Goal: Information Seeking & Learning: Learn about a topic

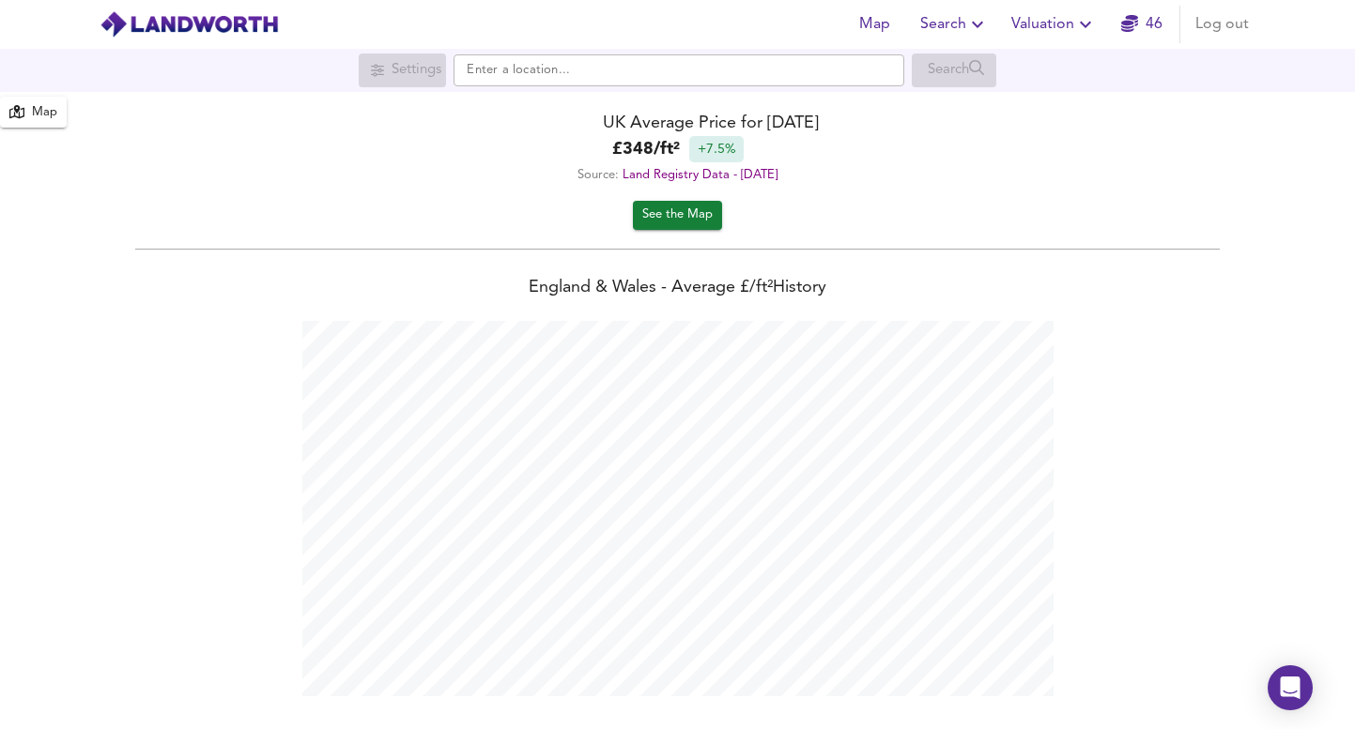
scroll to position [729, 1355]
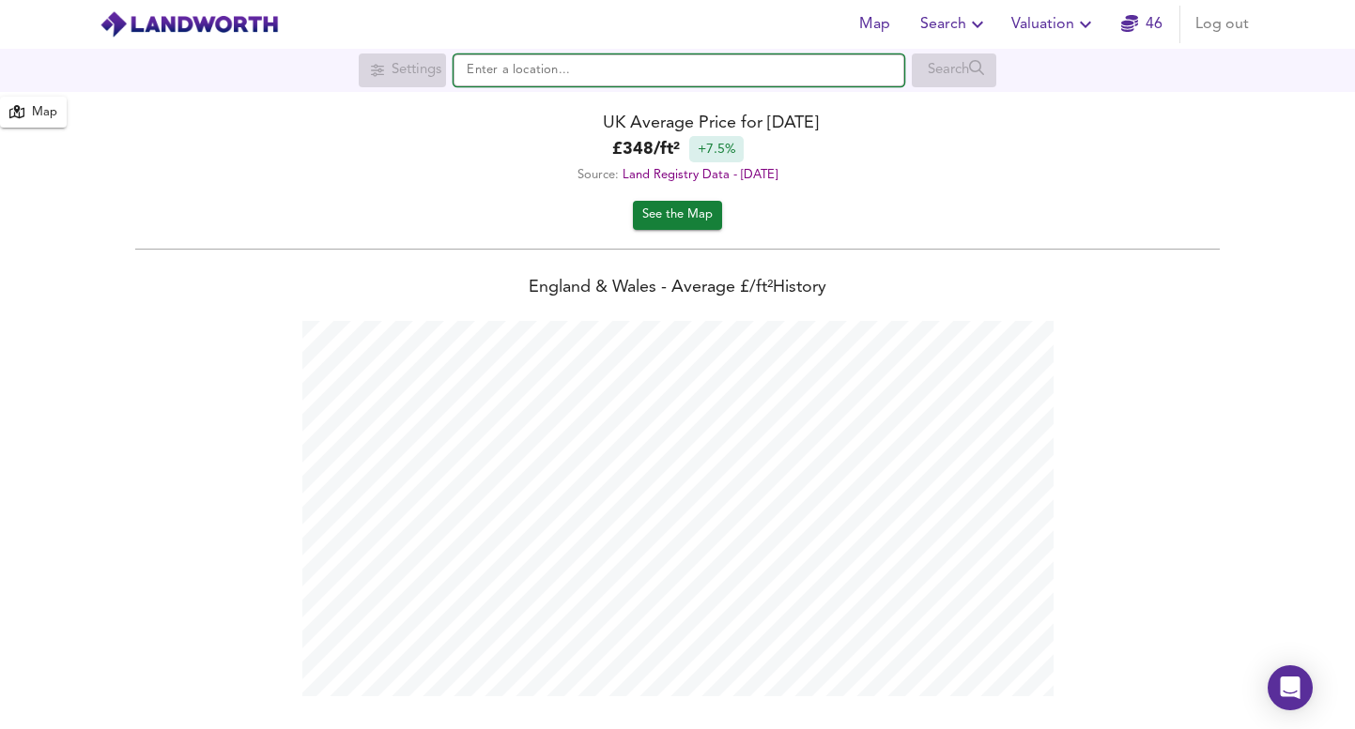
click at [511, 64] on input "text" at bounding box center [678, 70] width 451 height 32
paste input "ECR 1"
click at [507, 67] on input "ECR 1" at bounding box center [678, 70] width 451 height 32
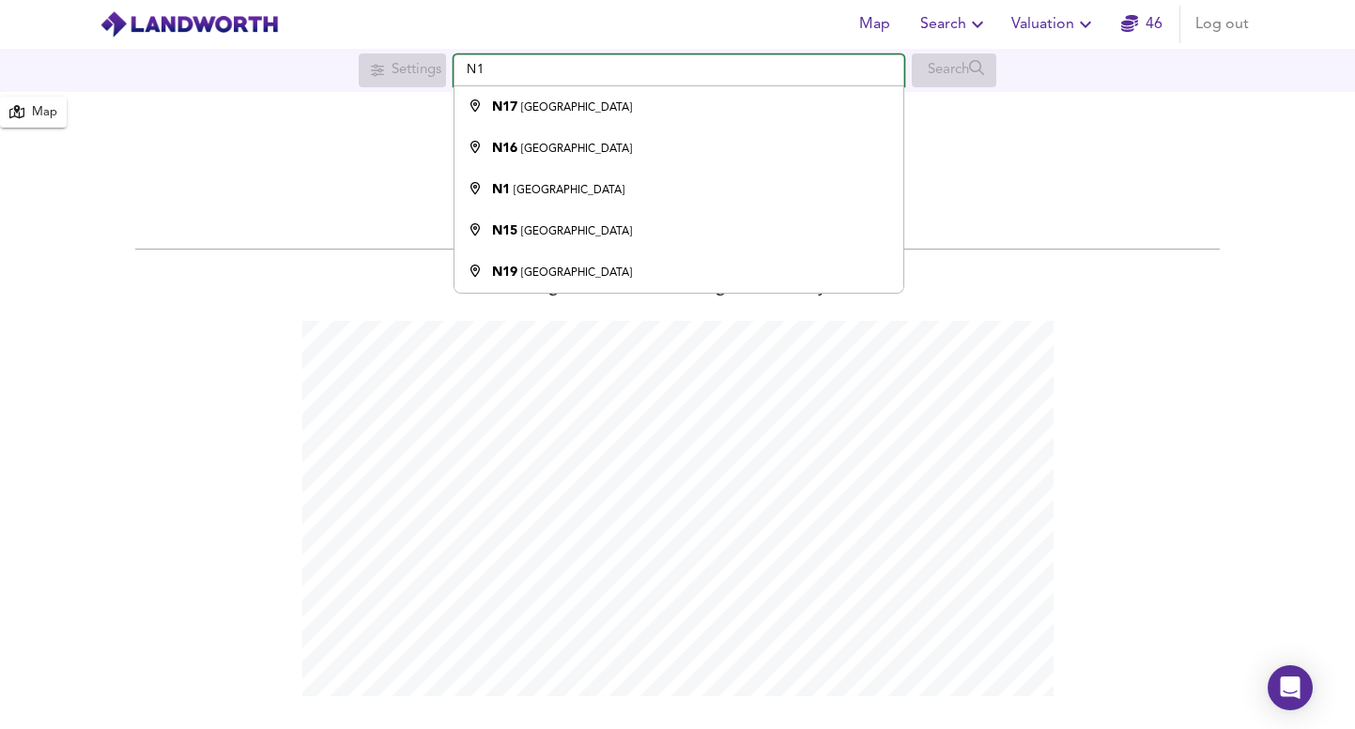
type input "N"
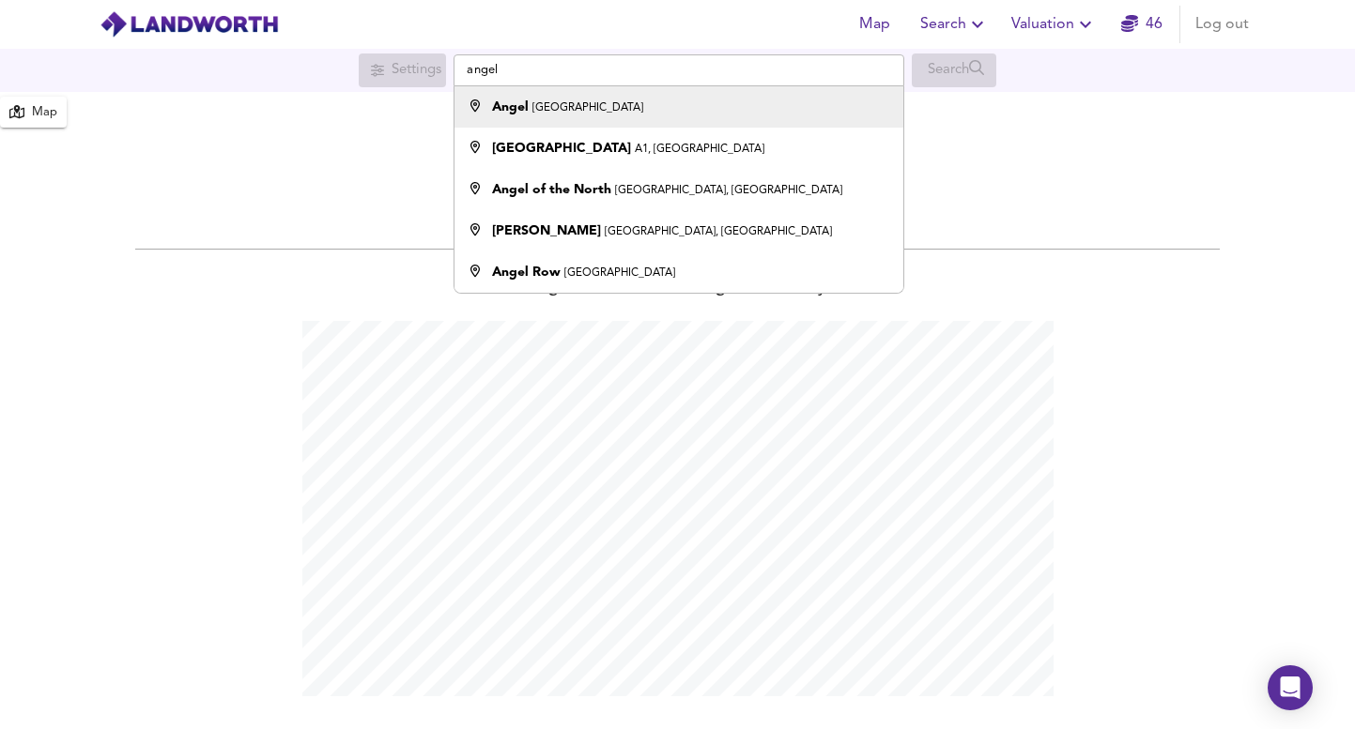
click at [645, 92] on li "Angel London" at bounding box center [678, 106] width 449 height 41
type input "Angel, [GEOGRAPHIC_DATA]"
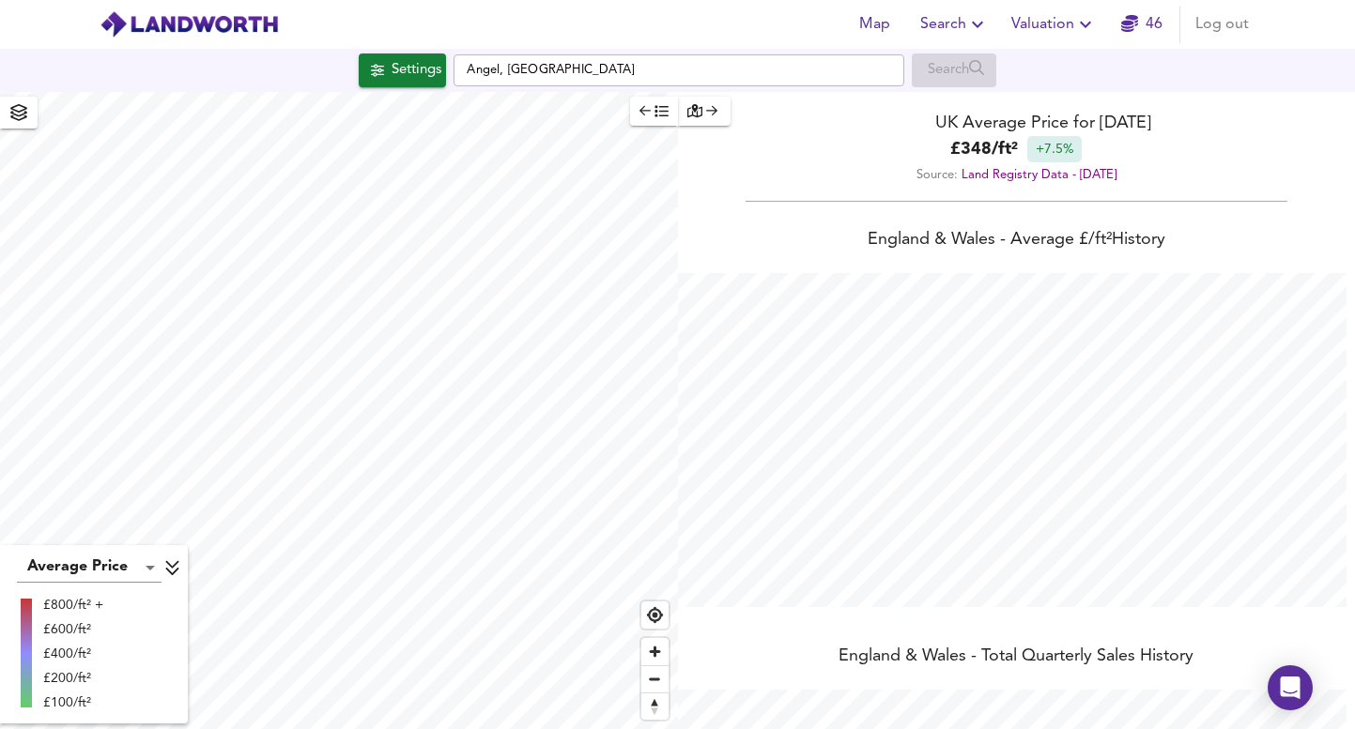
checkbox input "false"
checkbox input "true"
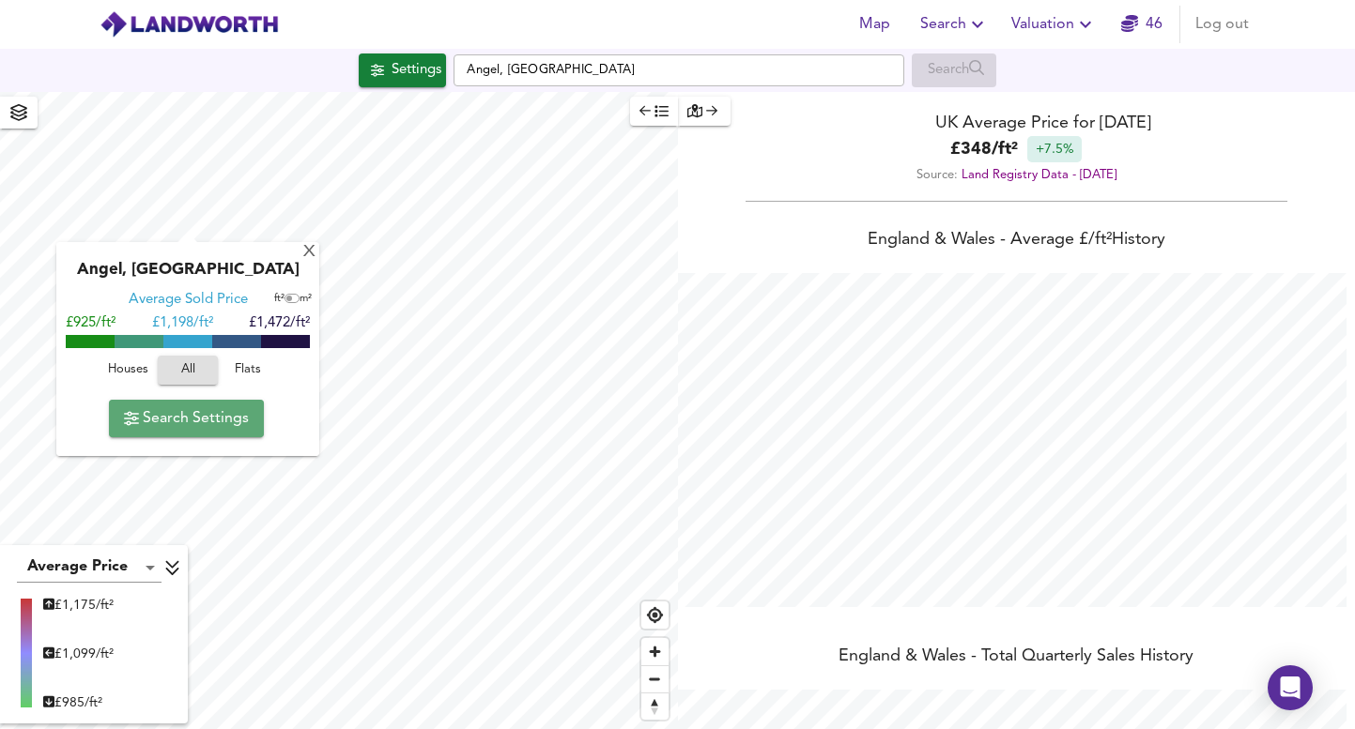
click at [231, 431] on span "Search Settings" at bounding box center [186, 419] width 125 height 26
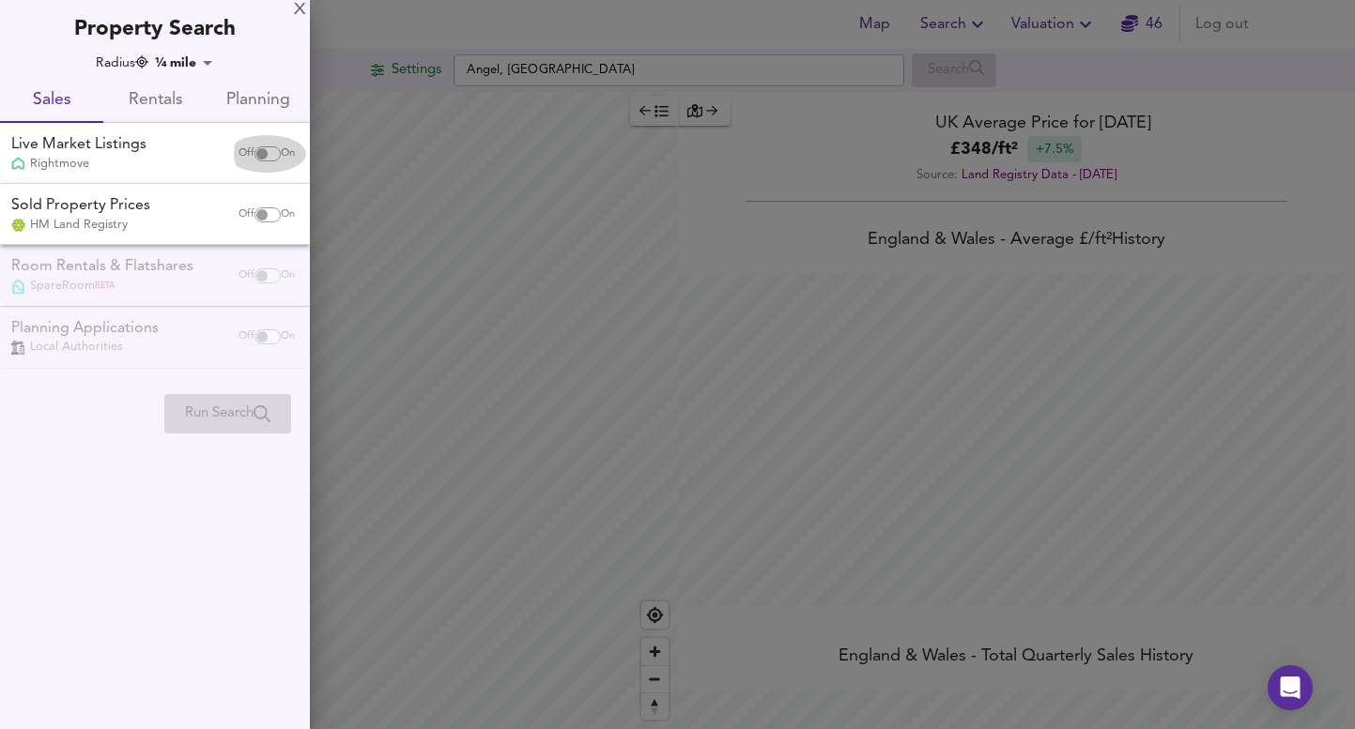
click at [256, 145] on div "Off On" at bounding box center [266, 154] width 79 height 38
checkbox input "true"
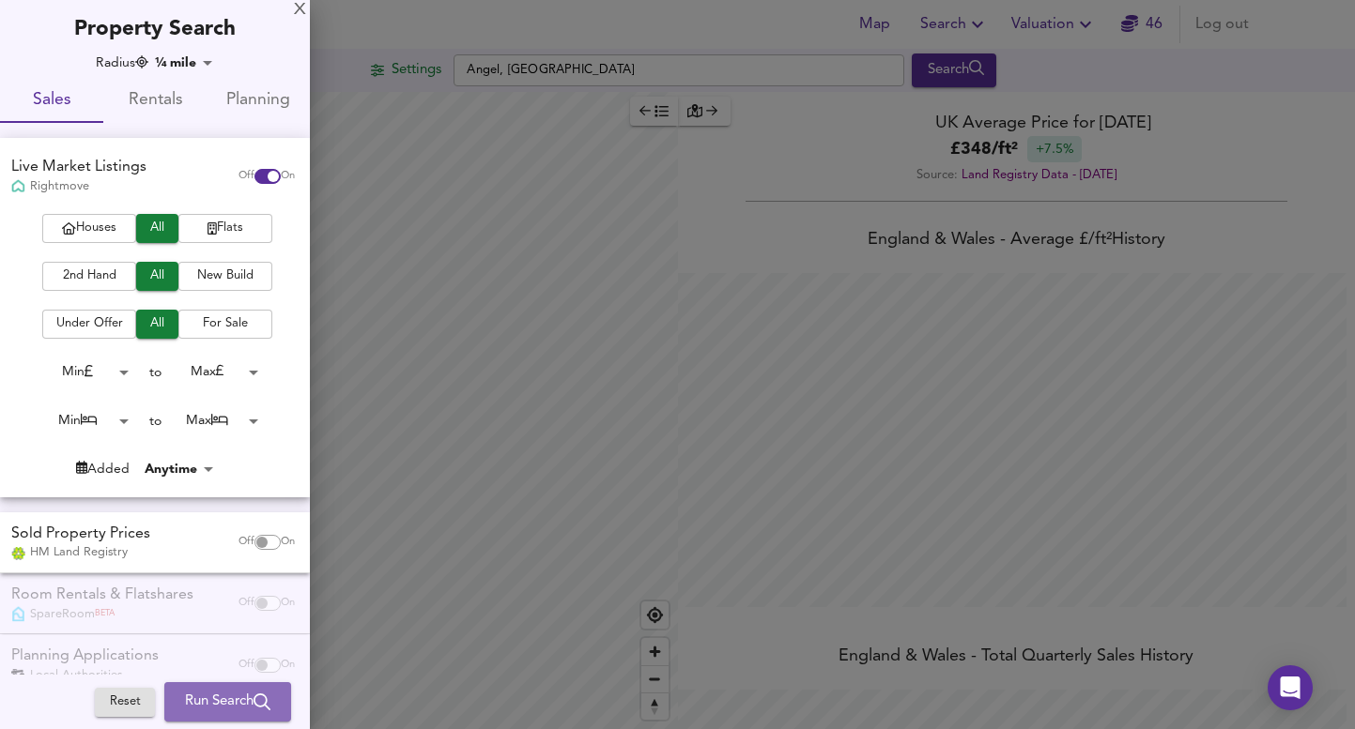
click at [238, 696] on span "Run Search" at bounding box center [227, 702] width 85 height 24
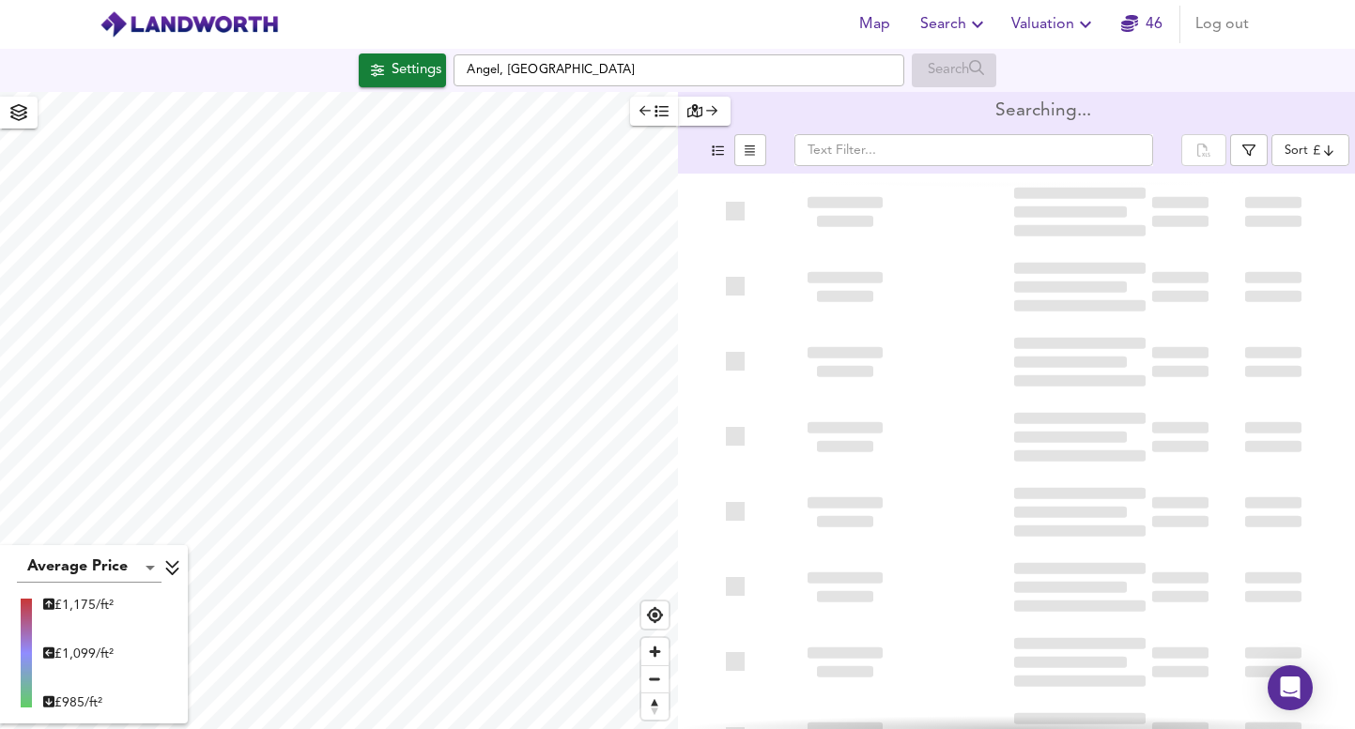
type input "bestdeal"
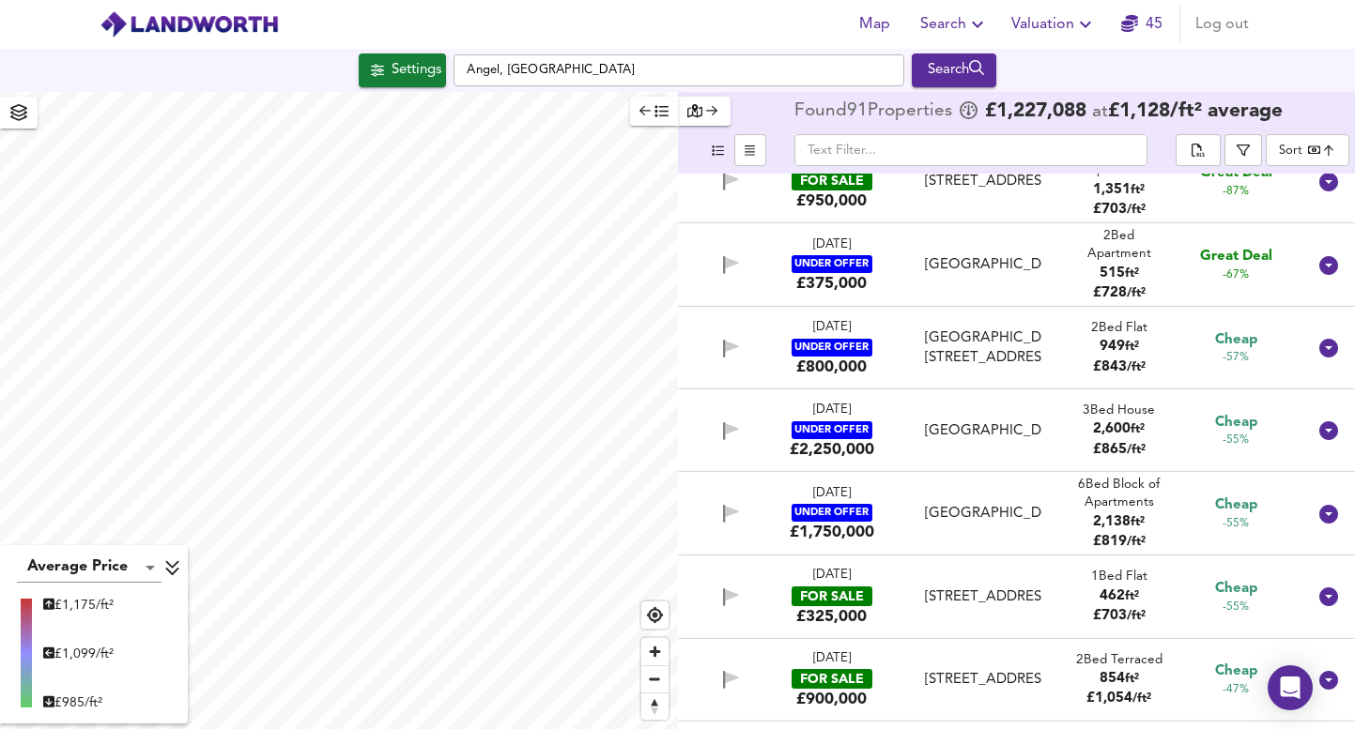
scroll to position [30, 0]
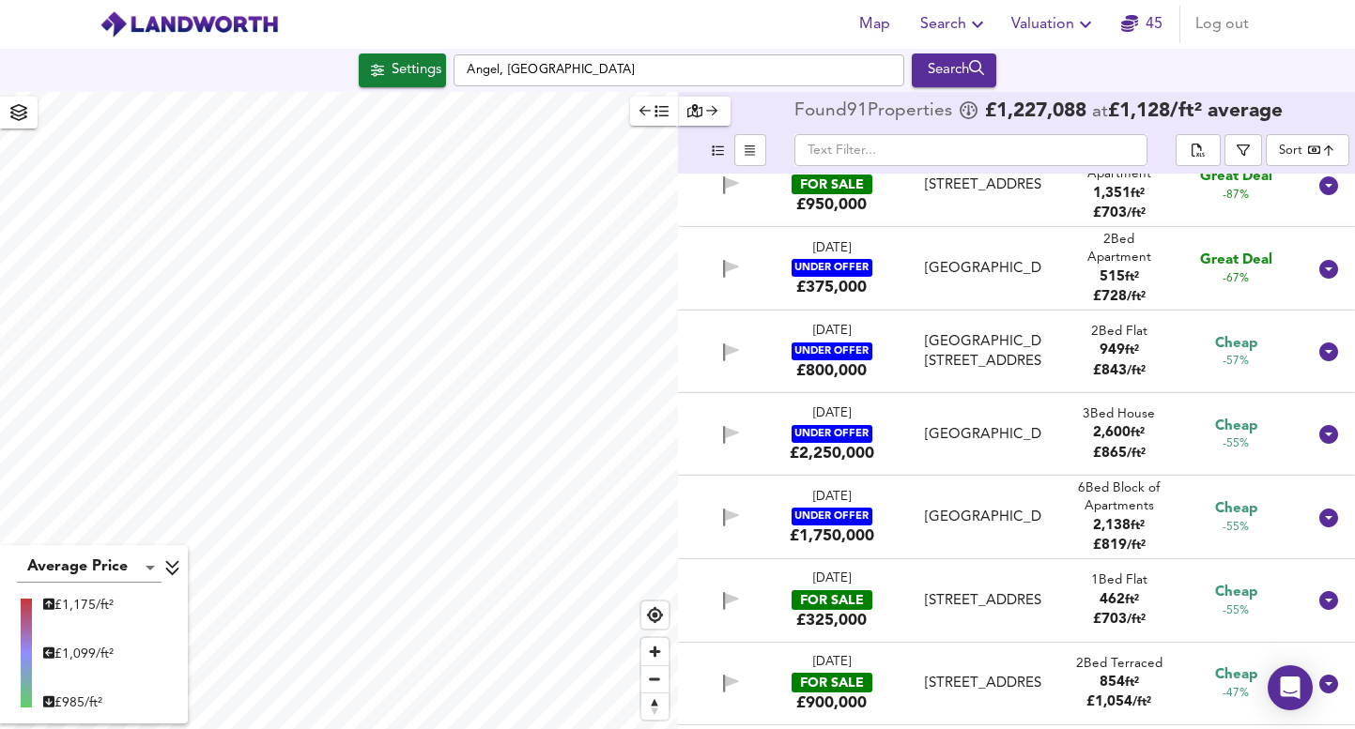
click at [712, 153] on icon "button" at bounding box center [718, 151] width 12 height 10
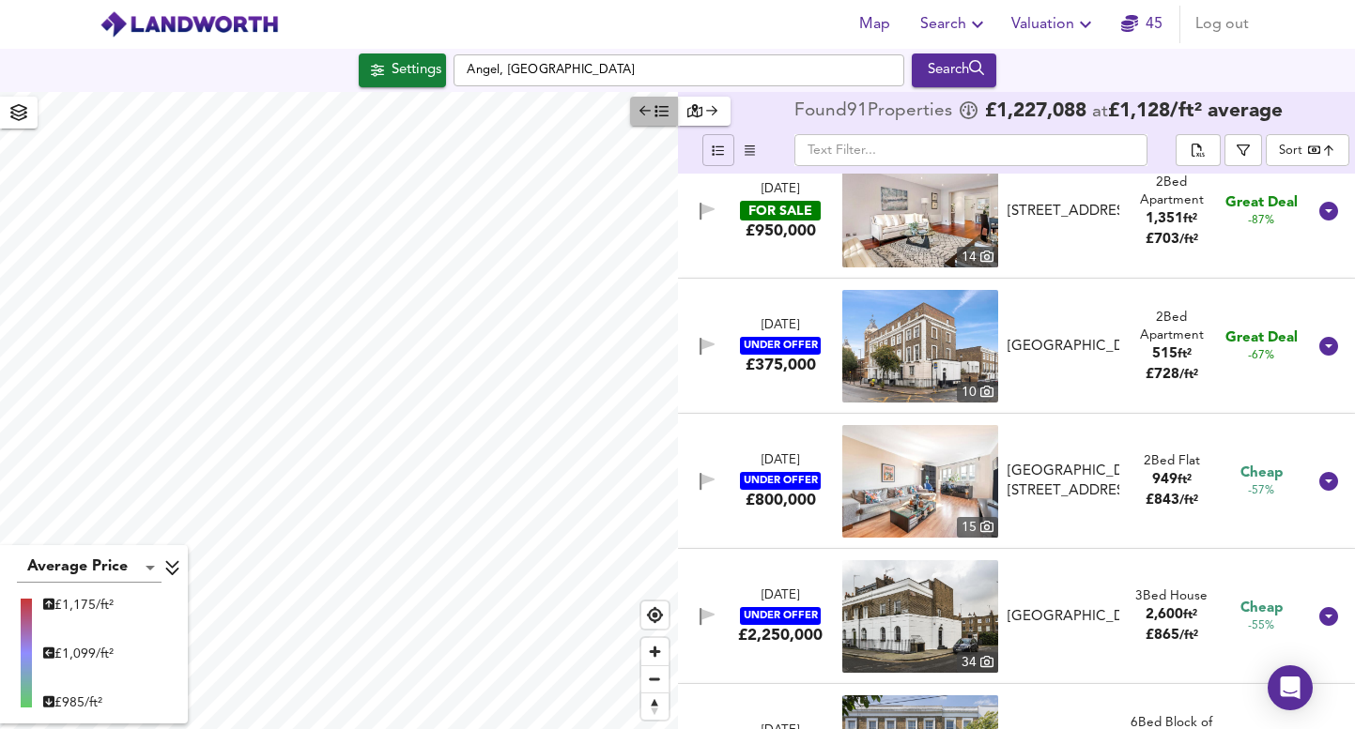
click at [640, 112] on icon "button" at bounding box center [645, 111] width 12 height 10
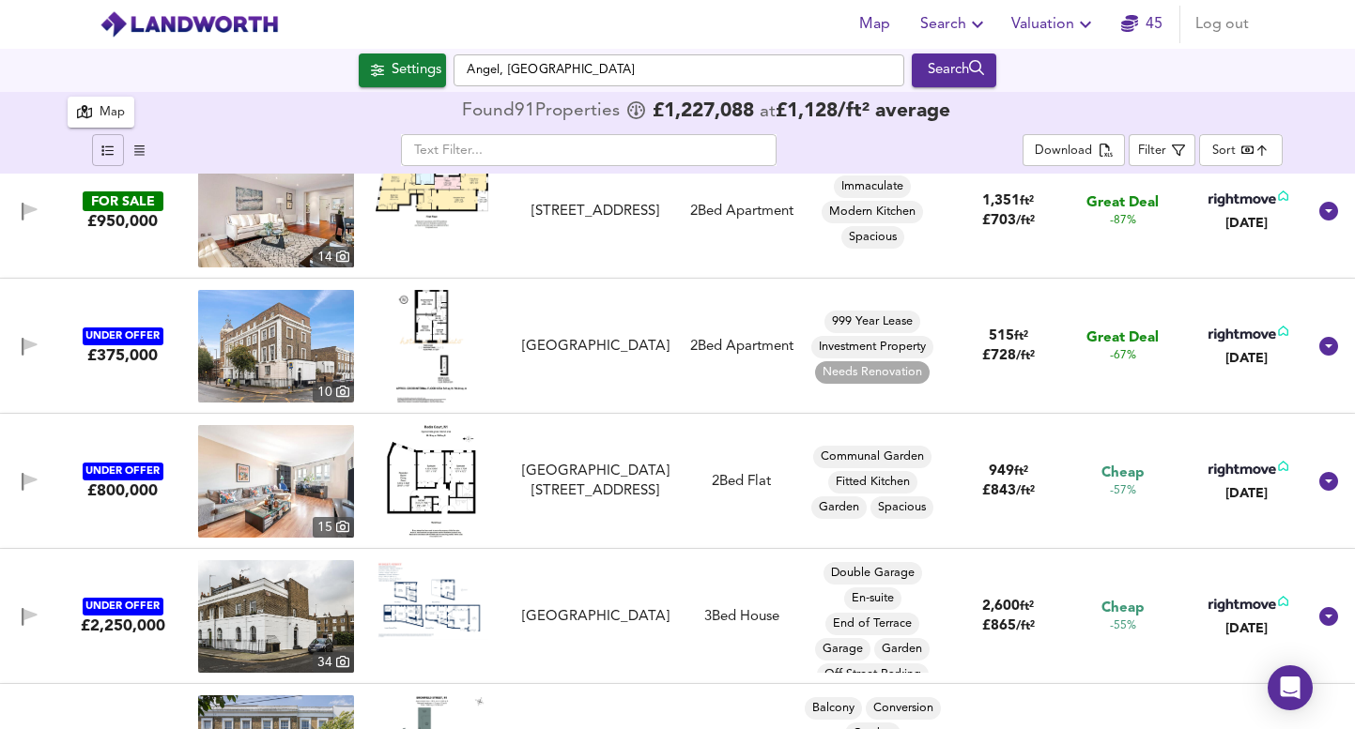
scroll to position [0, 0]
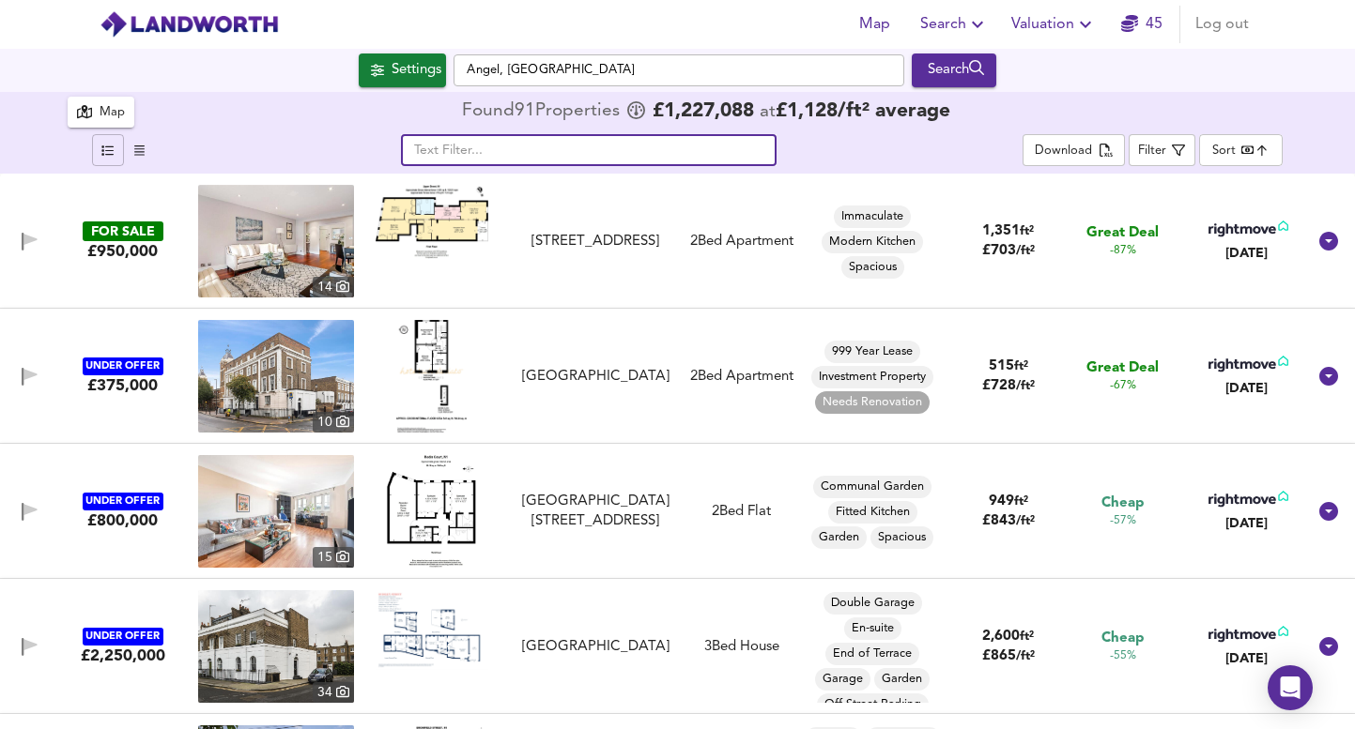
click at [547, 153] on input "text" at bounding box center [588, 150] width 375 height 32
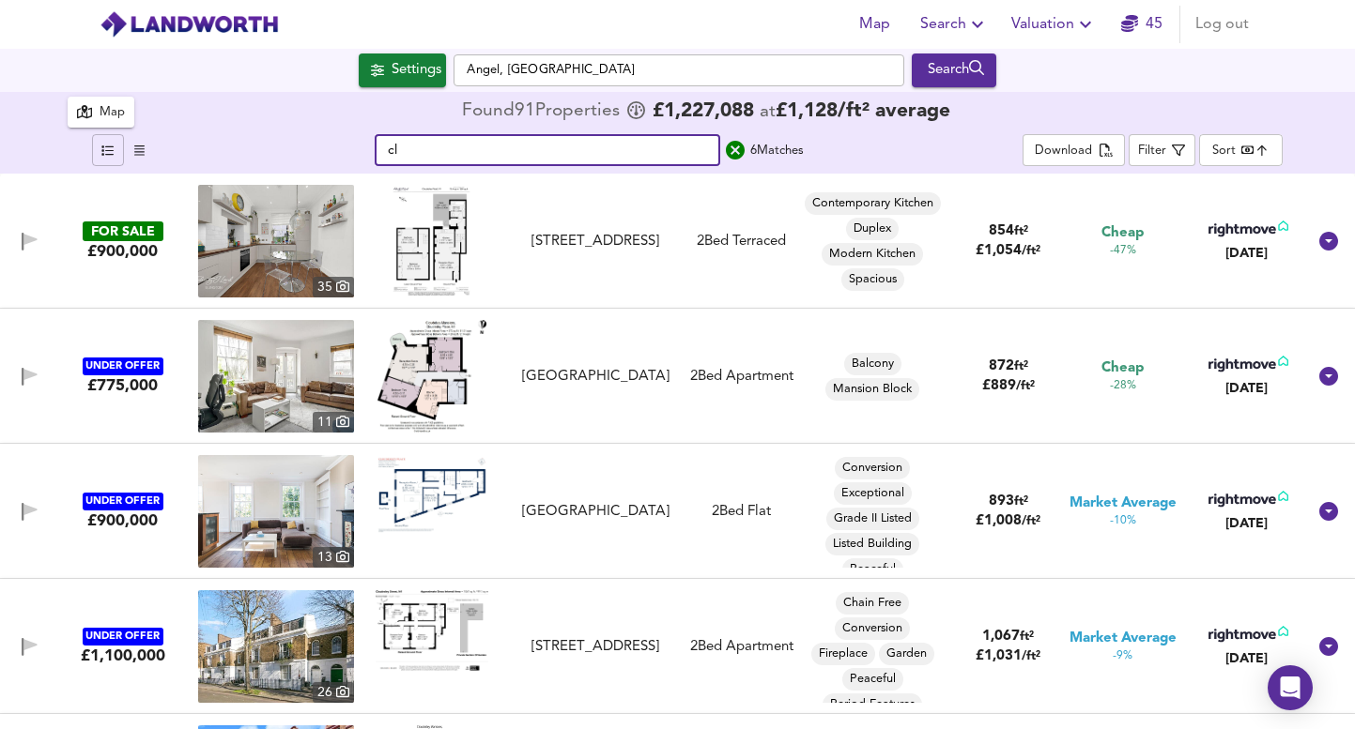
type input "c"
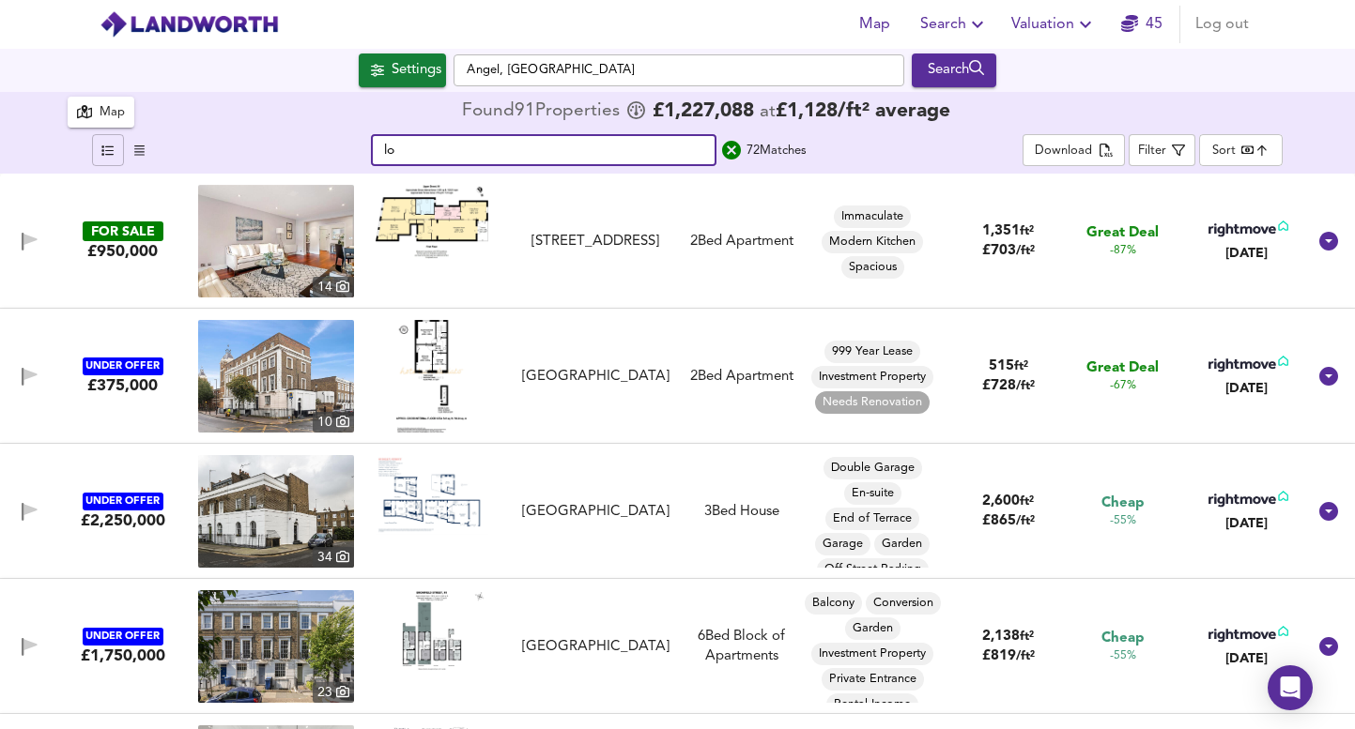
type input "l"
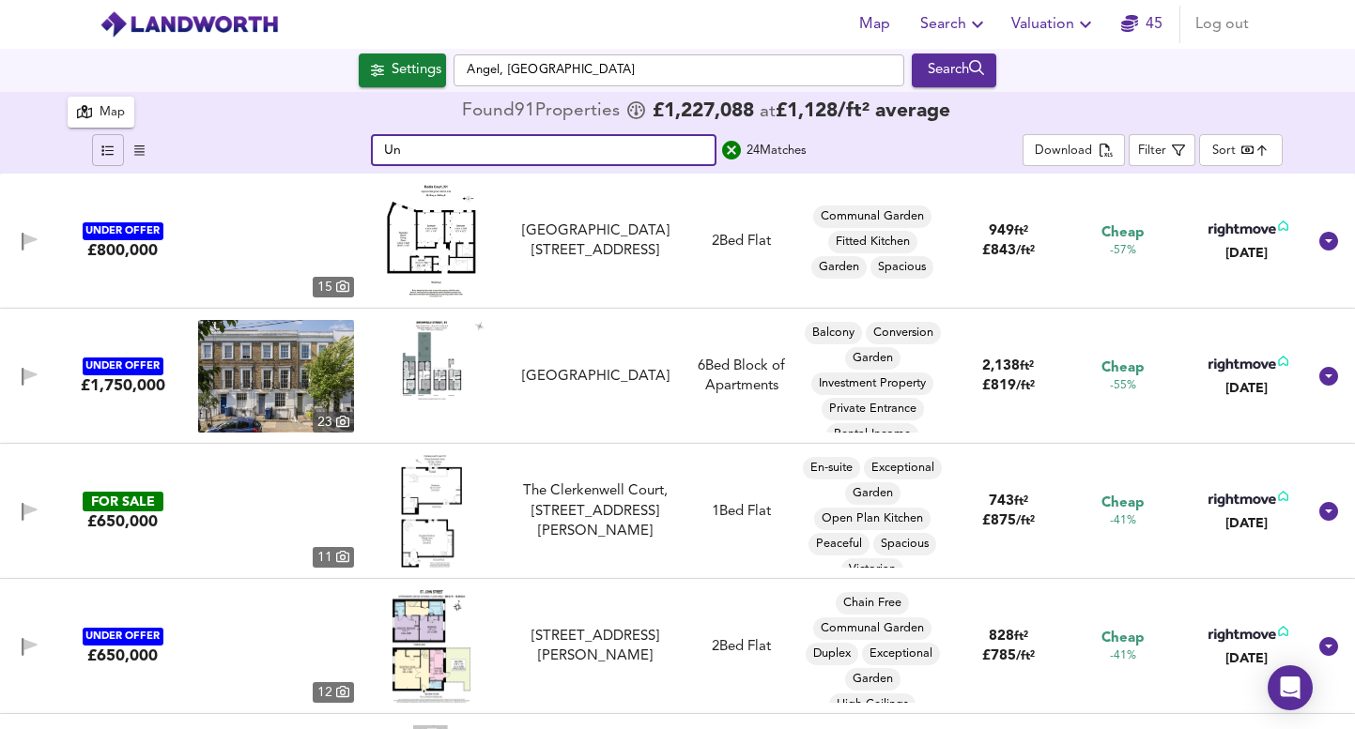
type input "U"
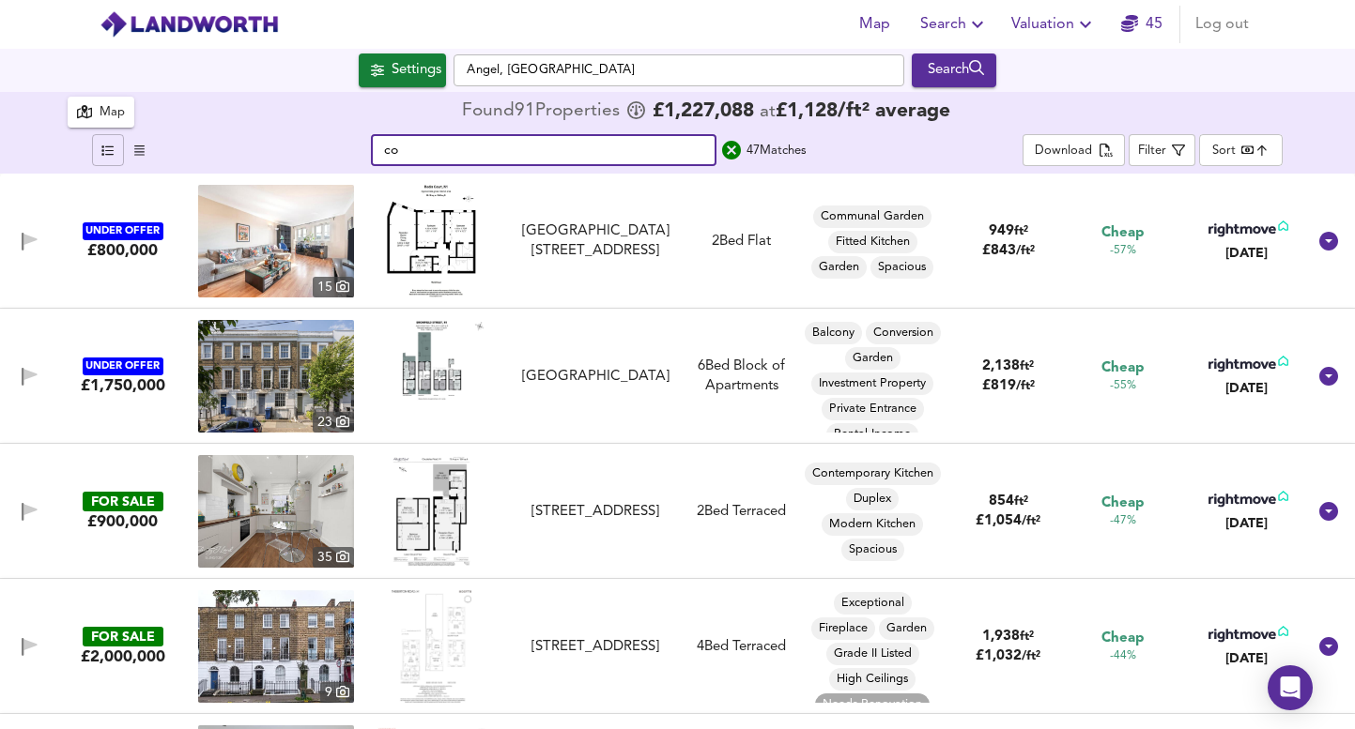
type input "c"
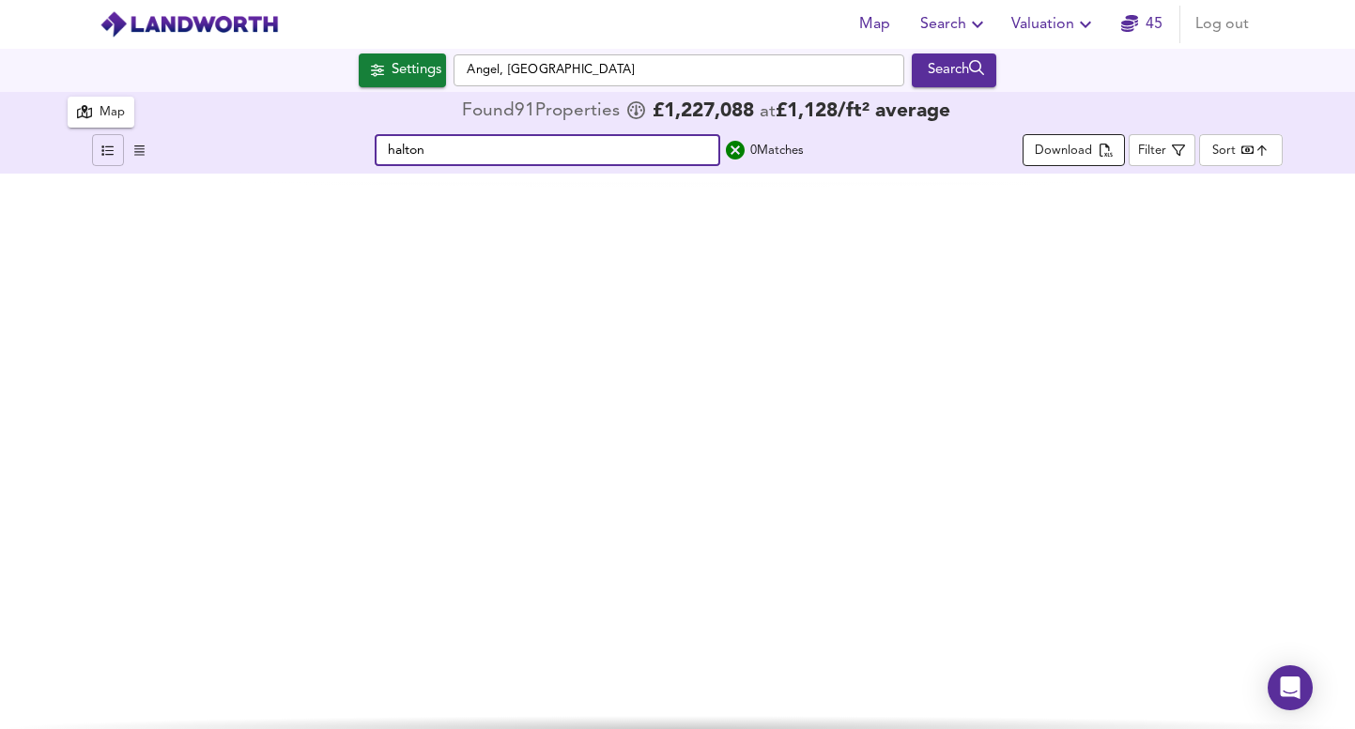
type input "halton"
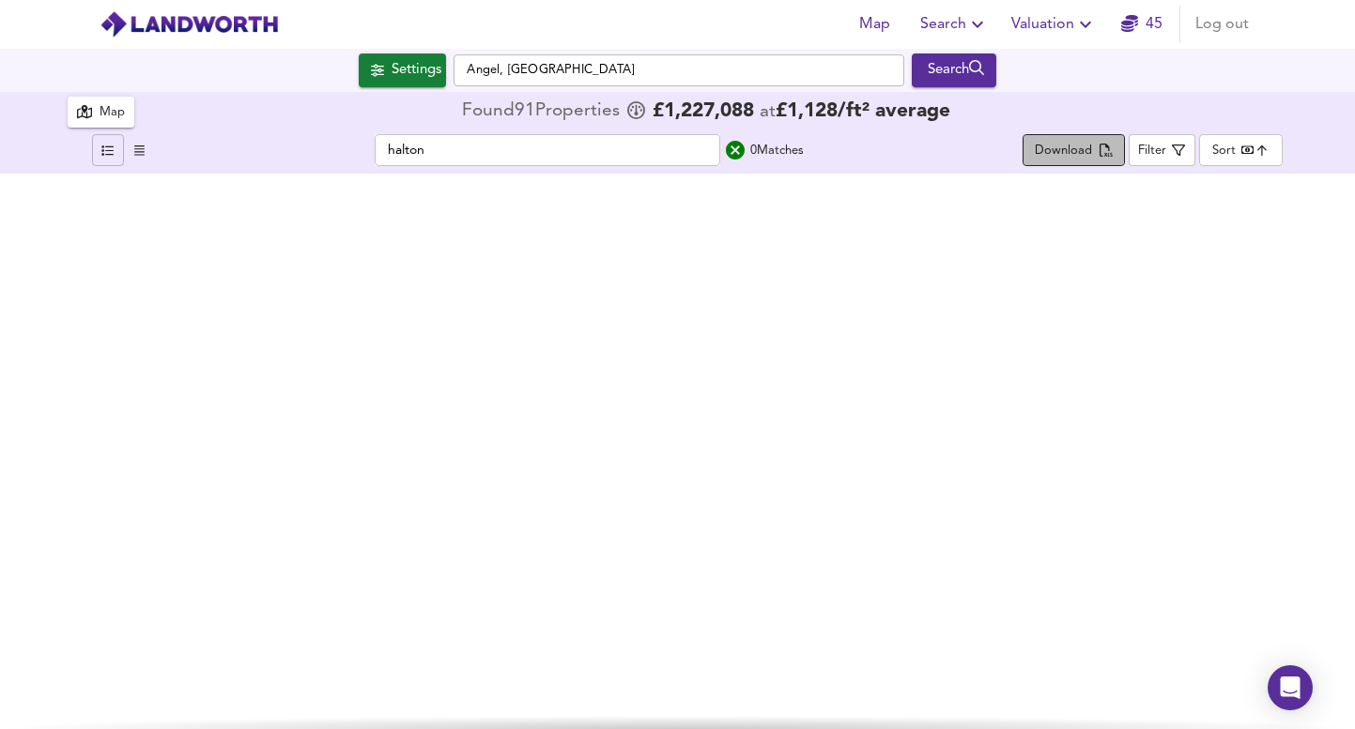
click at [1074, 158] on div "Download" at bounding box center [1062, 152] width 57 height 22
click at [440, 151] on input "halton" at bounding box center [547, 150] width 345 height 32
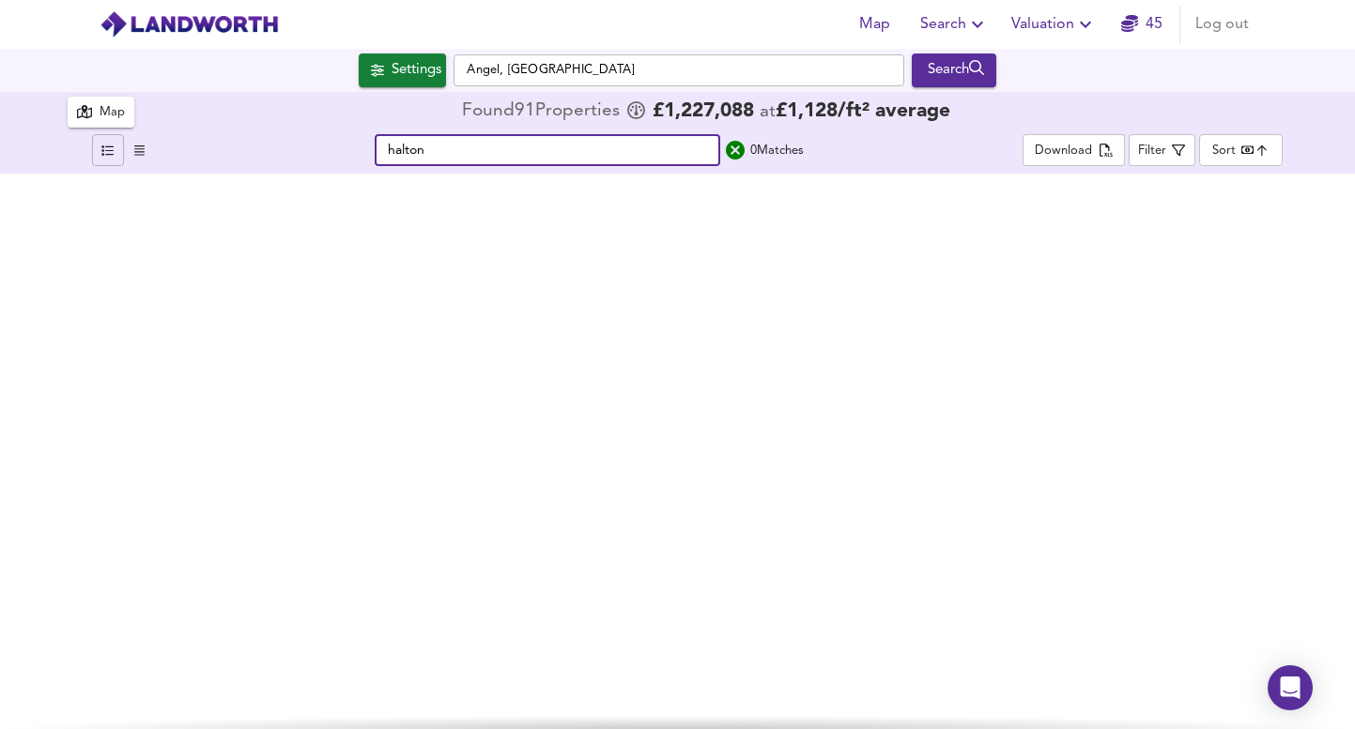
click at [440, 151] on input "halton" at bounding box center [547, 150] width 345 height 32
click at [441, 151] on input "halton" at bounding box center [547, 150] width 345 height 32
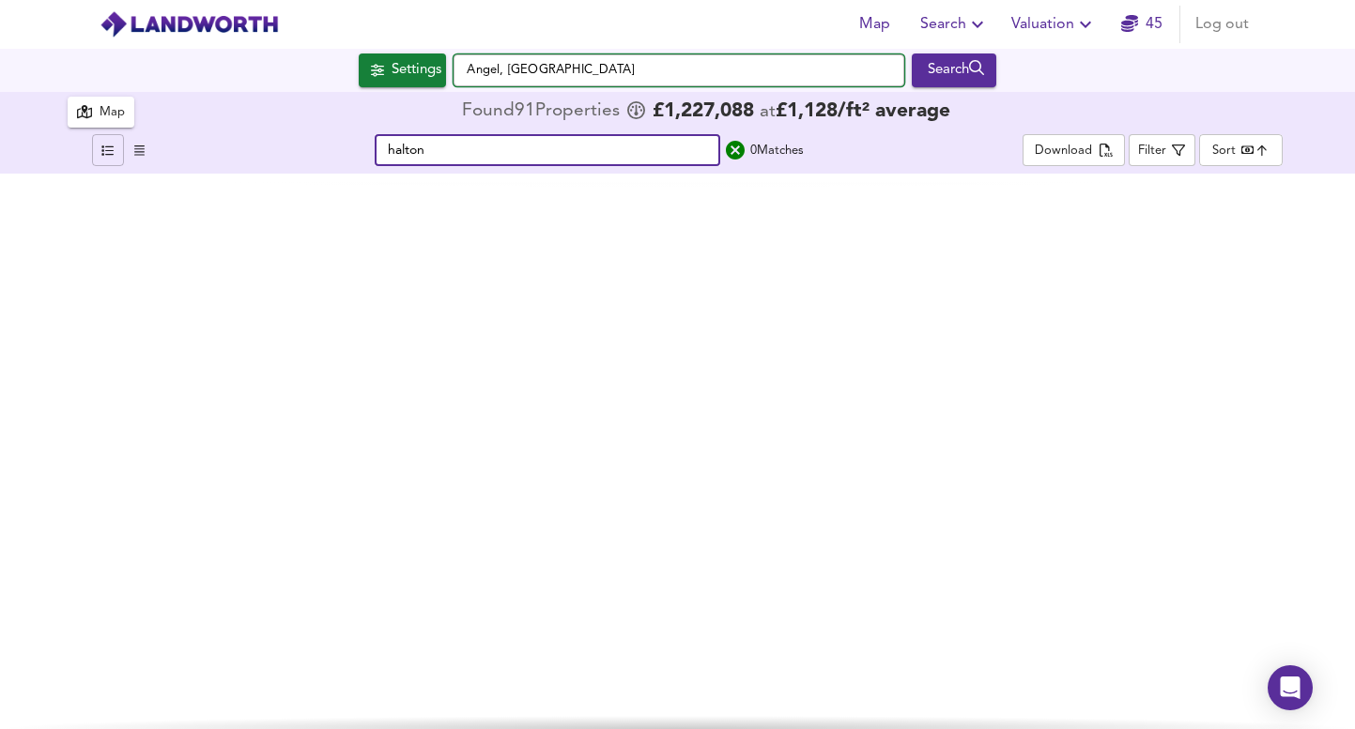
click at [614, 76] on input "Angel, [GEOGRAPHIC_DATA]" at bounding box center [678, 70] width 451 height 32
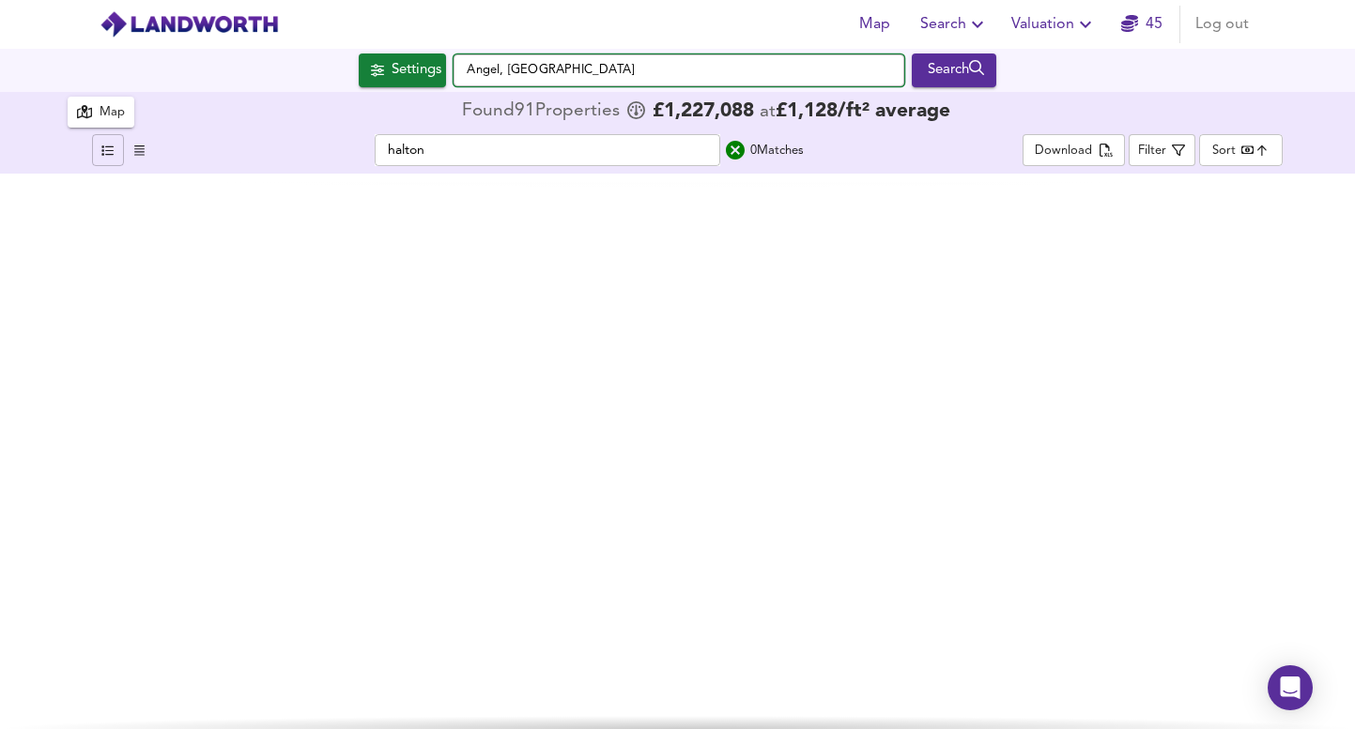
click at [614, 76] on input "Angel, [GEOGRAPHIC_DATA]" at bounding box center [678, 70] width 451 height 32
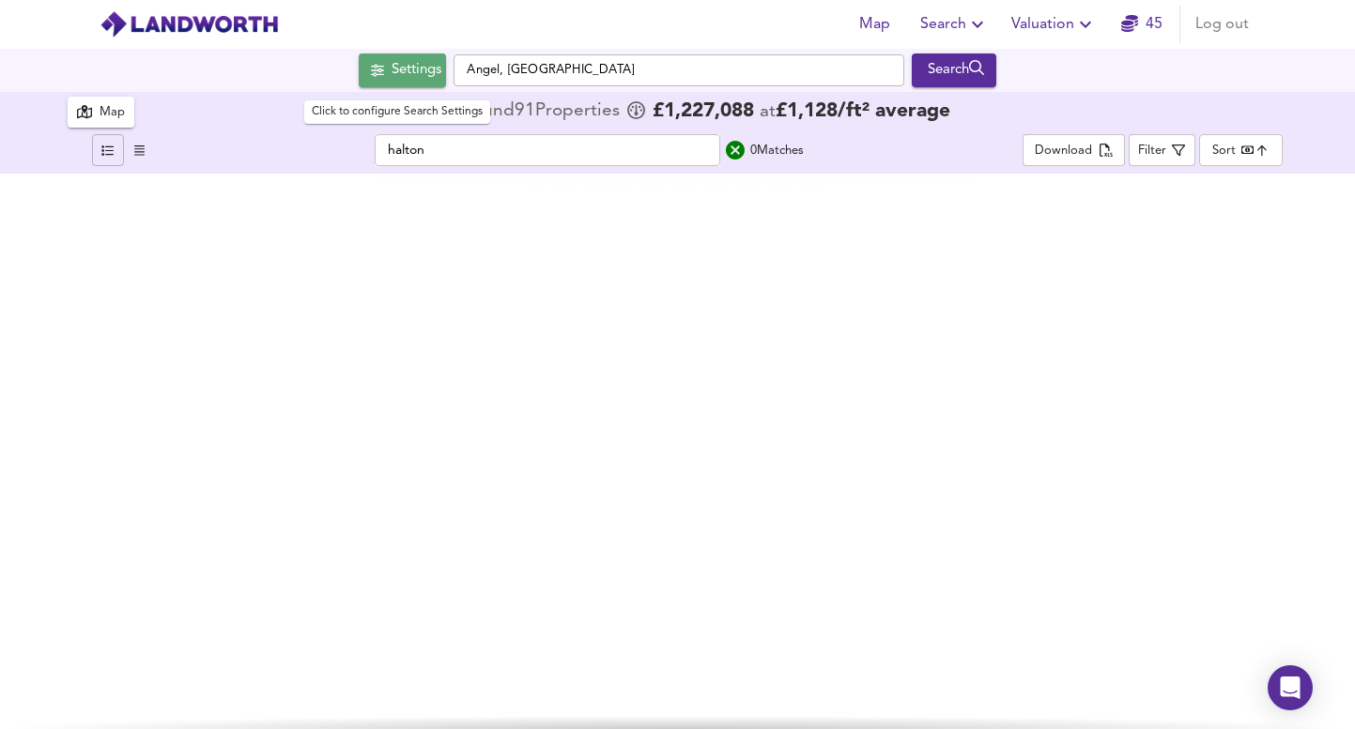
click at [374, 54] on button "Settings" at bounding box center [402, 71] width 87 height 34
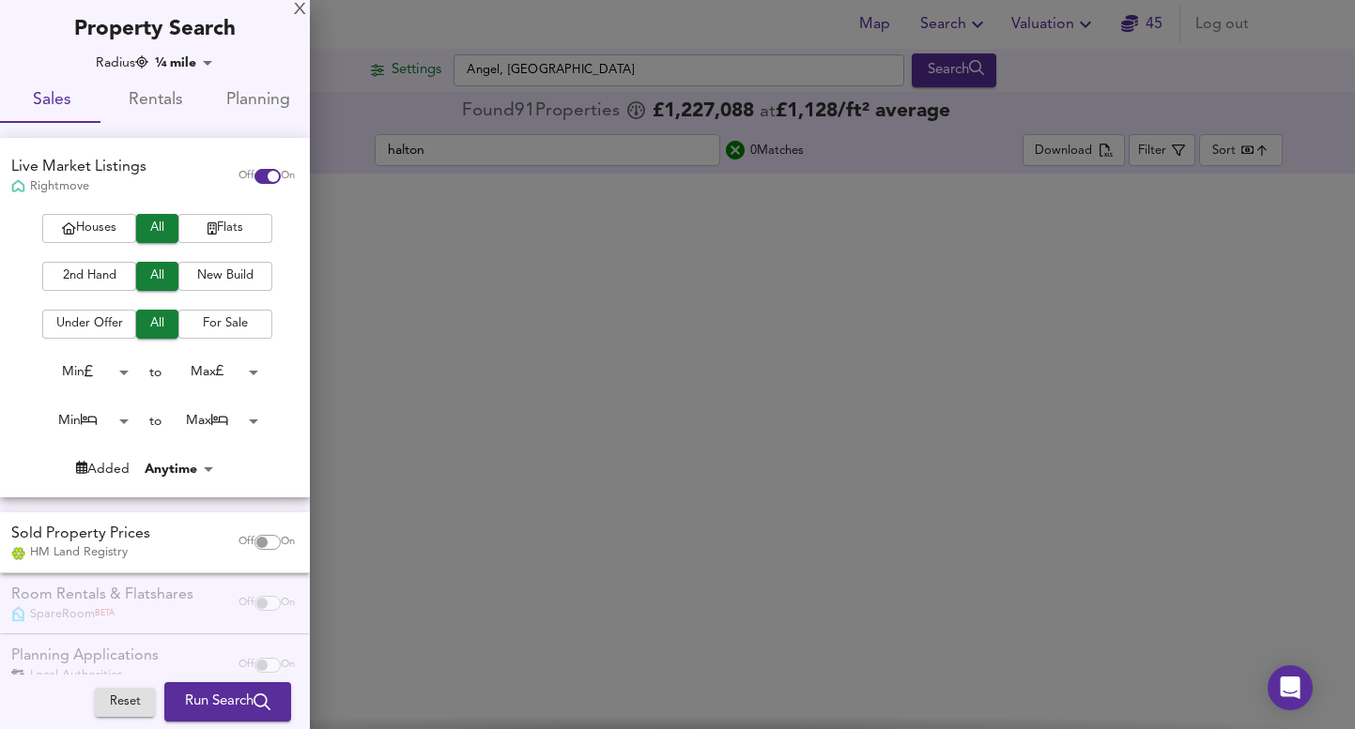
click at [171, 68] on body "Map Search Valuation 45 Log out Settings Angel, [GEOGRAPHIC_DATA] Search 91 Res…" at bounding box center [677, 364] width 1355 height 729
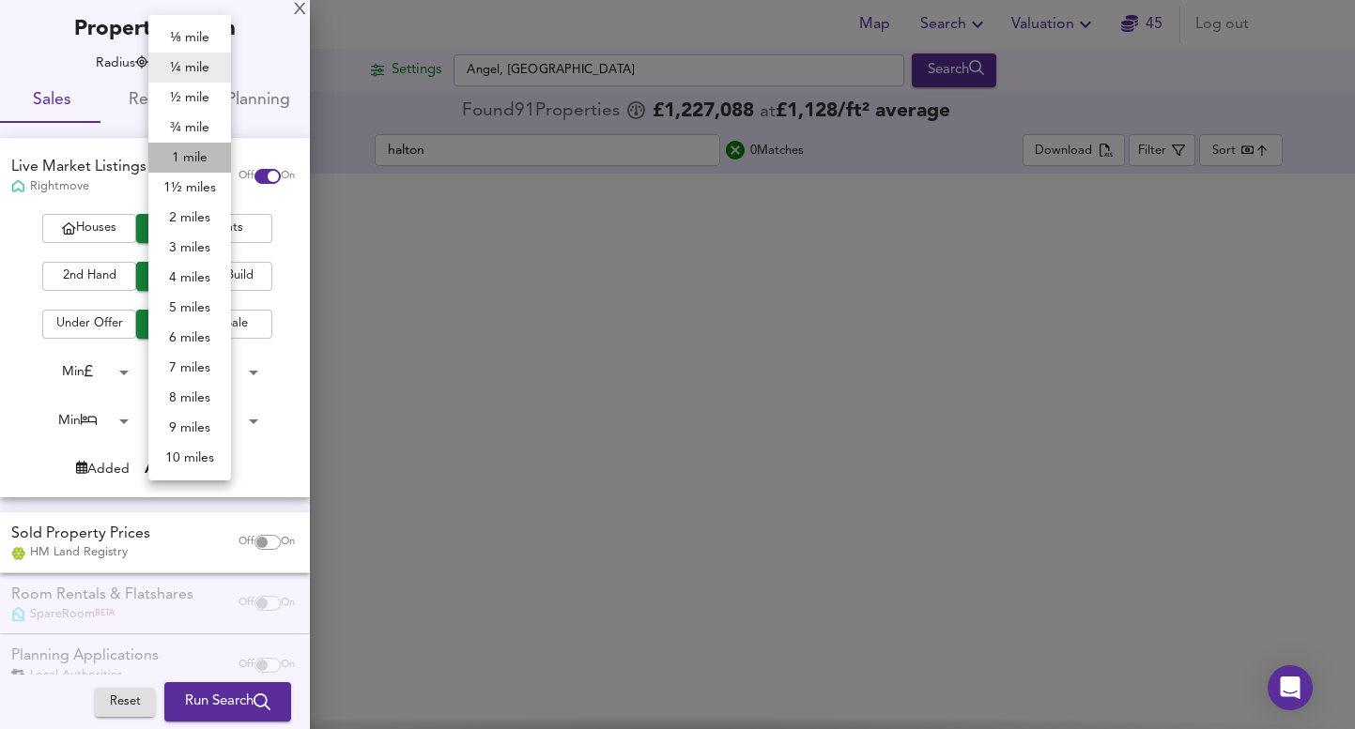
click at [200, 155] on li "1 mile" at bounding box center [189, 158] width 83 height 30
type input "1609"
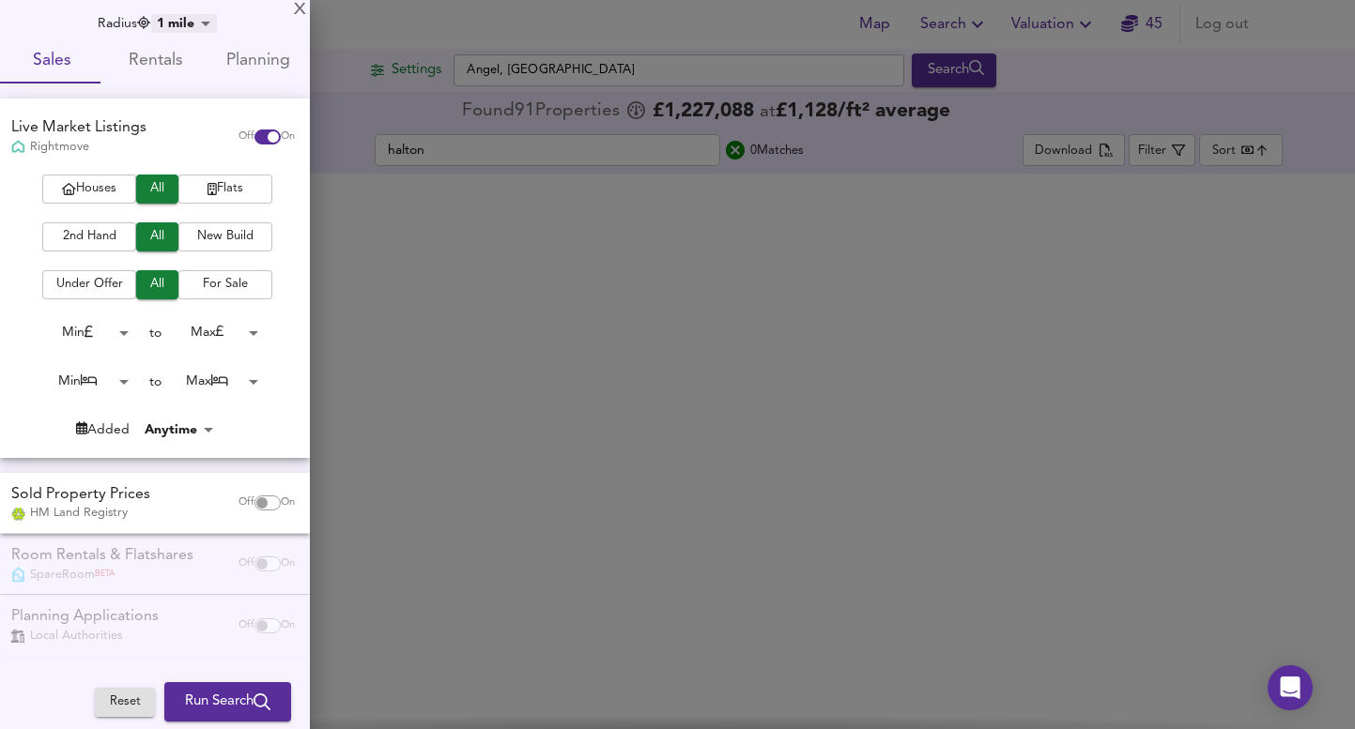
scroll to position [39, 0]
click at [214, 709] on span "Run Search" at bounding box center [227, 702] width 85 height 24
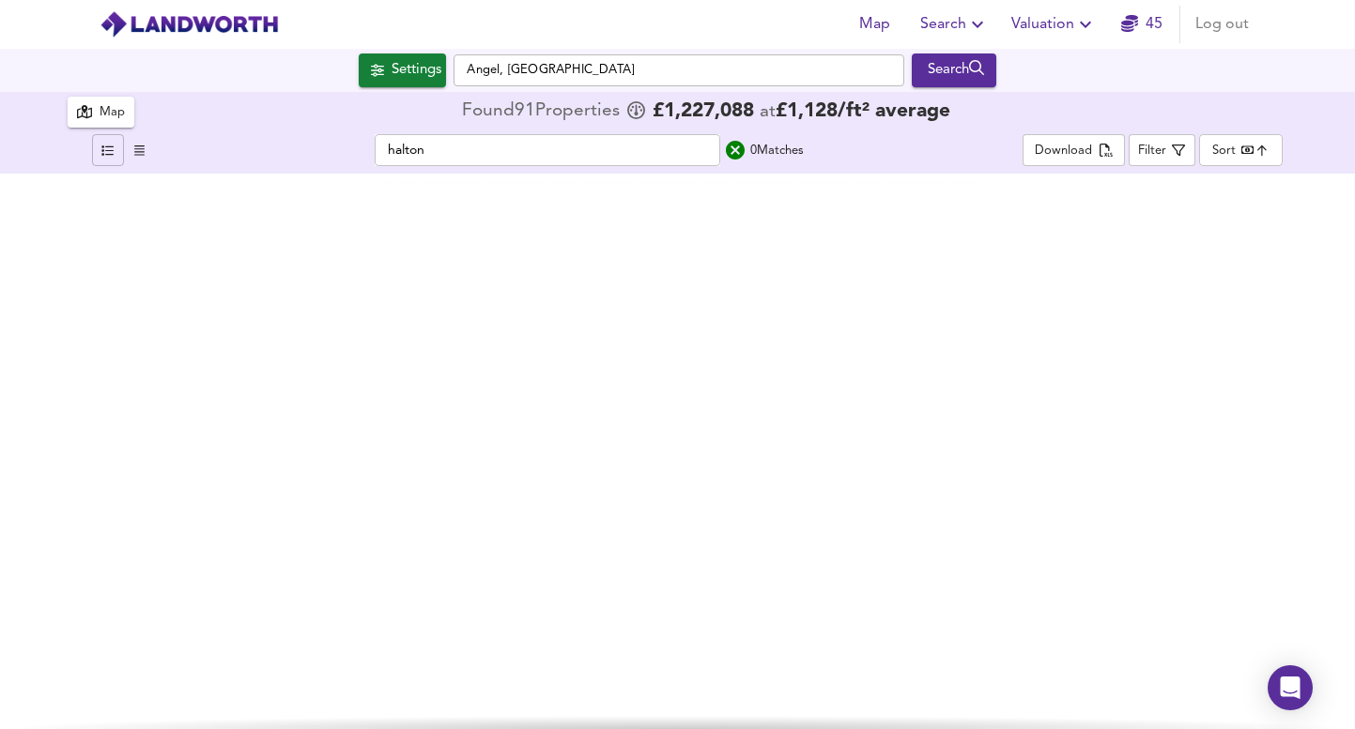
type input "cheapest"
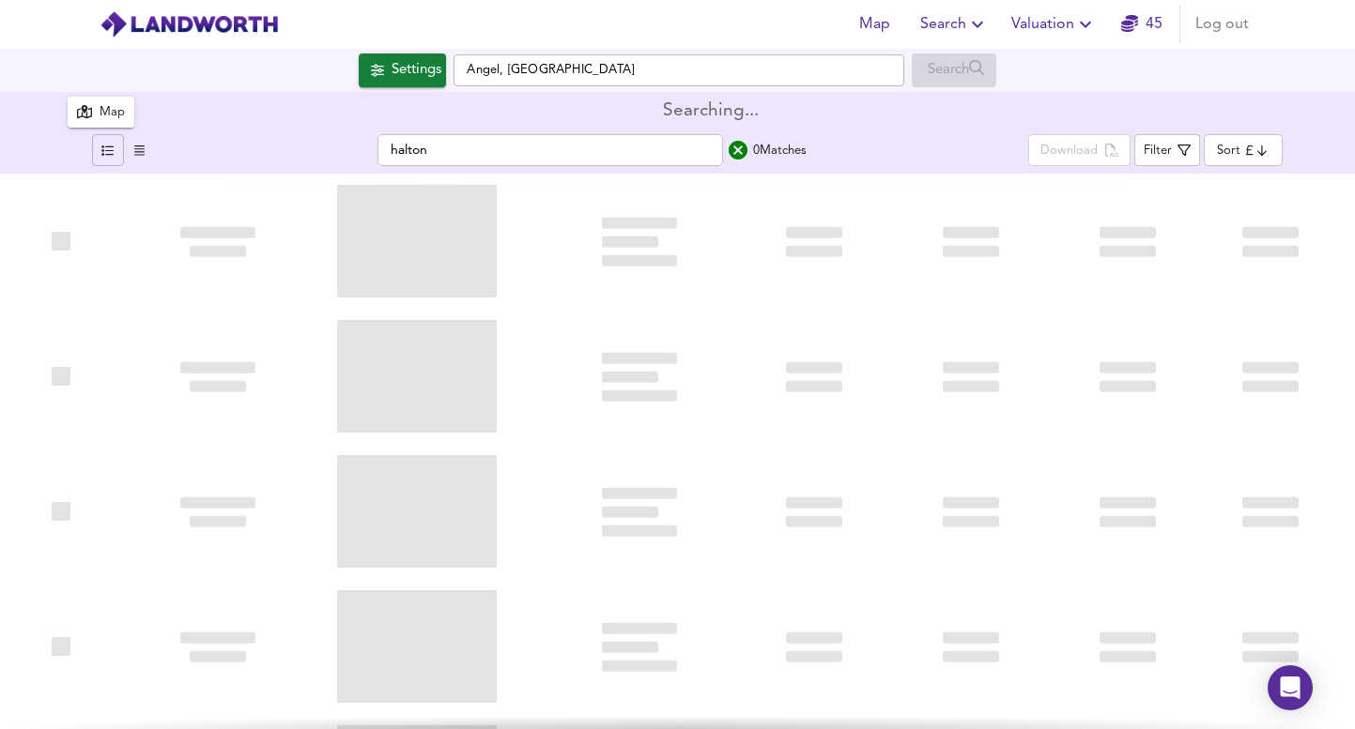
type input "bestdeal"
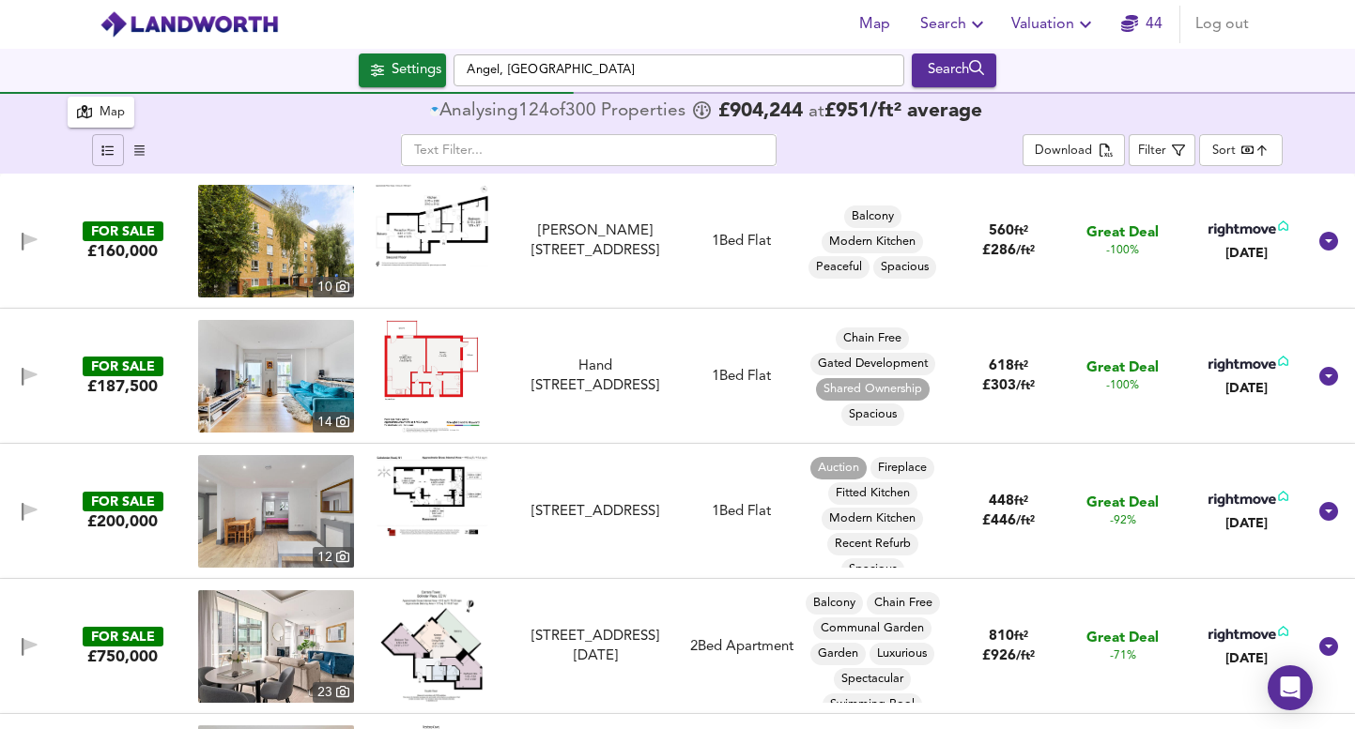
click at [515, 154] on input "text" at bounding box center [588, 150] width 375 height 32
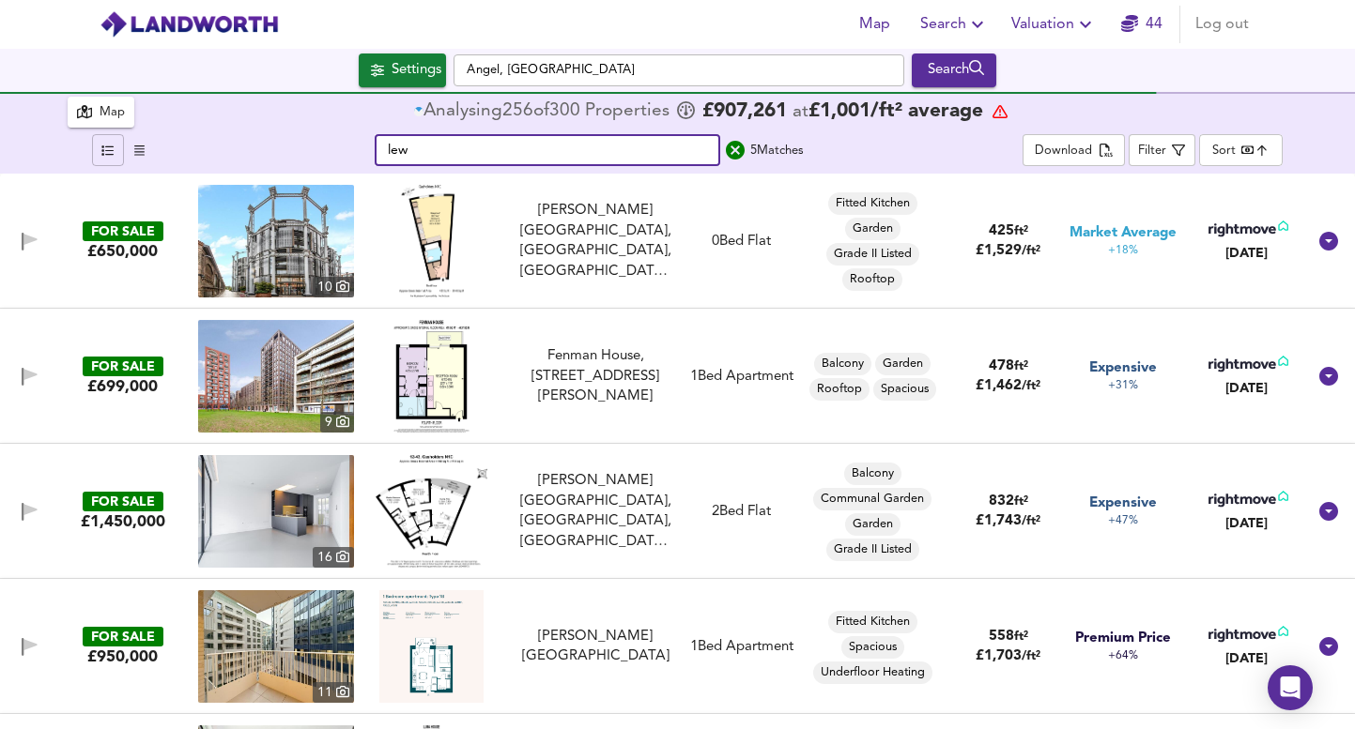
type input "lew"
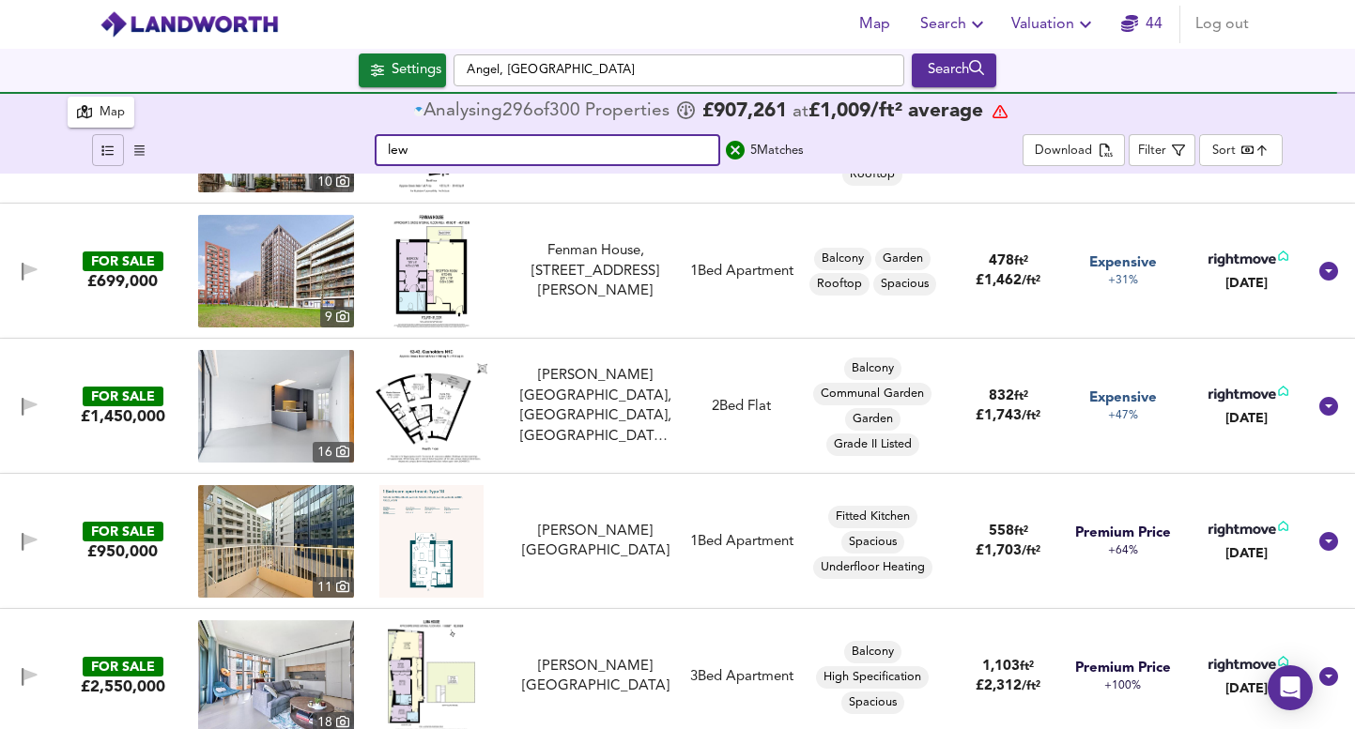
scroll to position [120, 0]
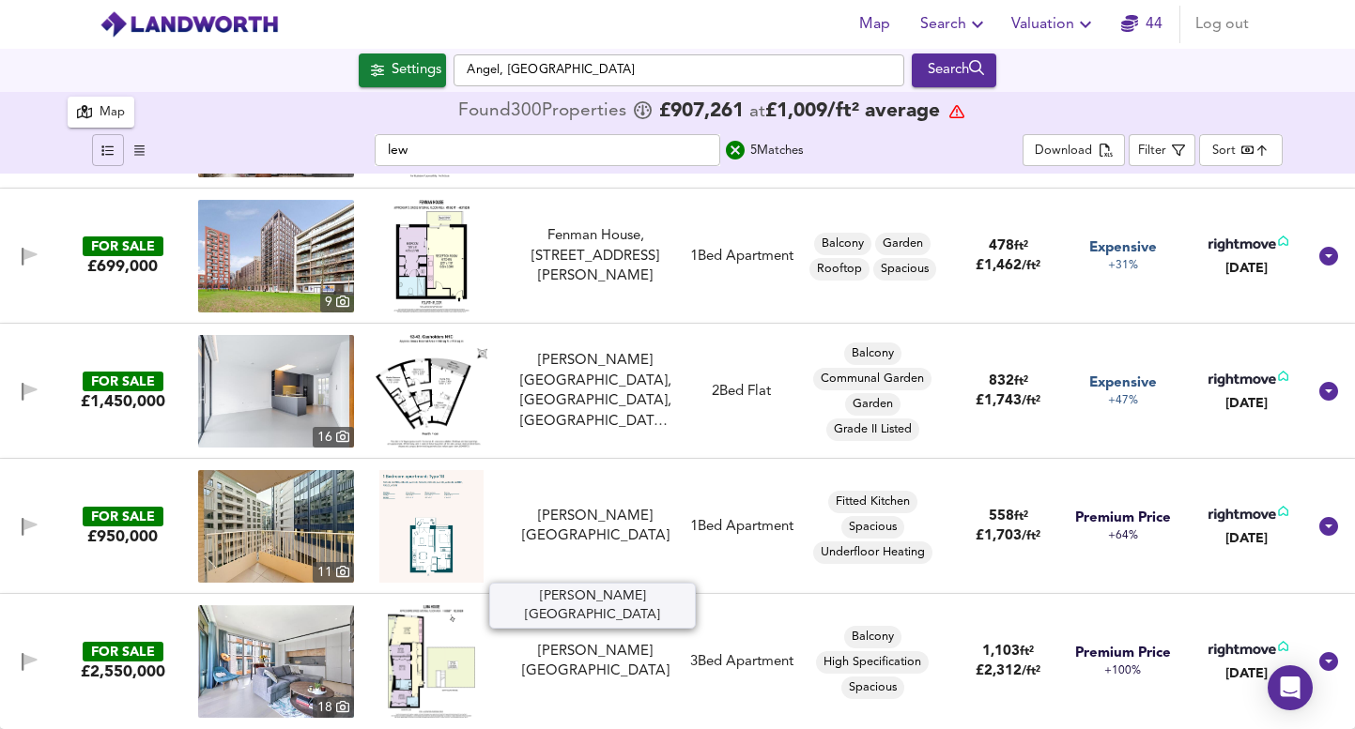
click at [640, 650] on div "[PERSON_NAME][GEOGRAPHIC_DATA]" at bounding box center [596, 662] width 158 height 40
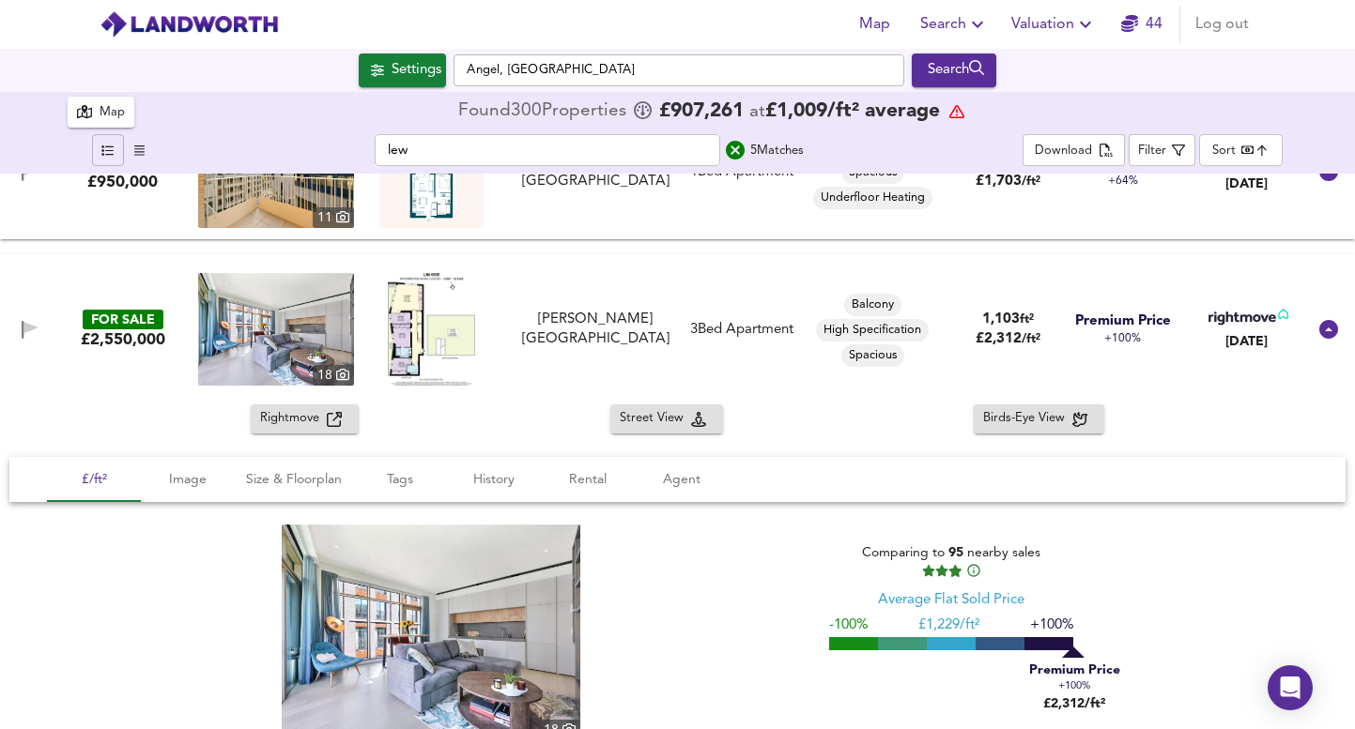
scroll to position [513, 0]
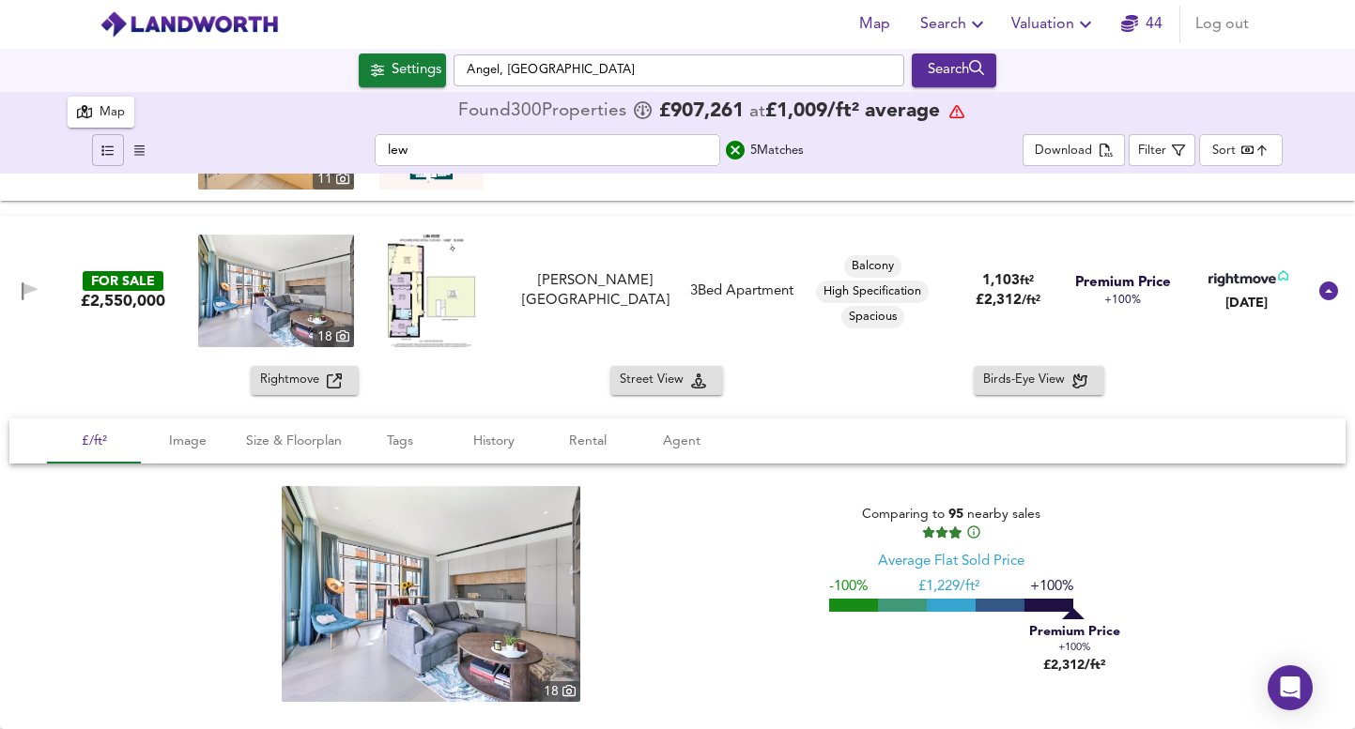
click at [309, 379] on span "Rightmove" at bounding box center [293, 381] width 67 height 22
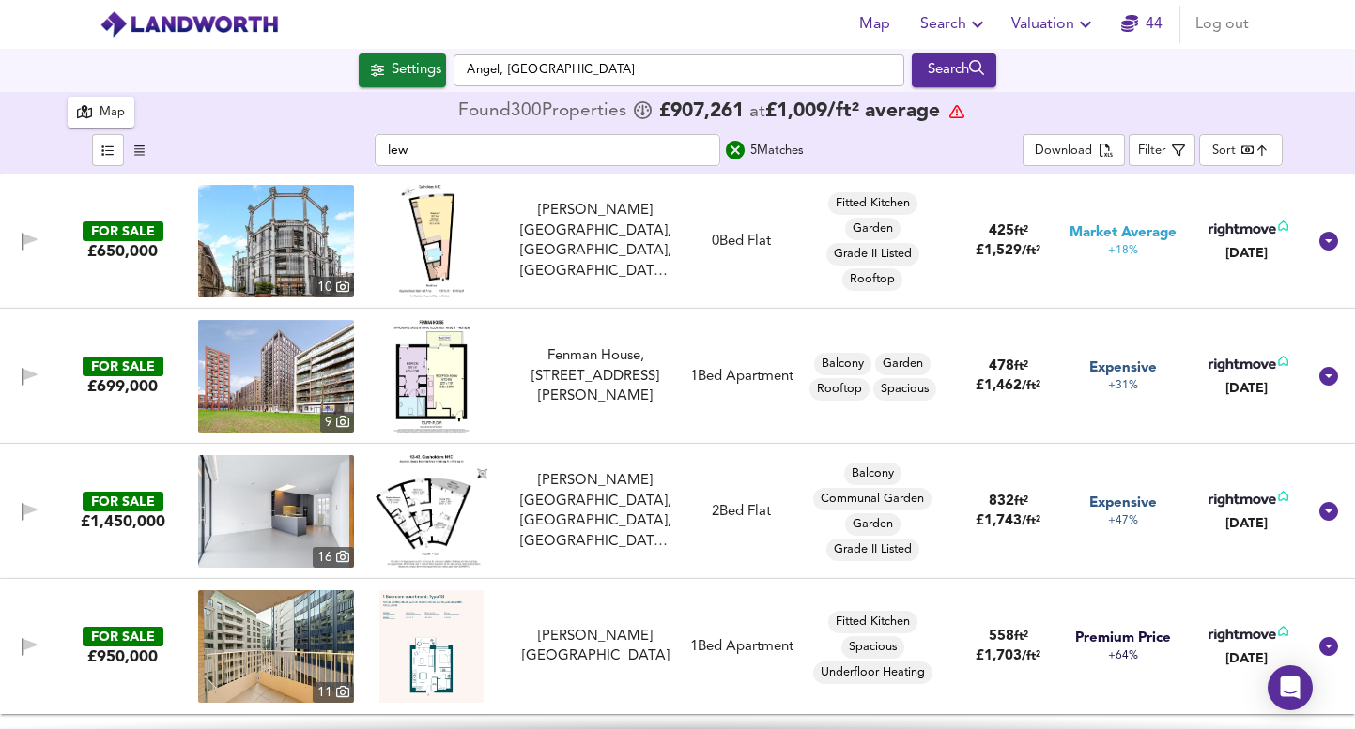
scroll to position [513, 0]
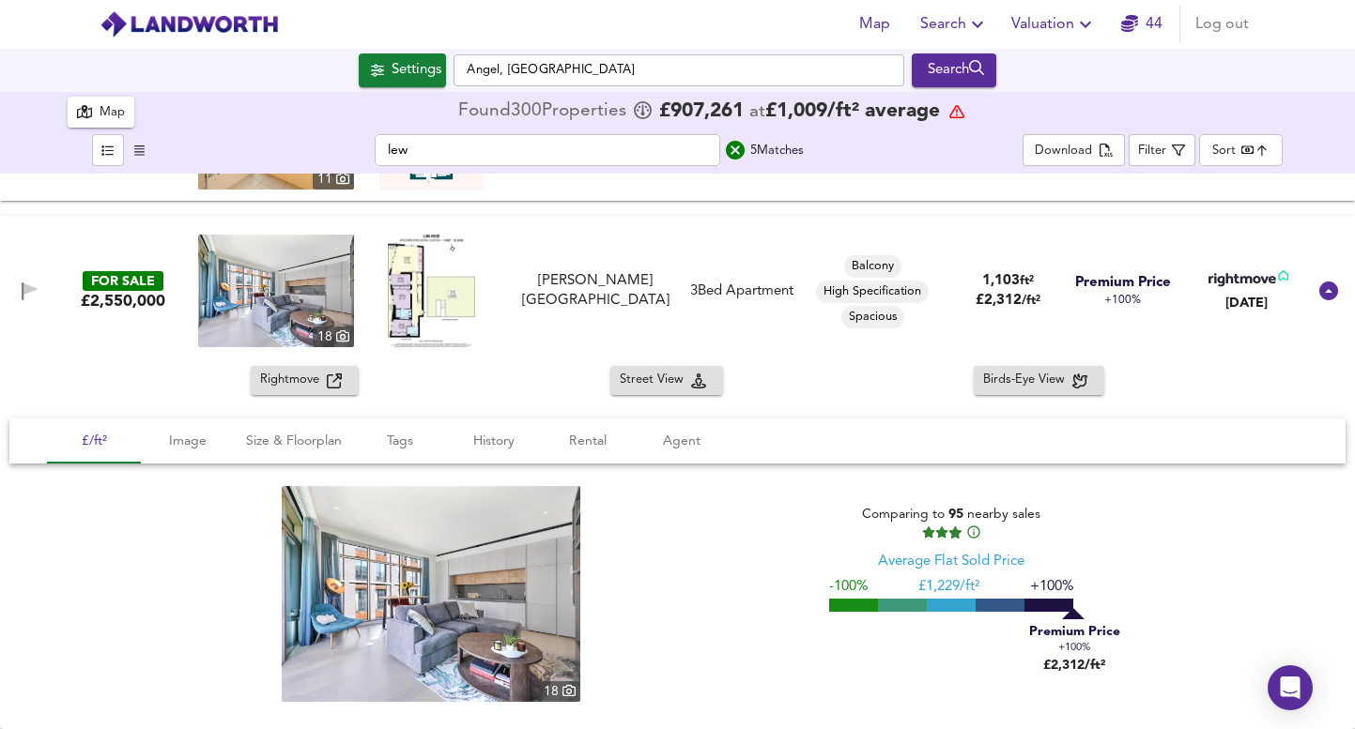
type input "402"
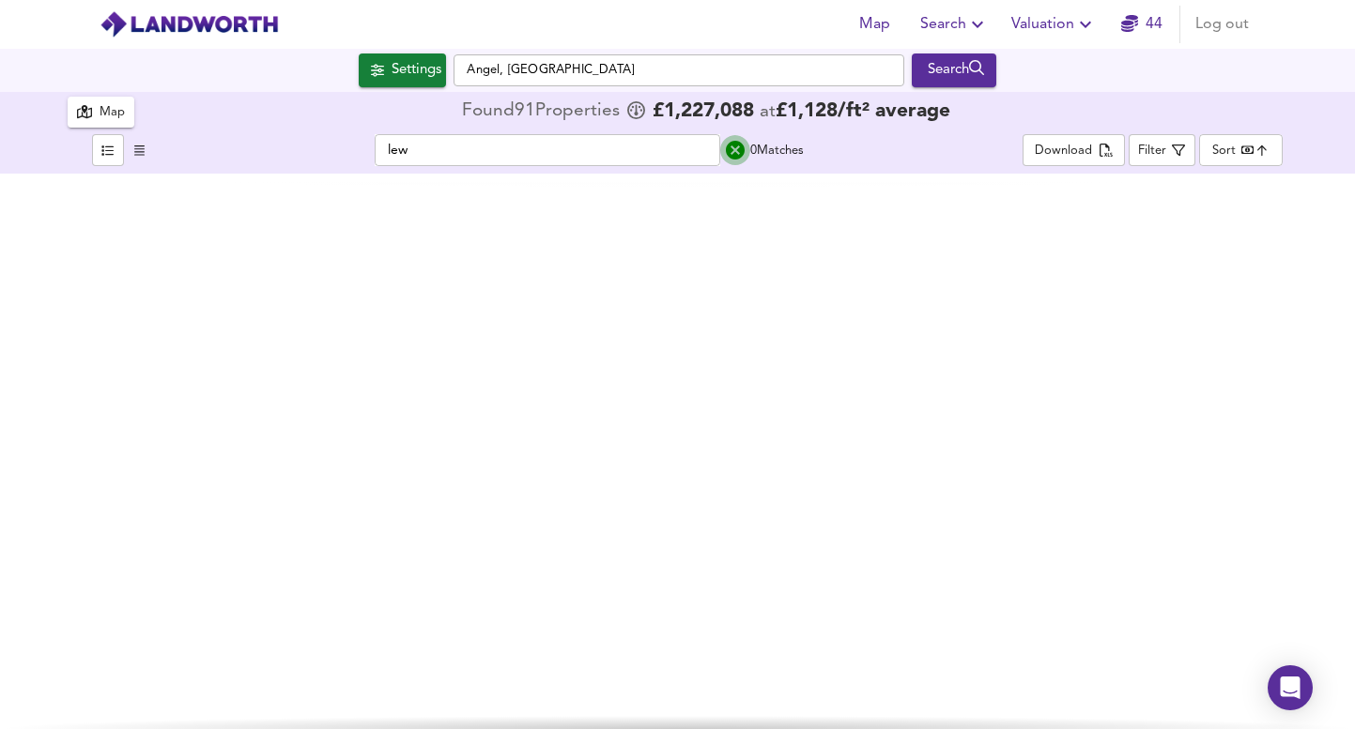
click at [729, 160] on icon "search" at bounding box center [735, 150] width 23 height 23
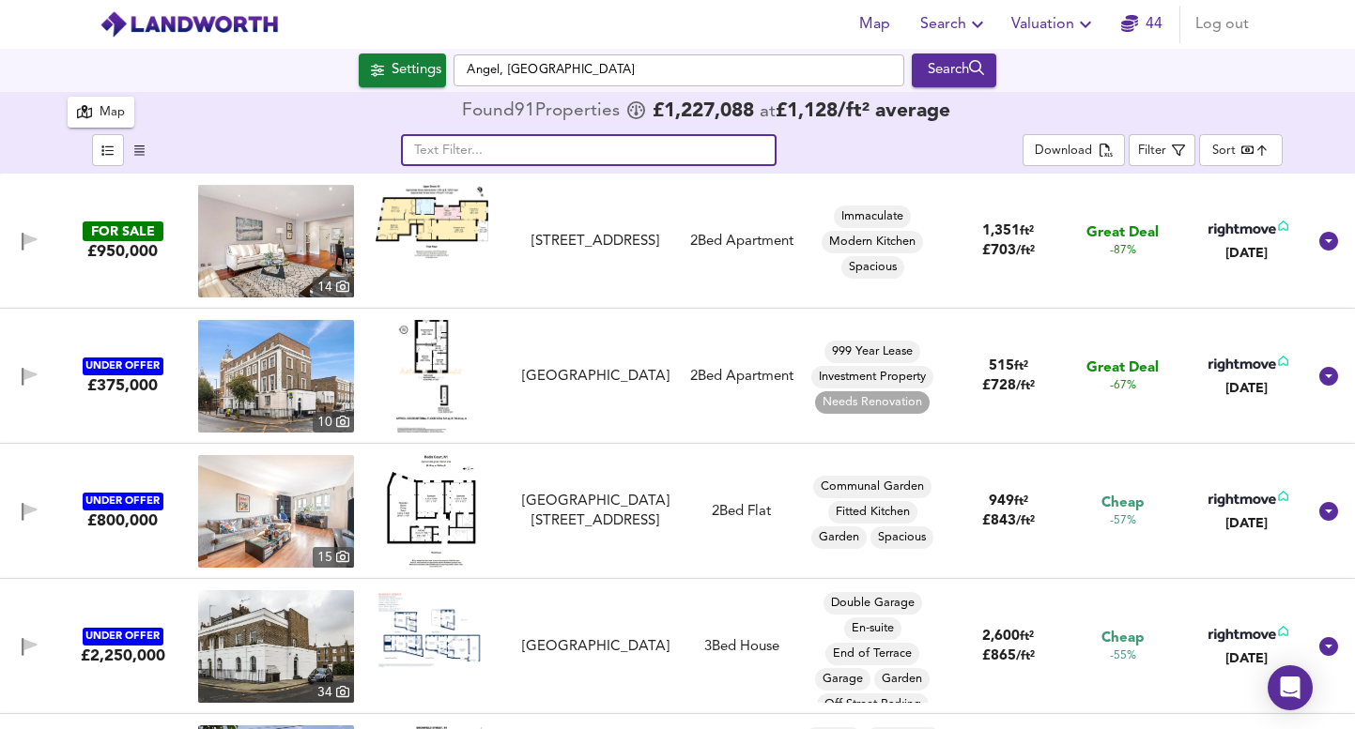
click at [594, 153] on input "text" at bounding box center [588, 150] width 375 height 32
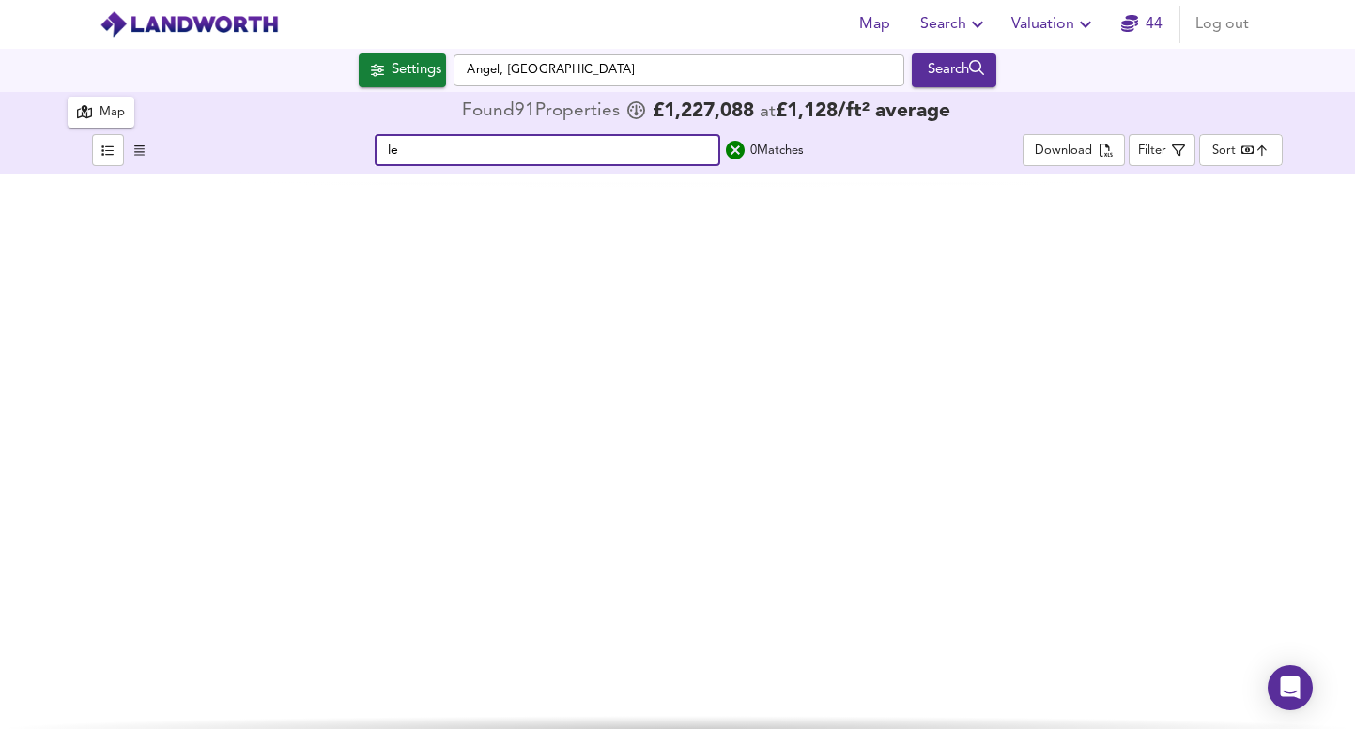
type input "l"
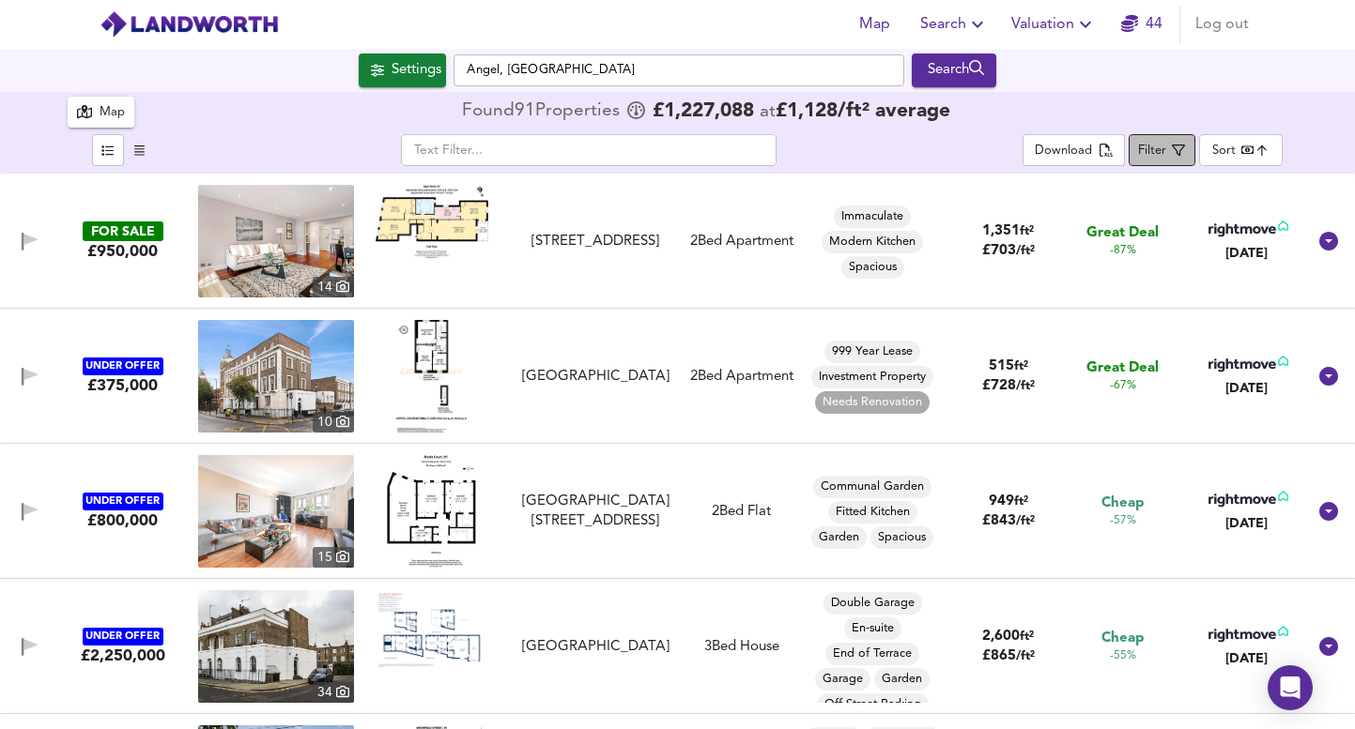
click at [1170, 158] on span "Filter" at bounding box center [1161, 150] width 47 height 23
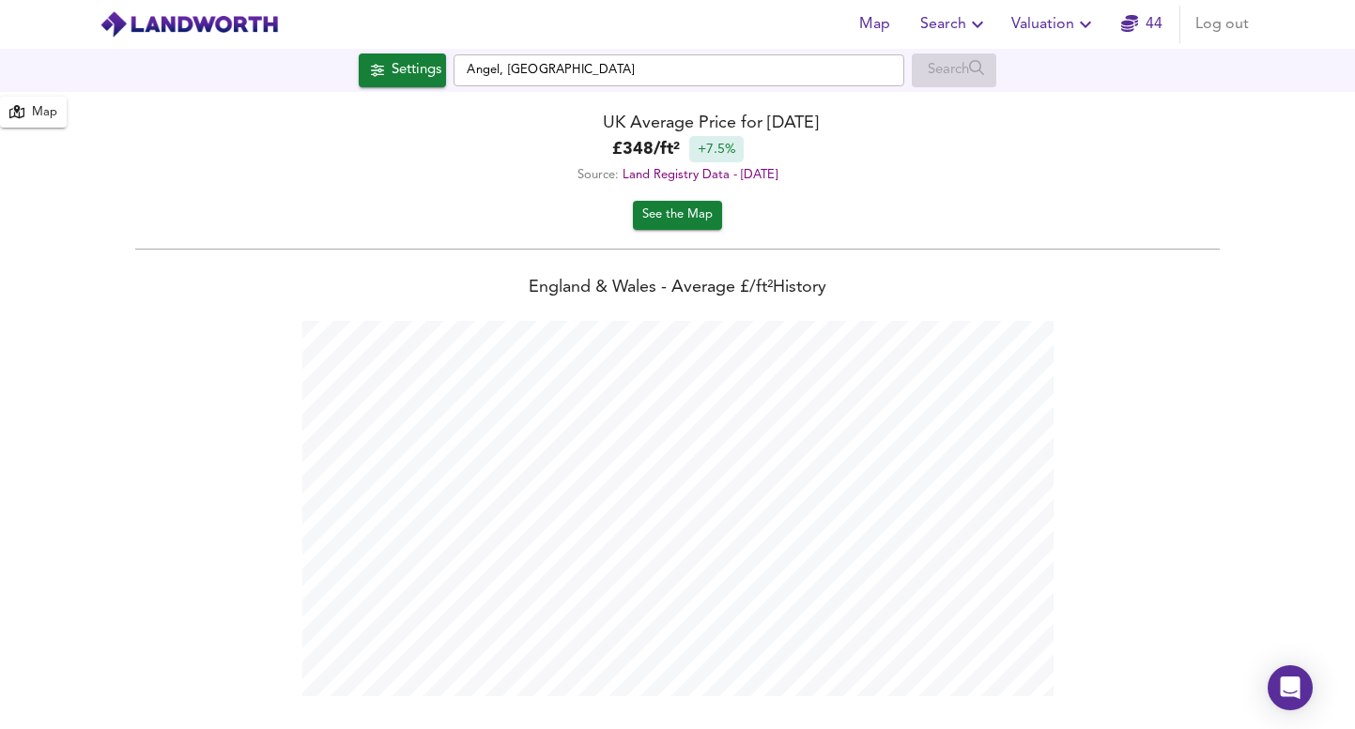
scroll to position [729, 1355]
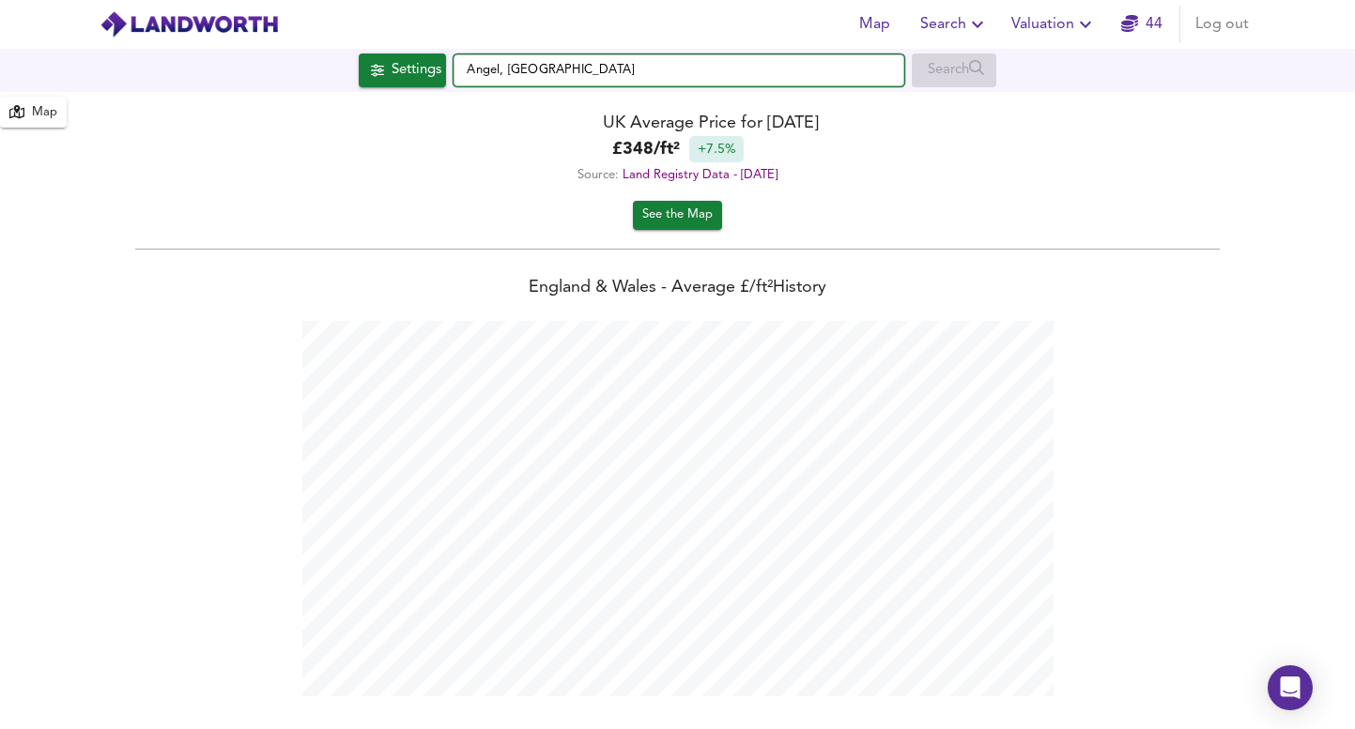
click at [545, 65] on input "Angel, [GEOGRAPHIC_DATA]" at bounding box center [678, 70] width 451 height 32
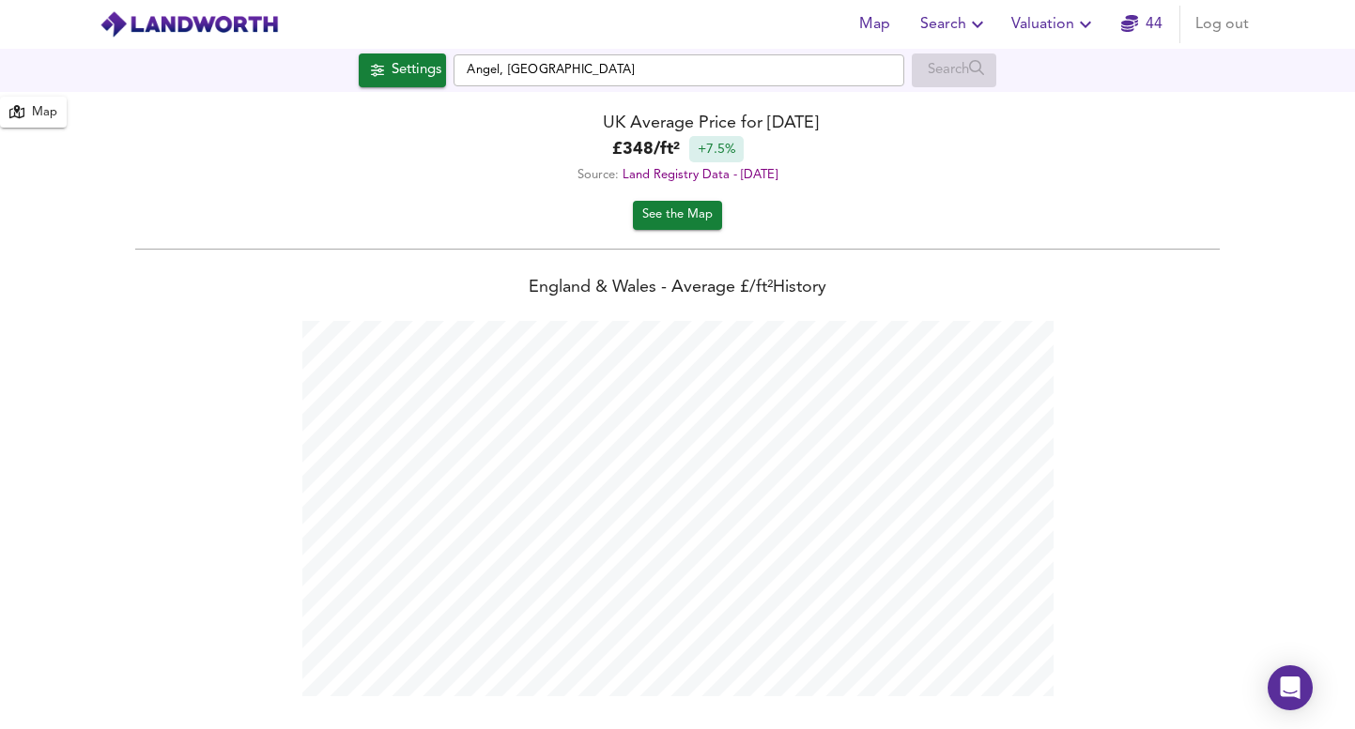
click at [402, 92] on div "UK Average Price for October 2025 £ 348 / ft² +7.5% Source: Land Registry Data …" at bounding box center [677, 146] width 1355 height 109
click at [402, 74] on div "Settings" at bounding box center [416, 70] width 50 height 24
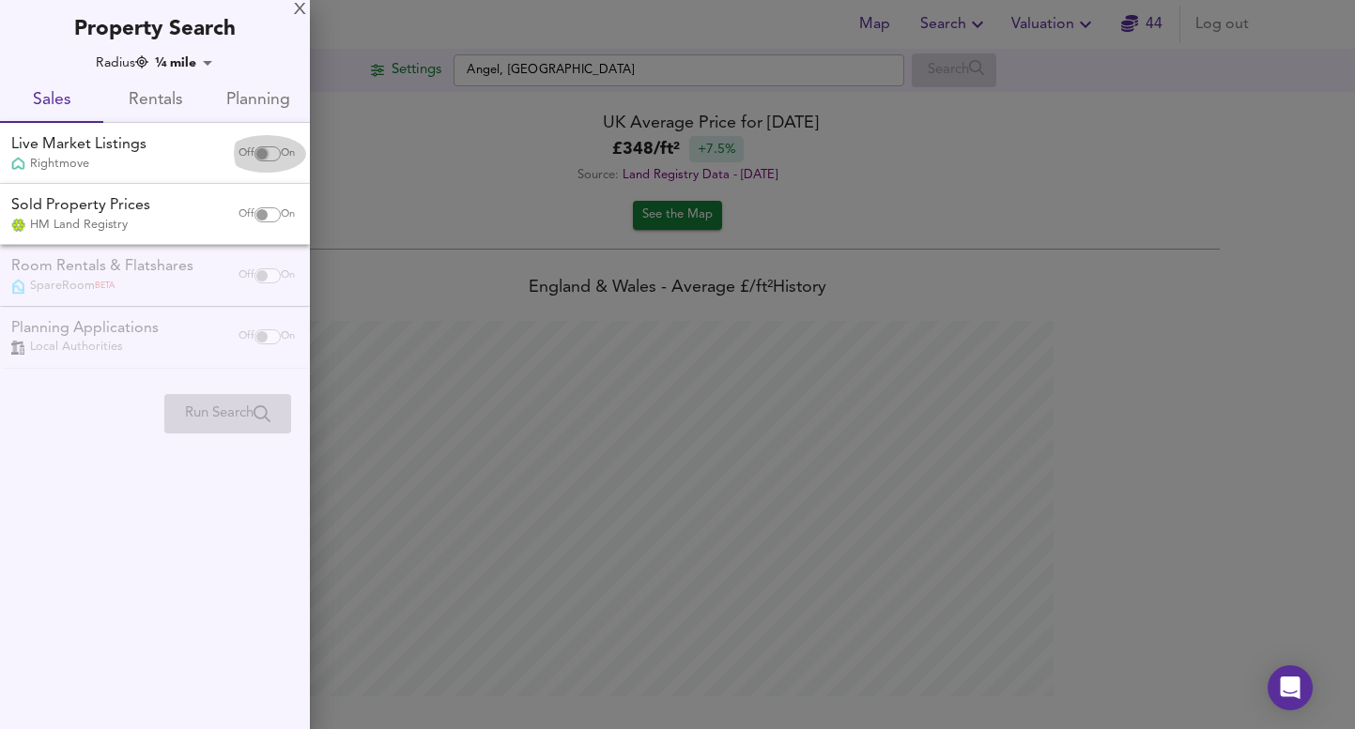
click at [258, 158] on input "checkbox" at bounding box center [261, 153] width 45 height 15
checkbox input "true"
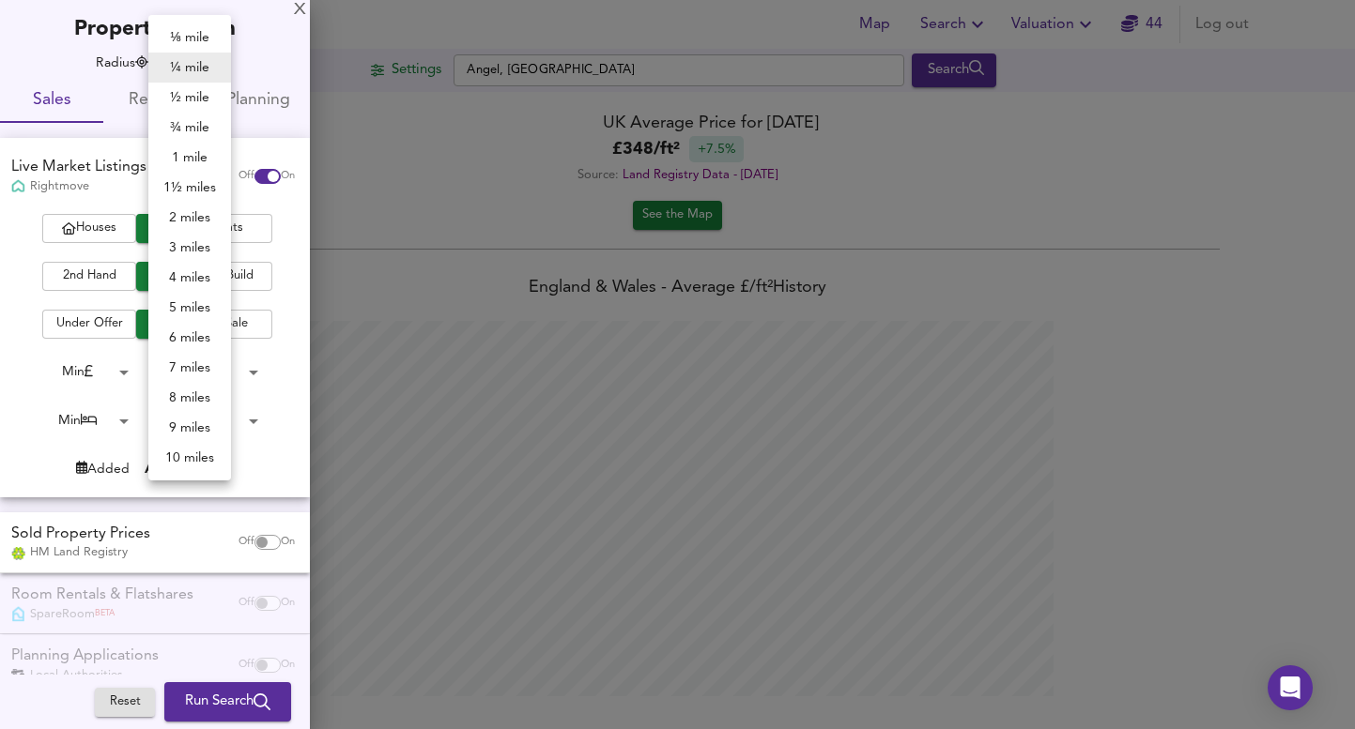
click at [178, 67] on body "Map Search Valuation 44 Log out Settings Angel, London Search Average Price lan…" at bounding box center [677, 364] width 1355 height 729
click at [193, 155] on li "1 mile" at bounding box center [189, 158] width 83 height 30
type input "1609"
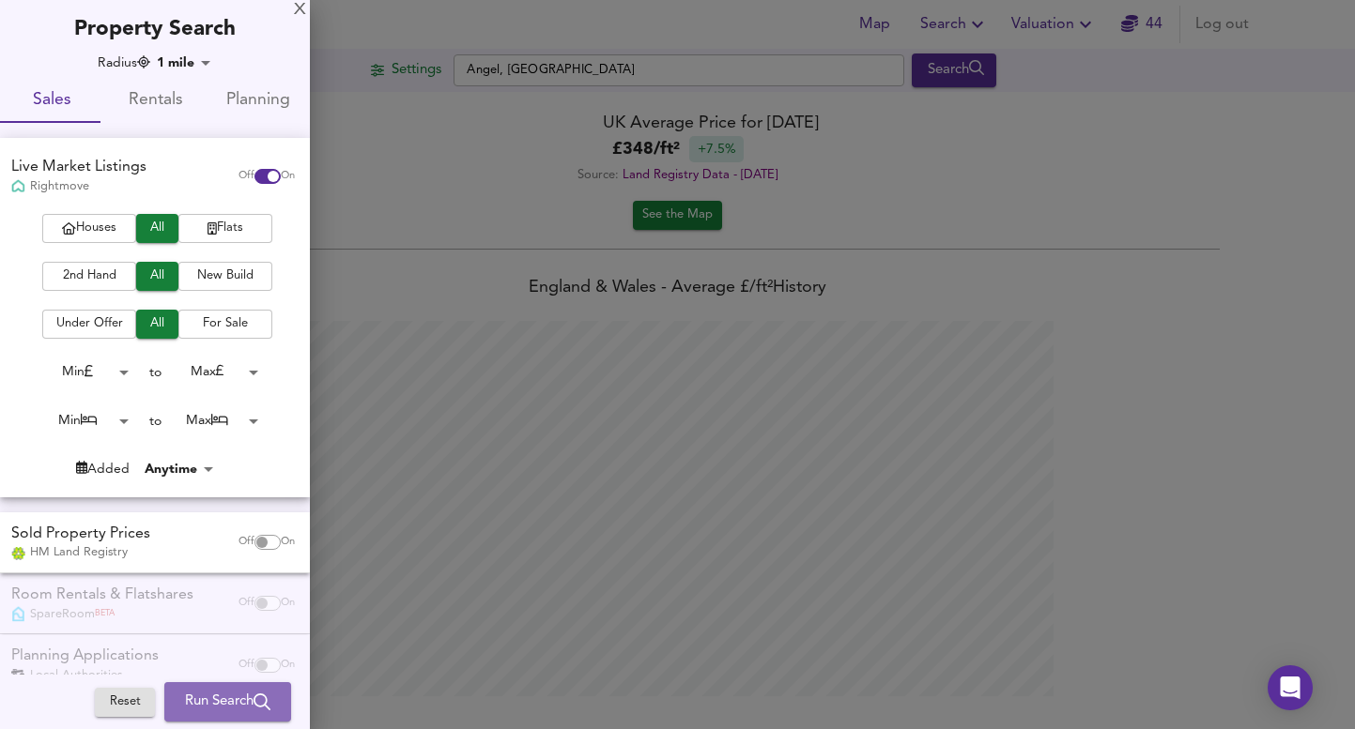
click at [201, 698] on span "Run Search" at bounding box center [227, 702] width 85 height 24
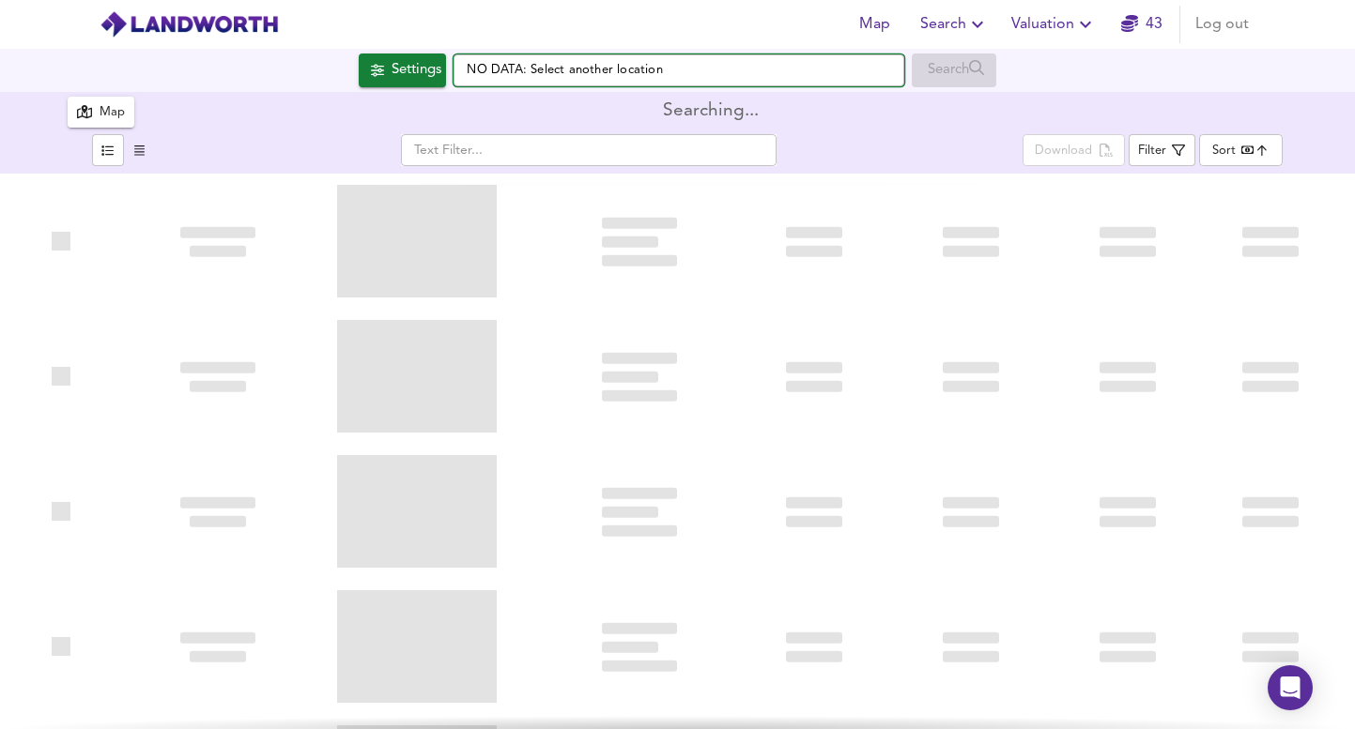
click at [609, 75] on input "NO DATA: Select another location" at bounding box center [678, 70] width 451 height 32
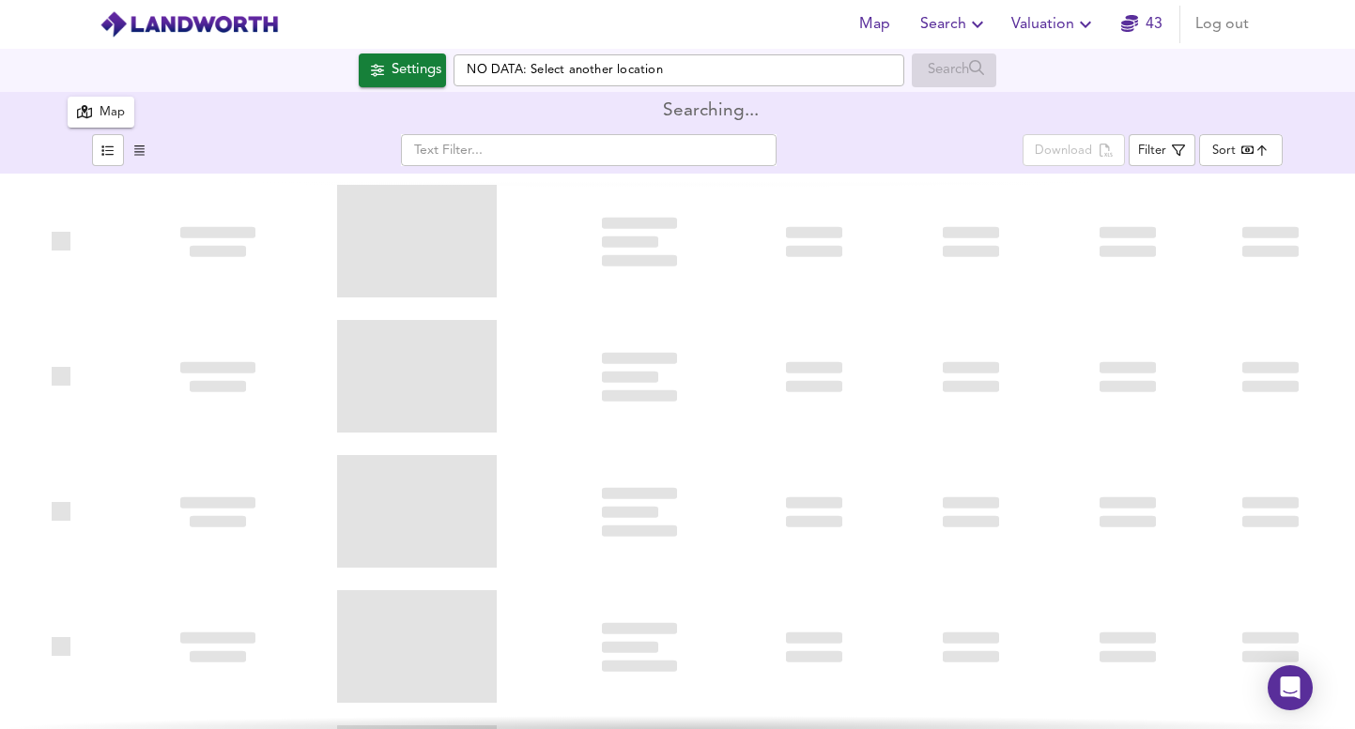
click at [610, 73] on input "NO DATA: Select another location" at bounding box center [678, 70] width 451 height 32
click at [612, 73] on input "NO DATA: Select another location" at bounding box center [678, 70] width 451 height 32
click at [613, 73] on input "NO DATA: Select another location" at bounding box center [678, 70] width 451 height 32
click at [141, 135] on button "button" at bounding box center [140, 150] width 32 height 32
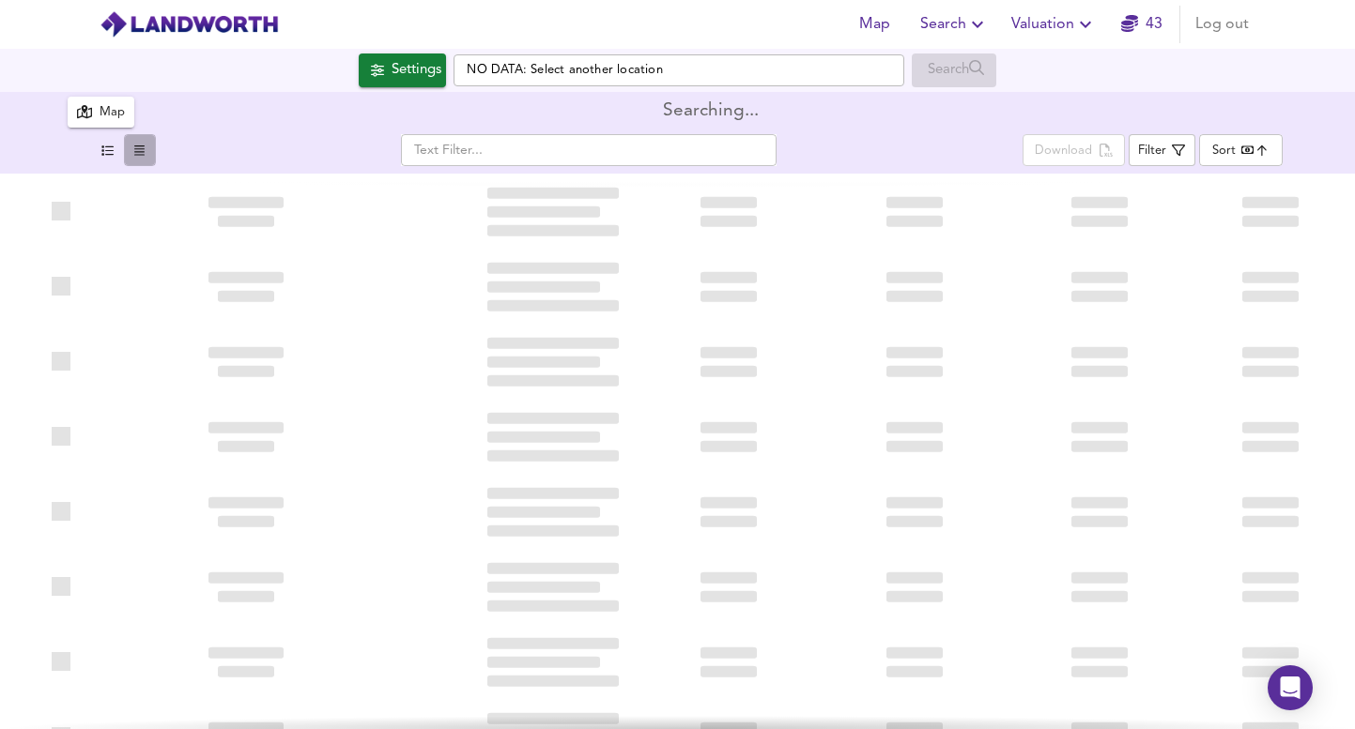
click at [124, 146] on button "button" at bounding box center [140, 150] width 32 height 32
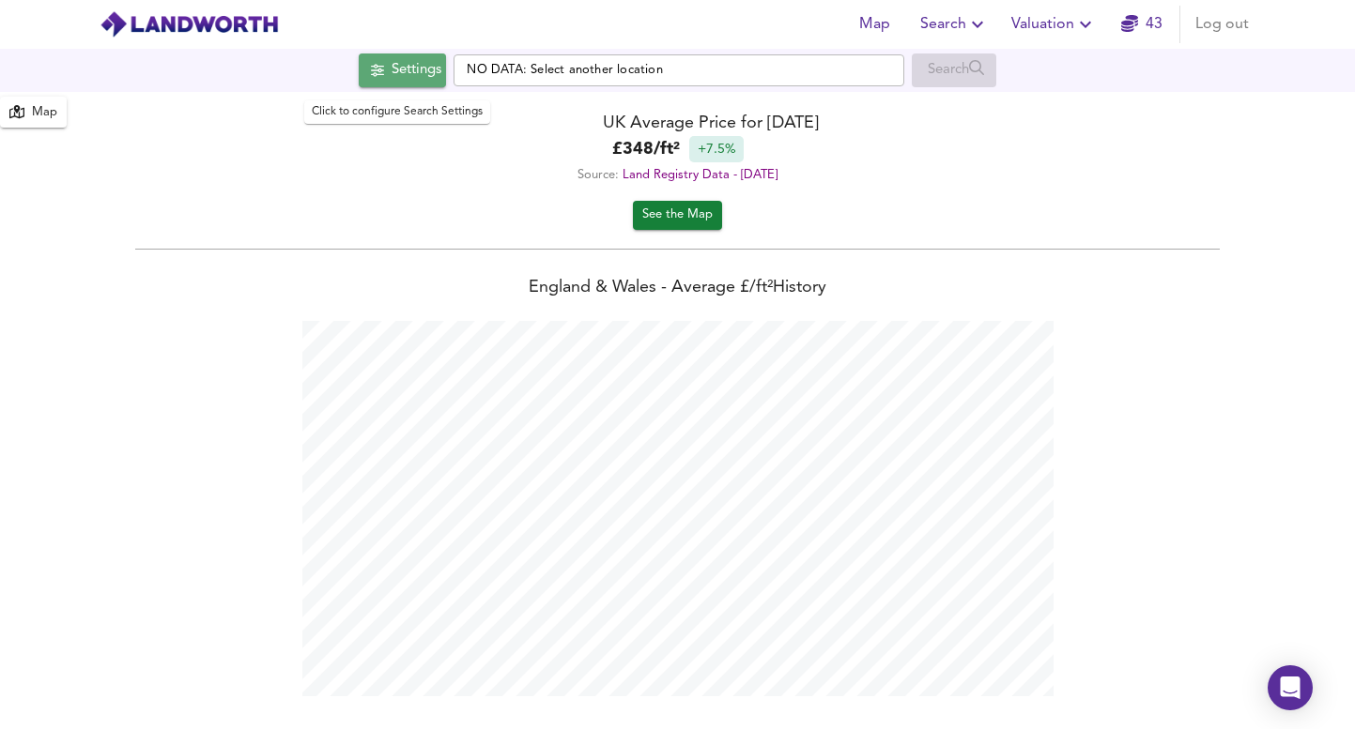
scroll to position [729, 1355]
click at [401, 76] on div "Settings" at bounding box center [416, 70] width 50 height 24
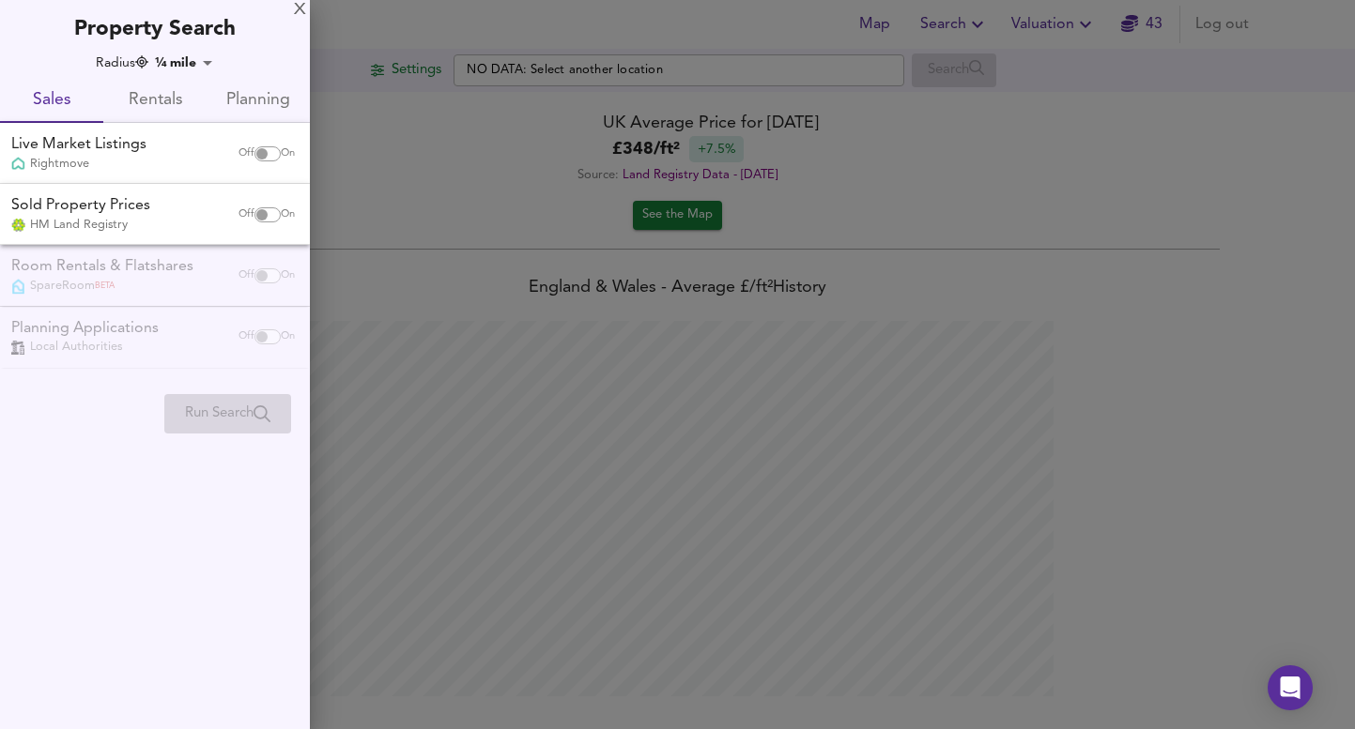
click at [185, 55] on body "Map Search Valuation 43 Log out Settings NO DATA: Select another location Searc…" at bounding box center [677, 364] width 1355 height 729
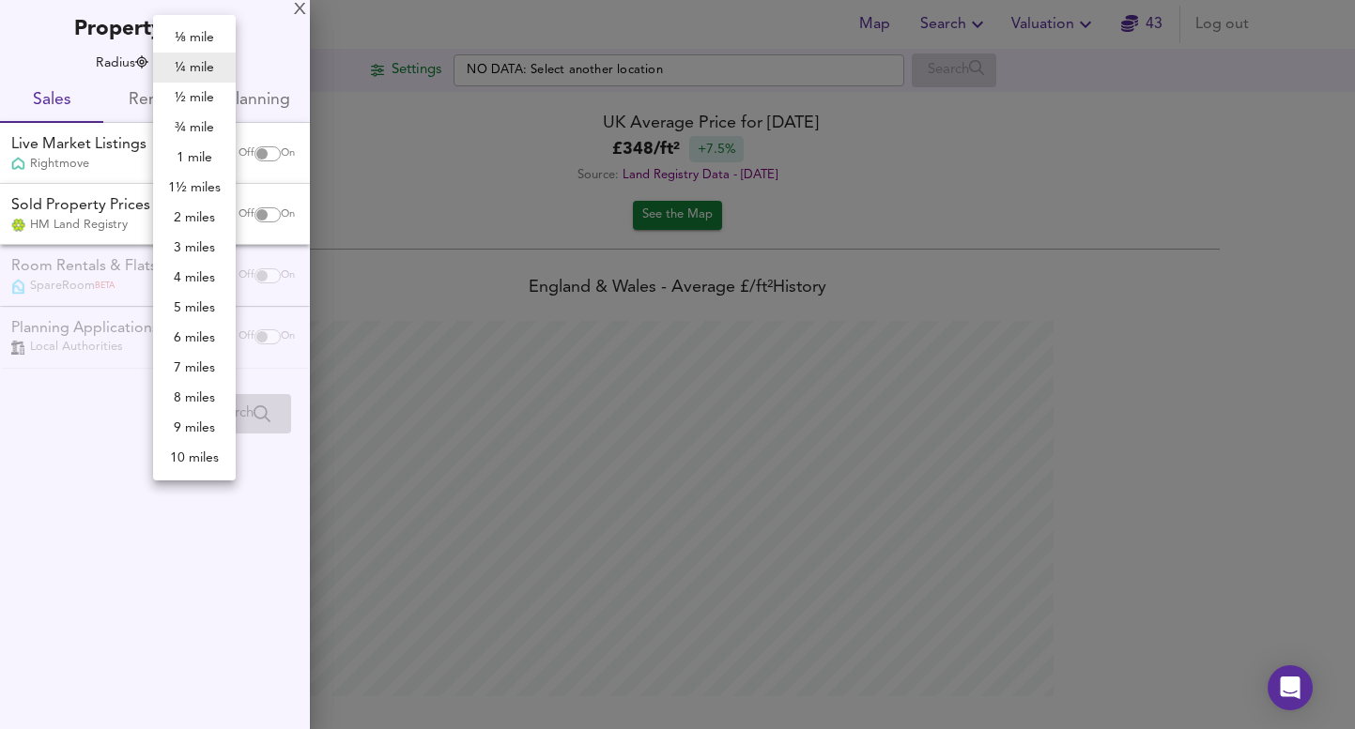
click at [190, 102] on li "½ mile" at bounding box center [194, 98] width 83 height 30
type input "805"
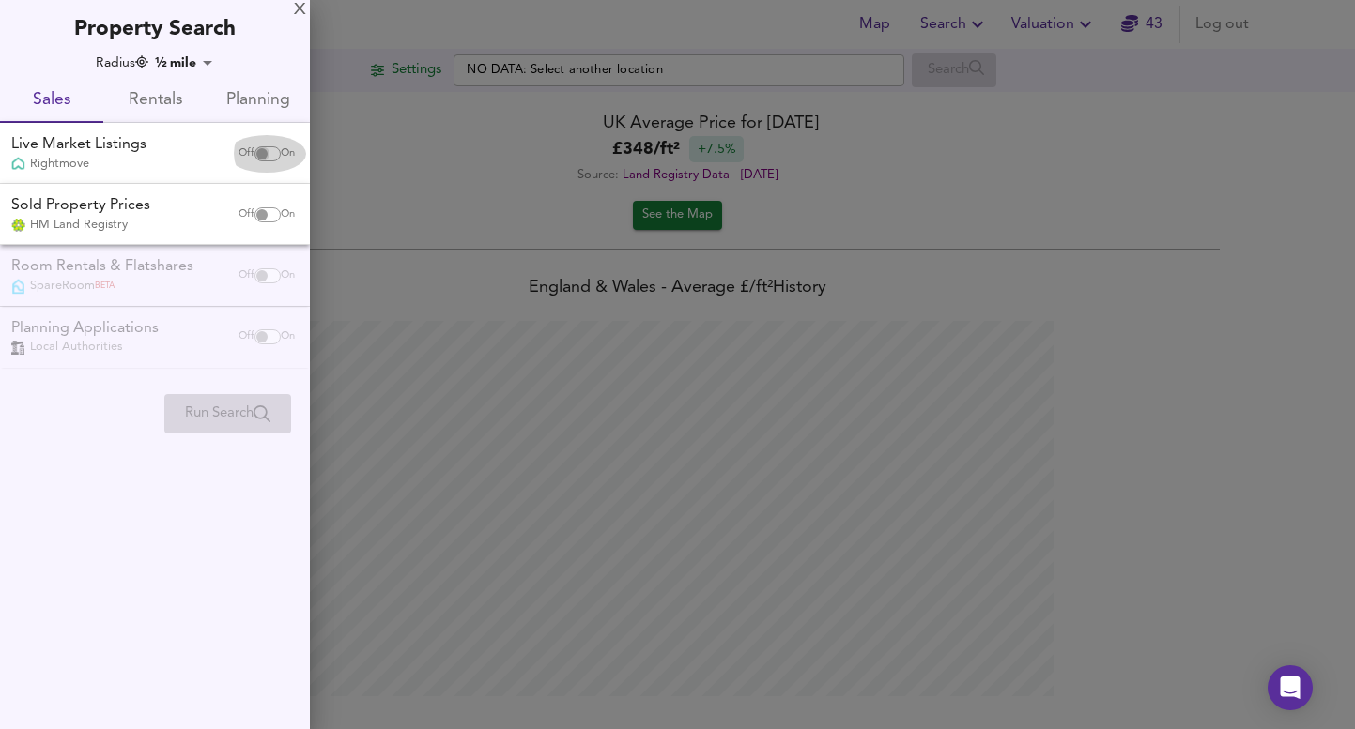
click at [259, 149] on input "checkbox" at bounding box center [261, 153] width 45 height 15
checkbox input "true"
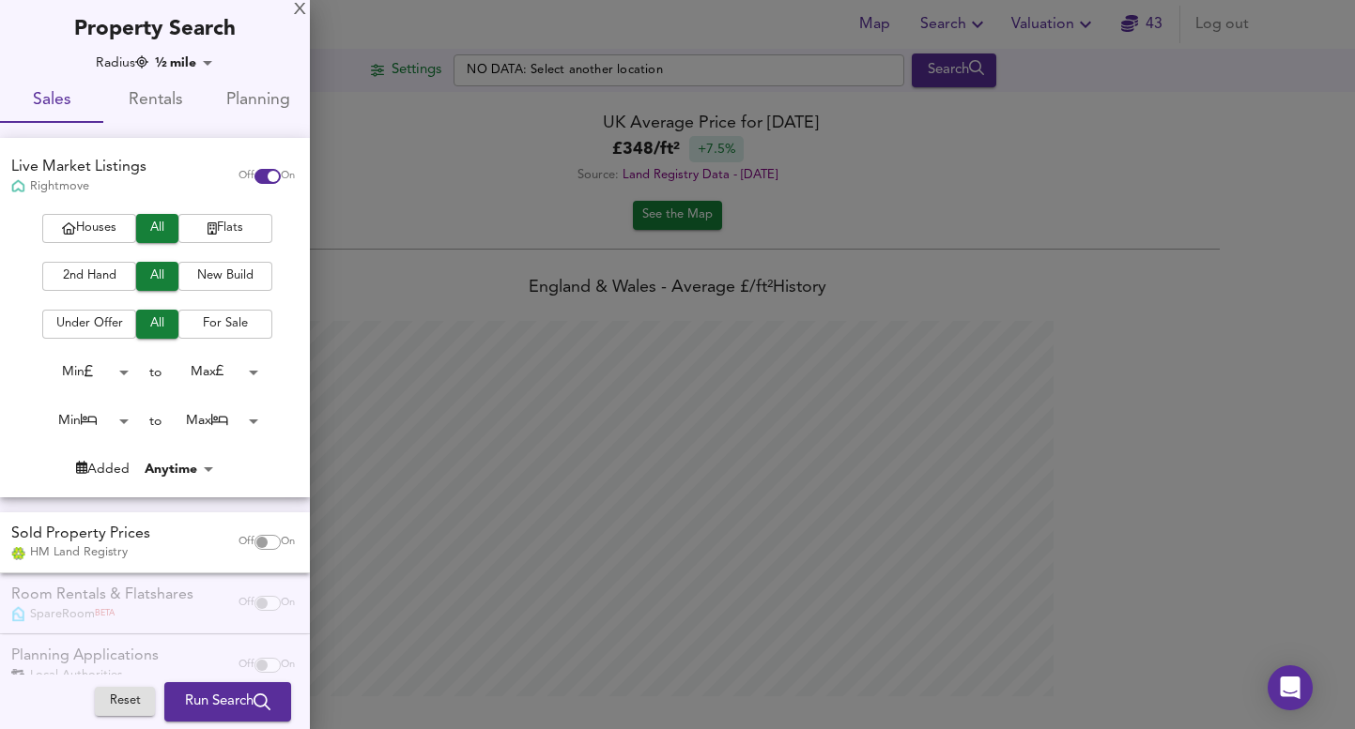
scroll to position [39, 0]
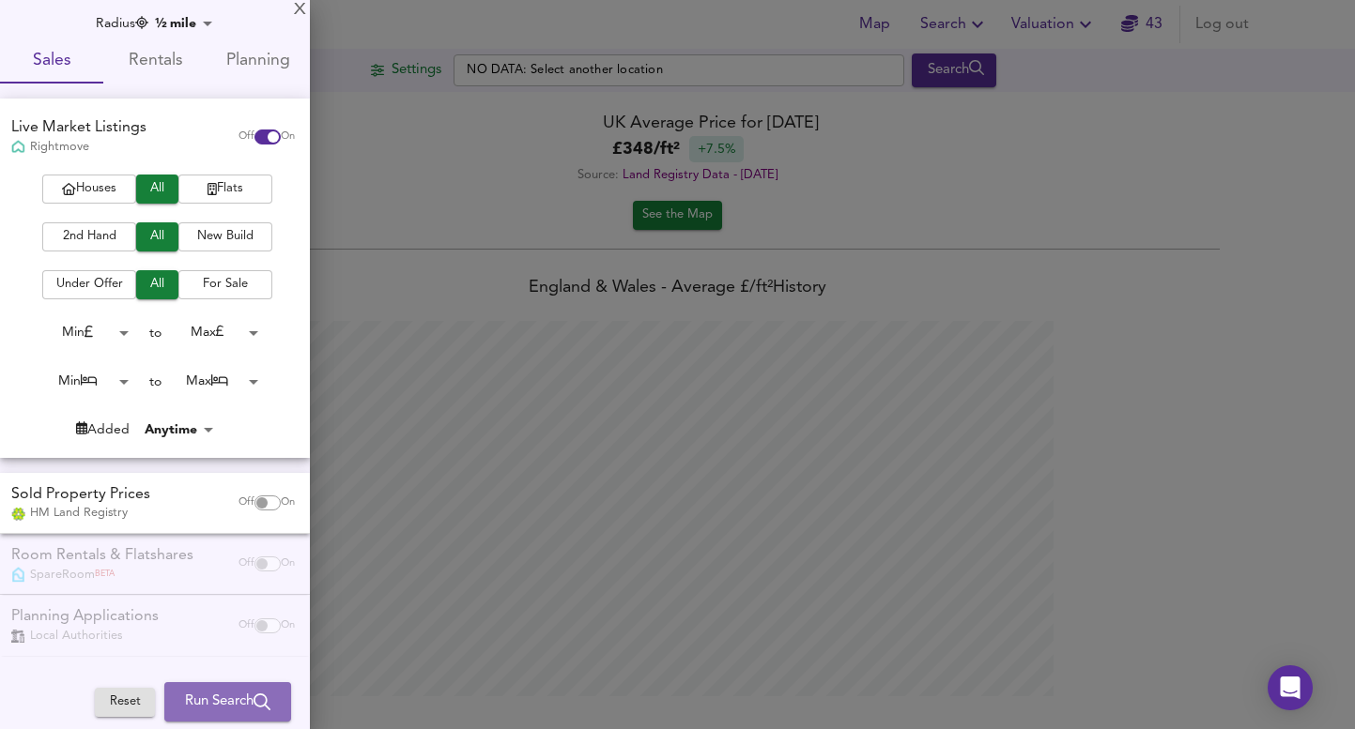
click at [253, 695] on icon "submit" at bounding box center [261, 702] width 17 height 17
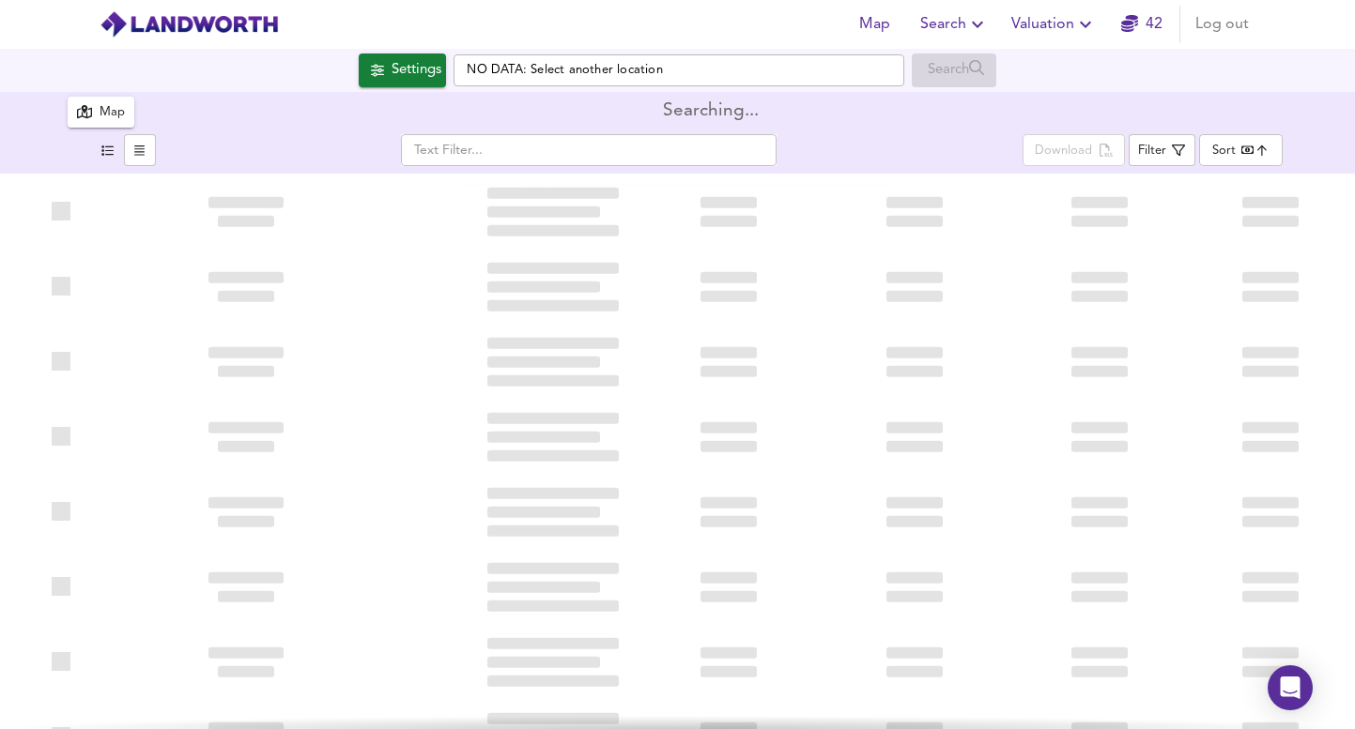
click at [573, 76] on input "NO DATA: Select another location" at bounding box center [678, 70] width 451 height 32
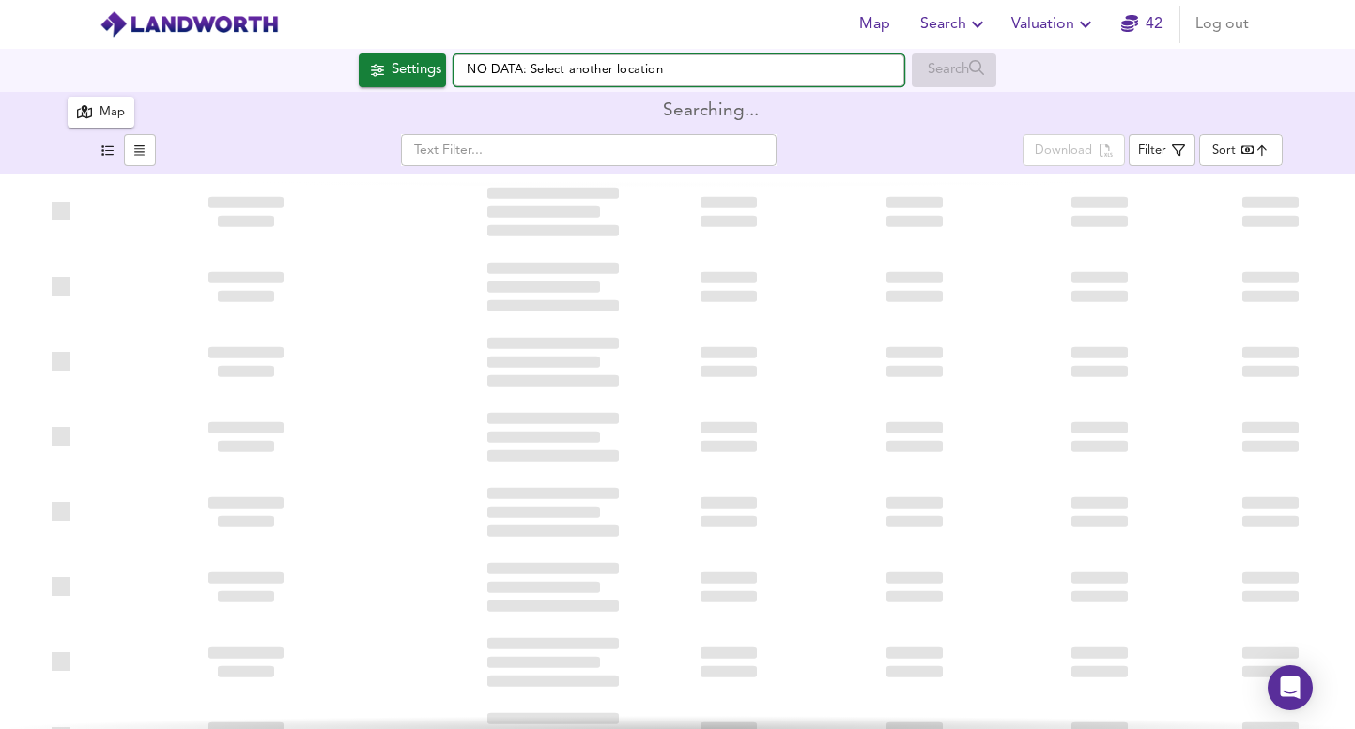
click at [612, 69] on input "NO DATA: Select another location" at bounding box center [678, 70] width 451 height 32
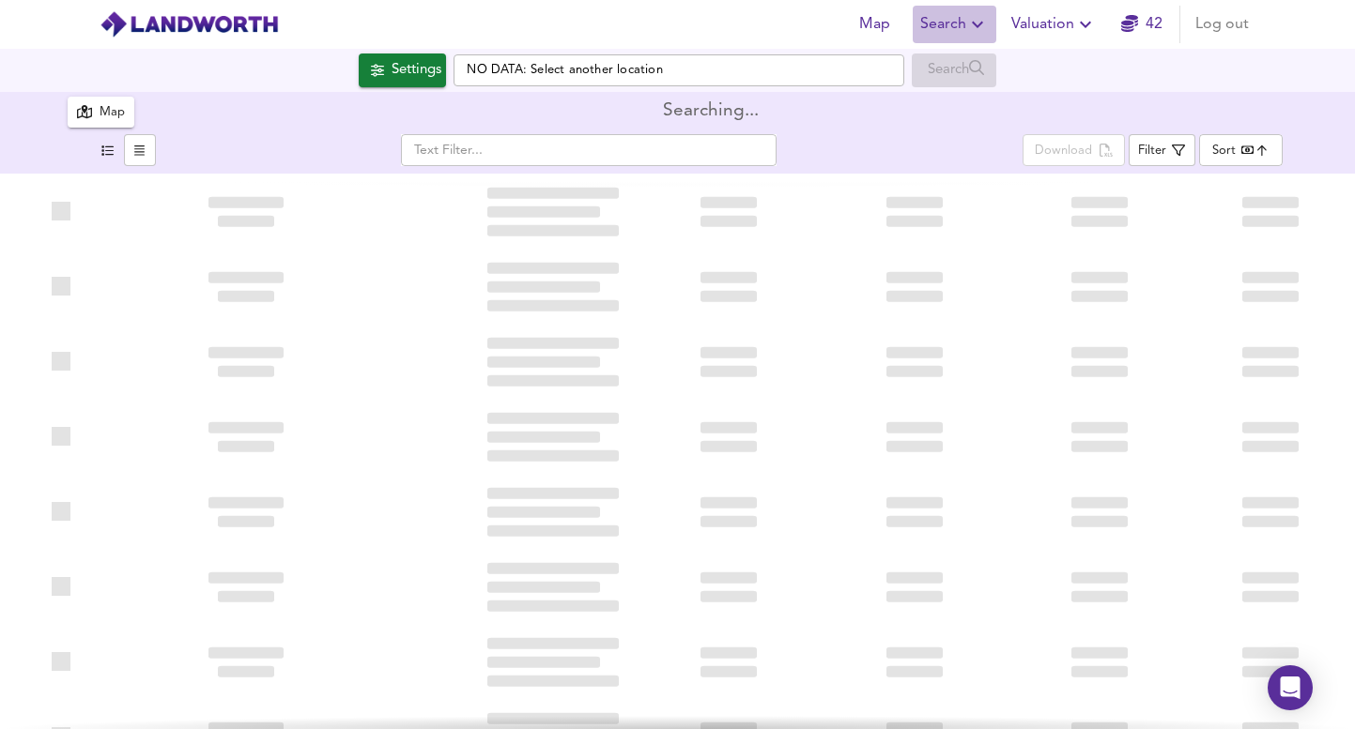
click at [930, 23] on span "Search" at bounding box center [954, 24] width 69 height 26
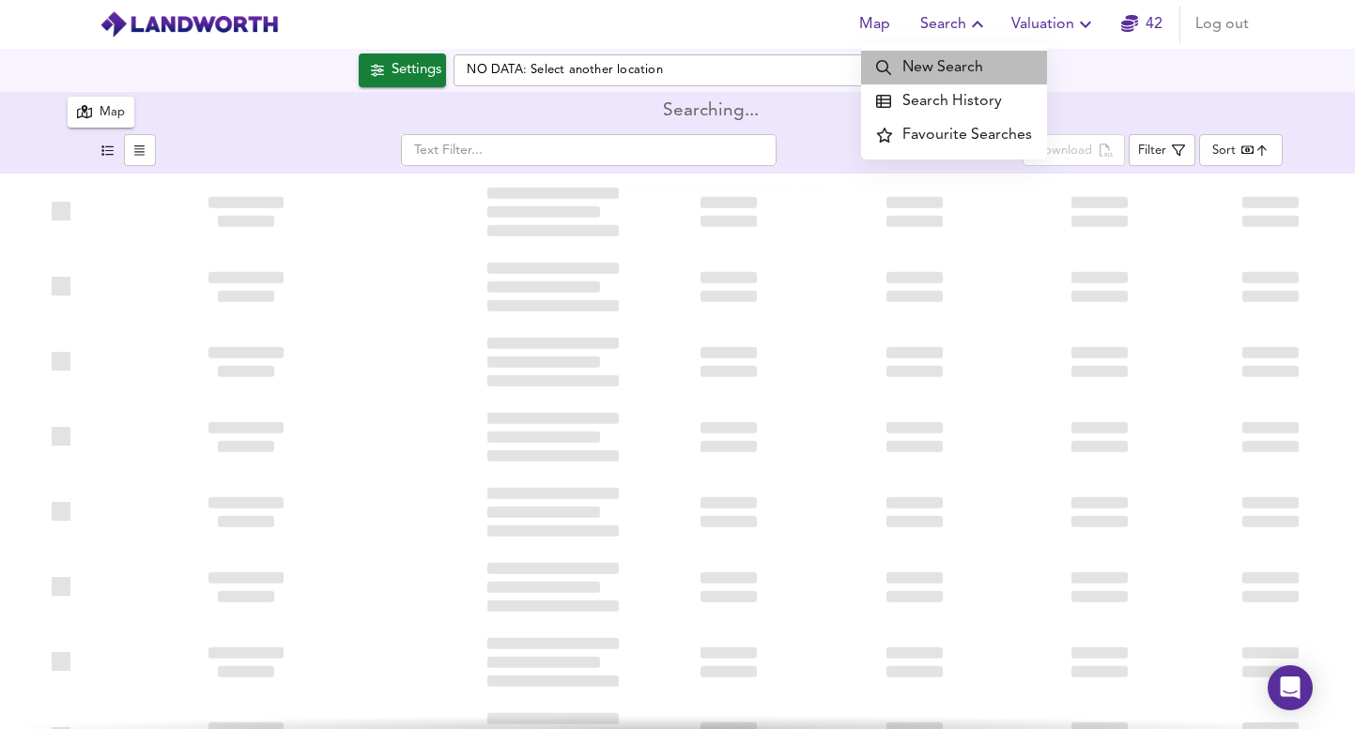
click at [953, 64] on li "New Search" at bounding box center [954, 68] width 186 height 34
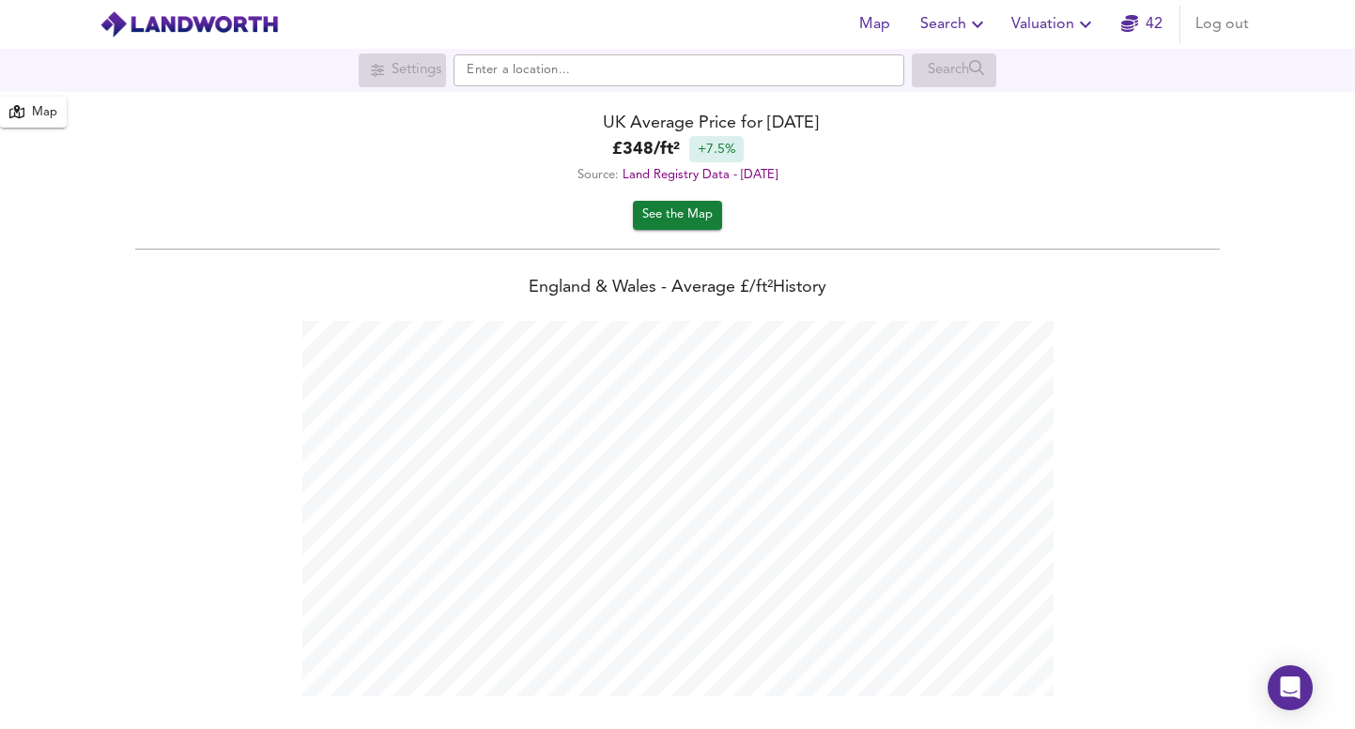
scroll to position [729, 1355]
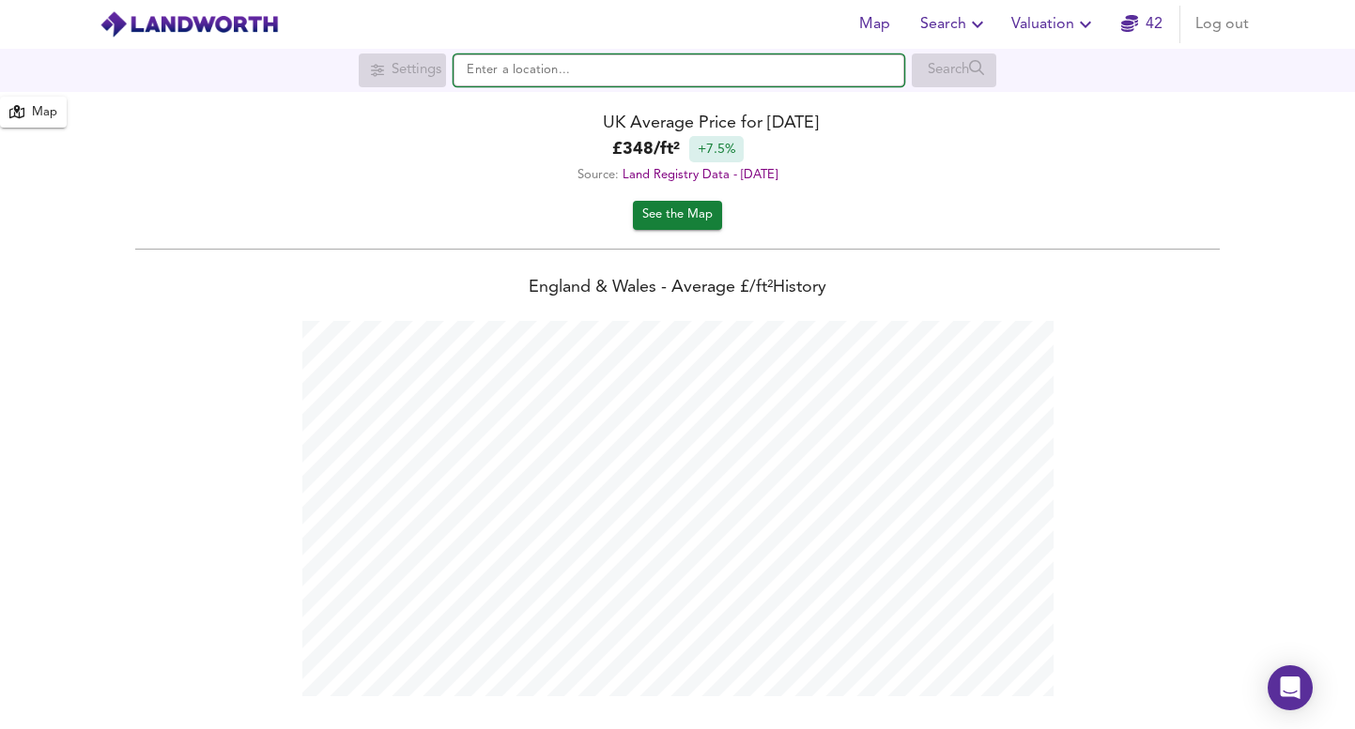
click at [544, 69] on input "text" at bounding box center [678, 70] width 451 height 32
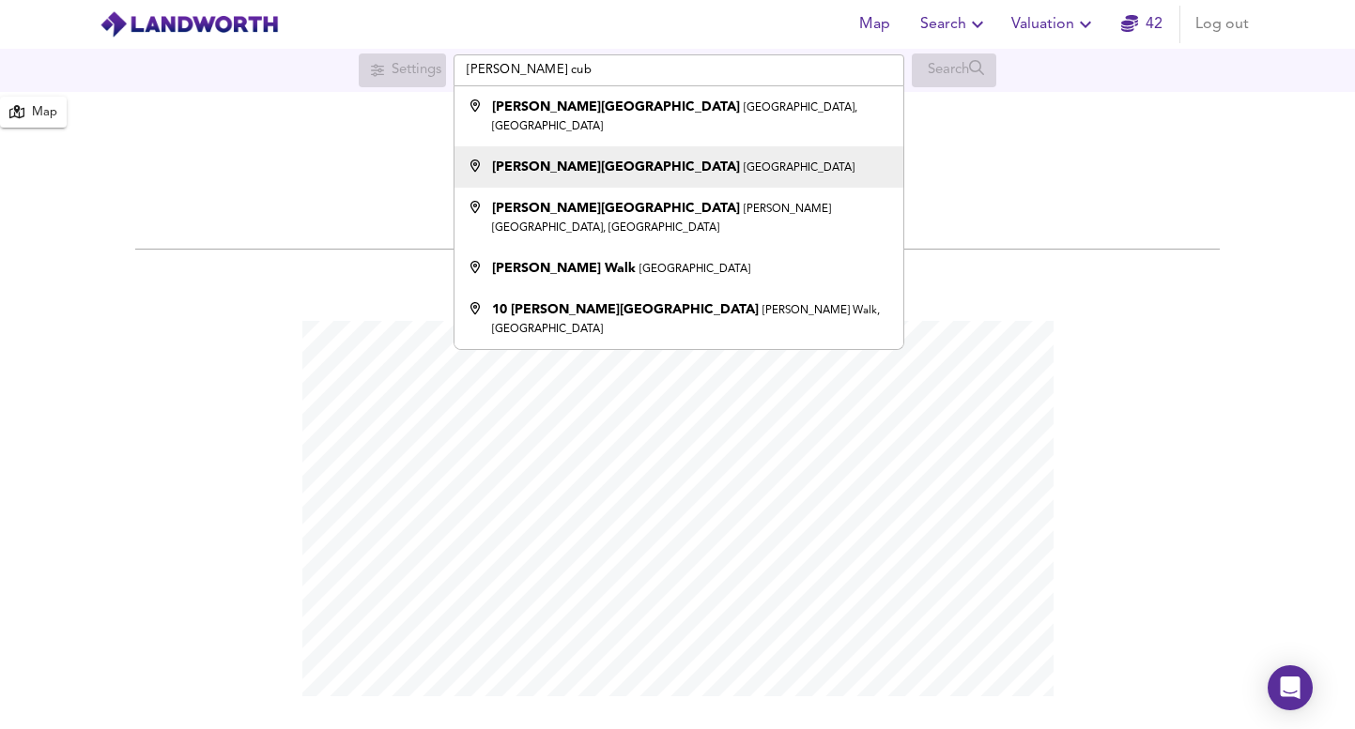
click at [566, 161] on strong "Lewis Cubitt Square" at bounding box center [616, 167] width 248 height 13
type input "Lewis Cubitt Square, London"
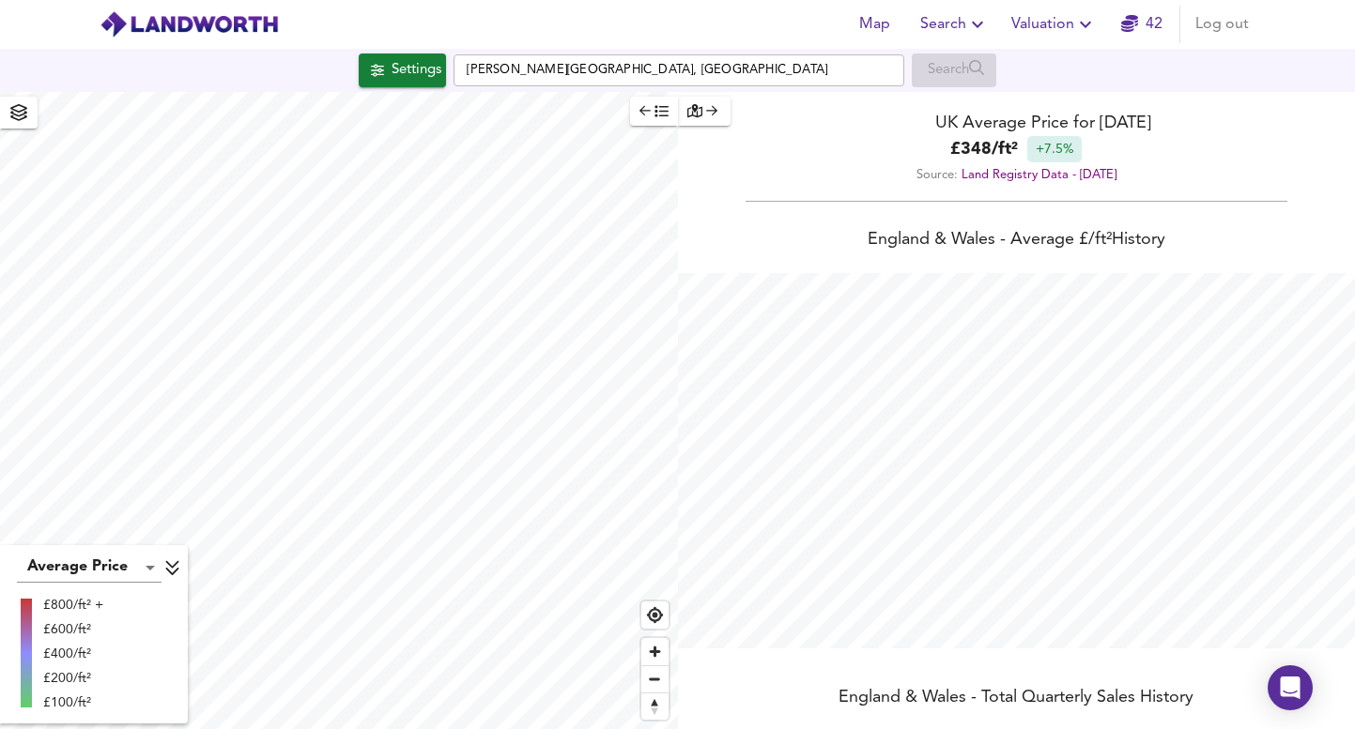
checkbox input "false"
checkbox input "true"
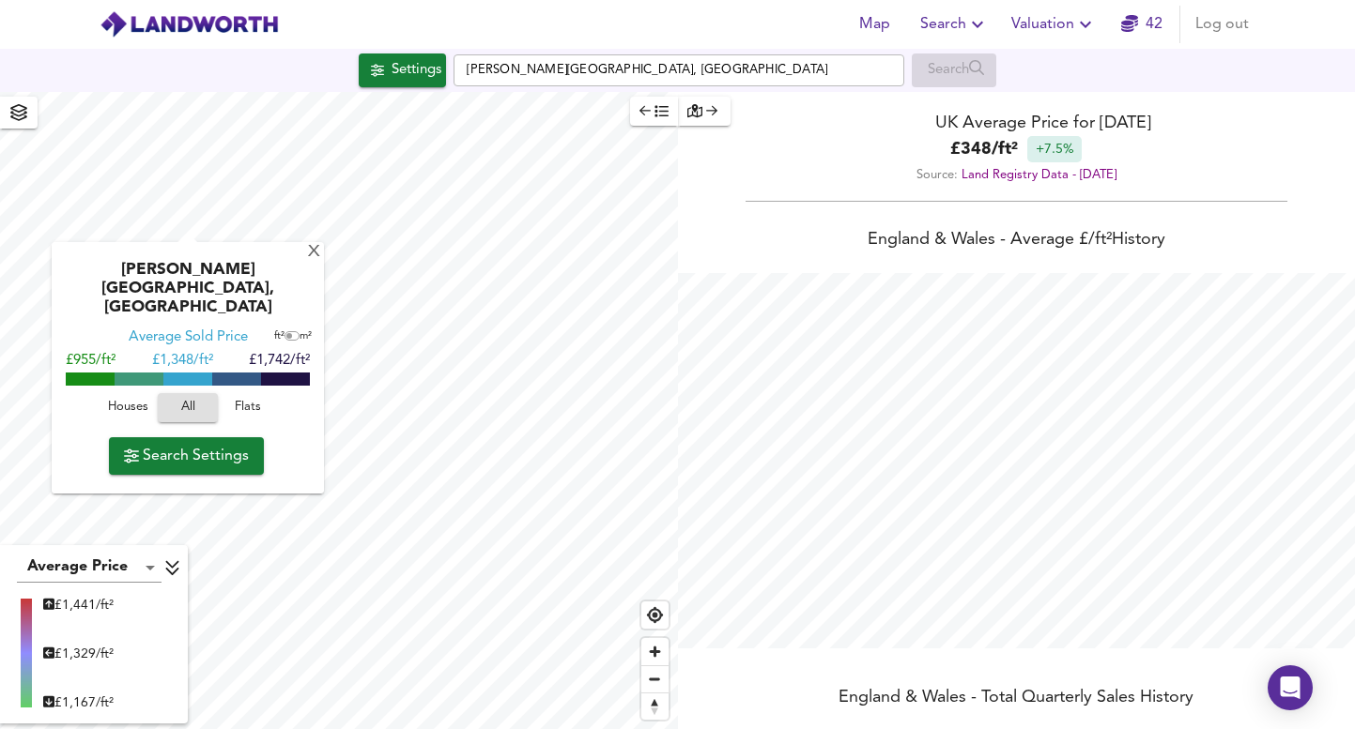
click at [184, 443] on span "Search Settings" at bounding box center [186, 456] width 125 height 26
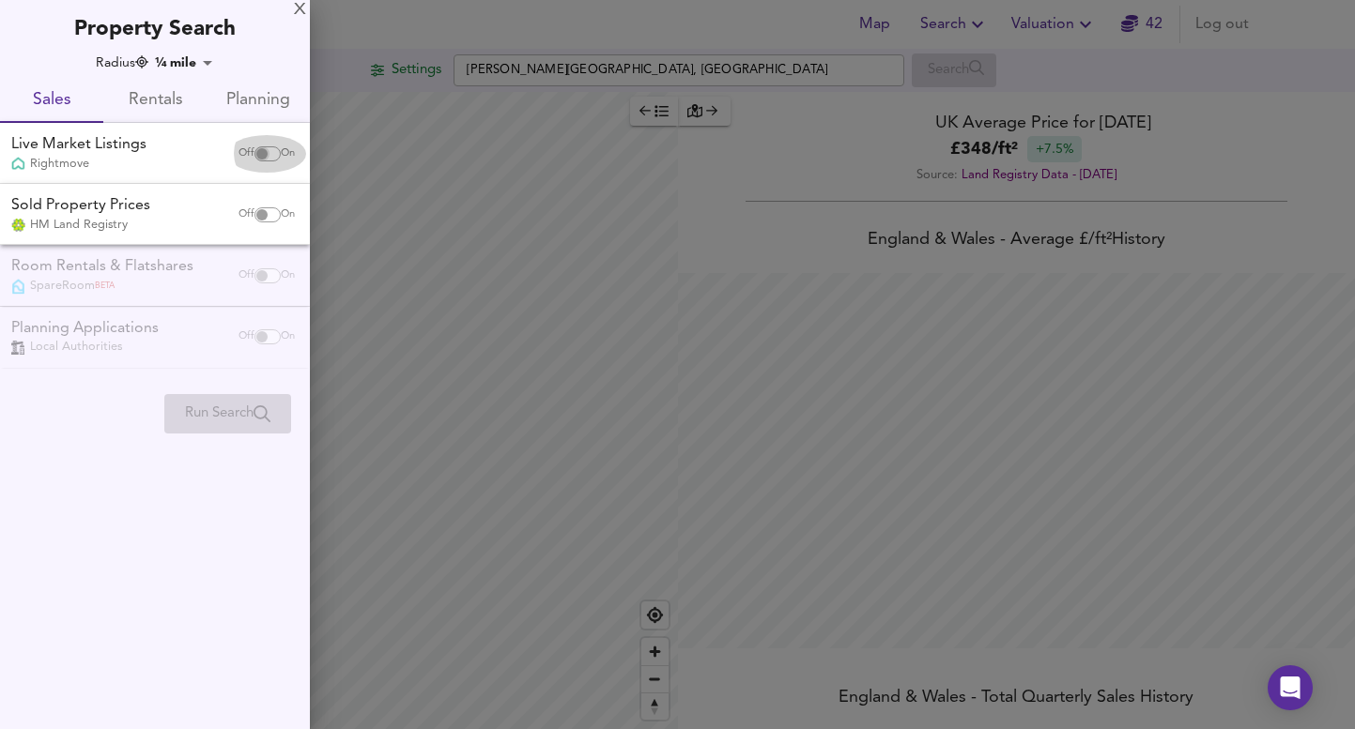
click at [249, 148] on input "checkbox" at bounding box center [261, 153] width 45 height 15
checkbox input "true"
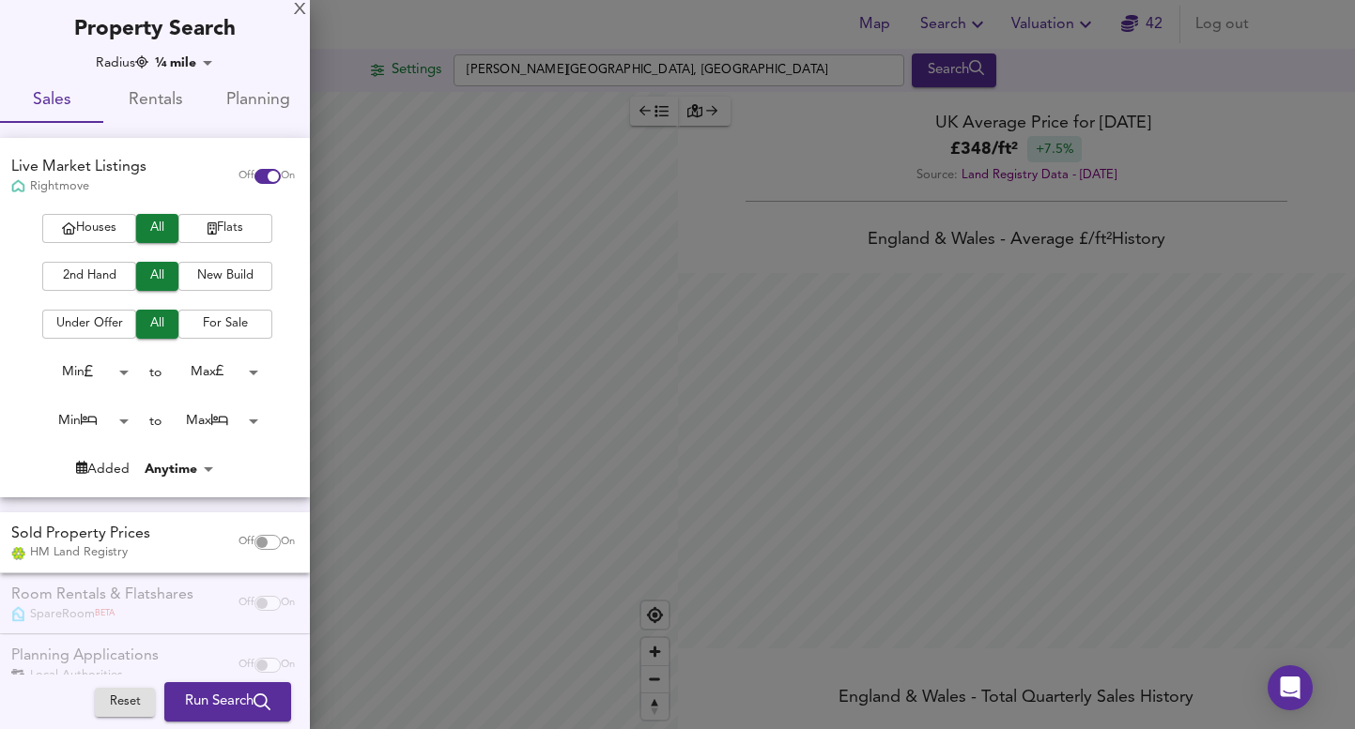
scroll to position [39, 0]
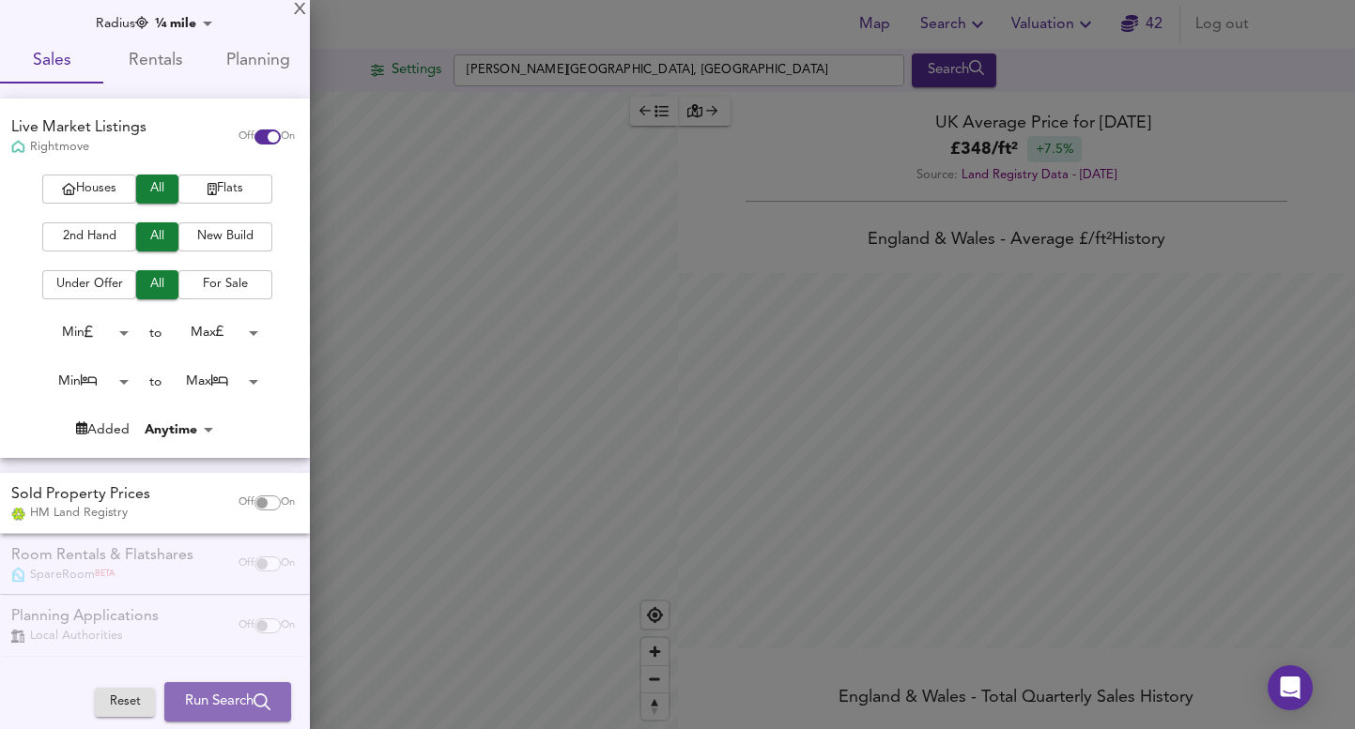
click at [233, 698] on span "Run Search" at bounding box center [227, 702] width 85 height 24
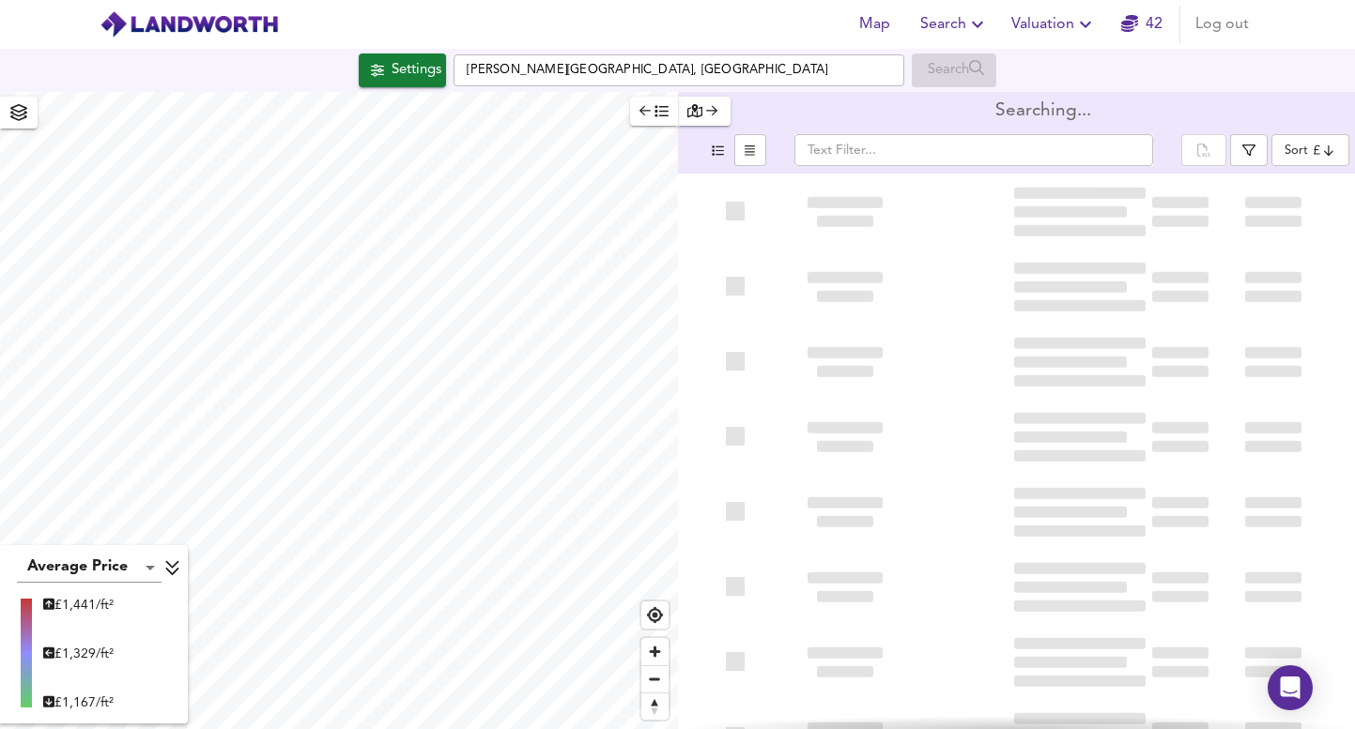
type input "bestdeal"
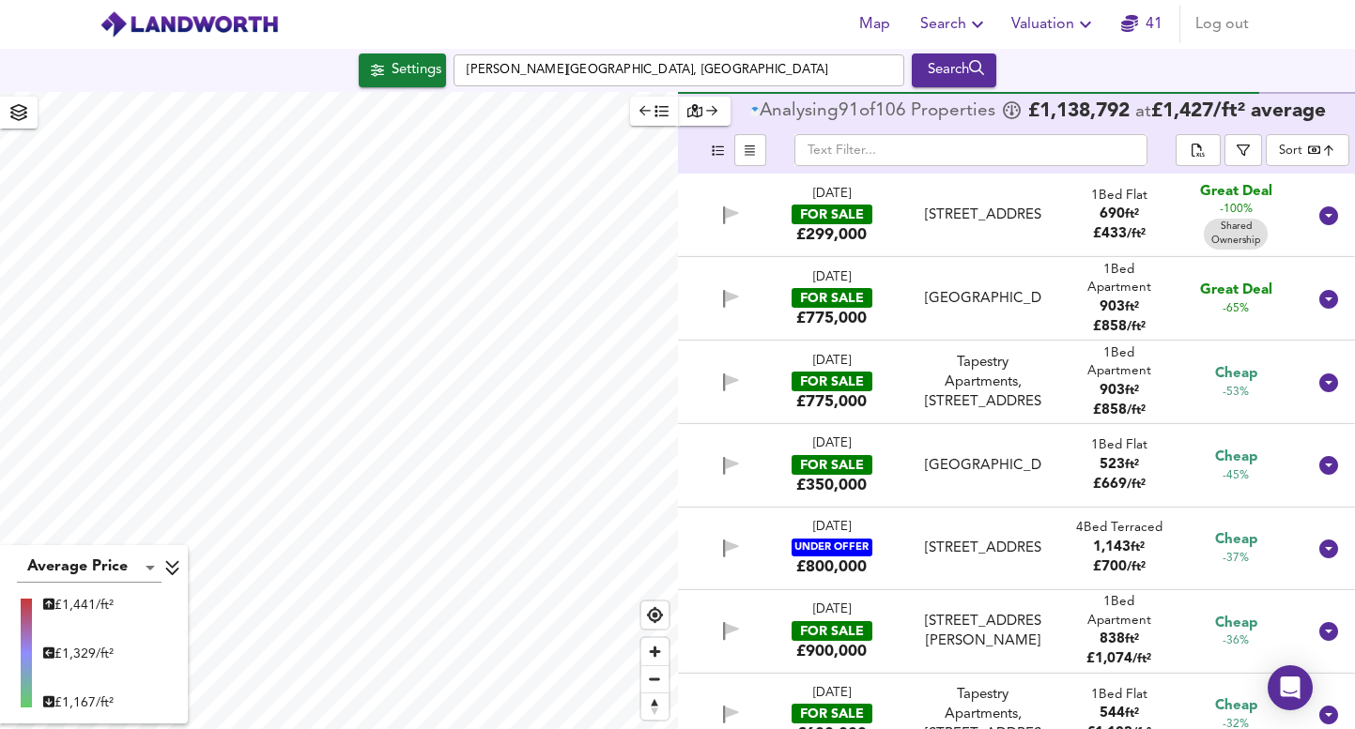
click at [656, 112] on icon "button" at bounding box center [661, 111] width 13 height 11
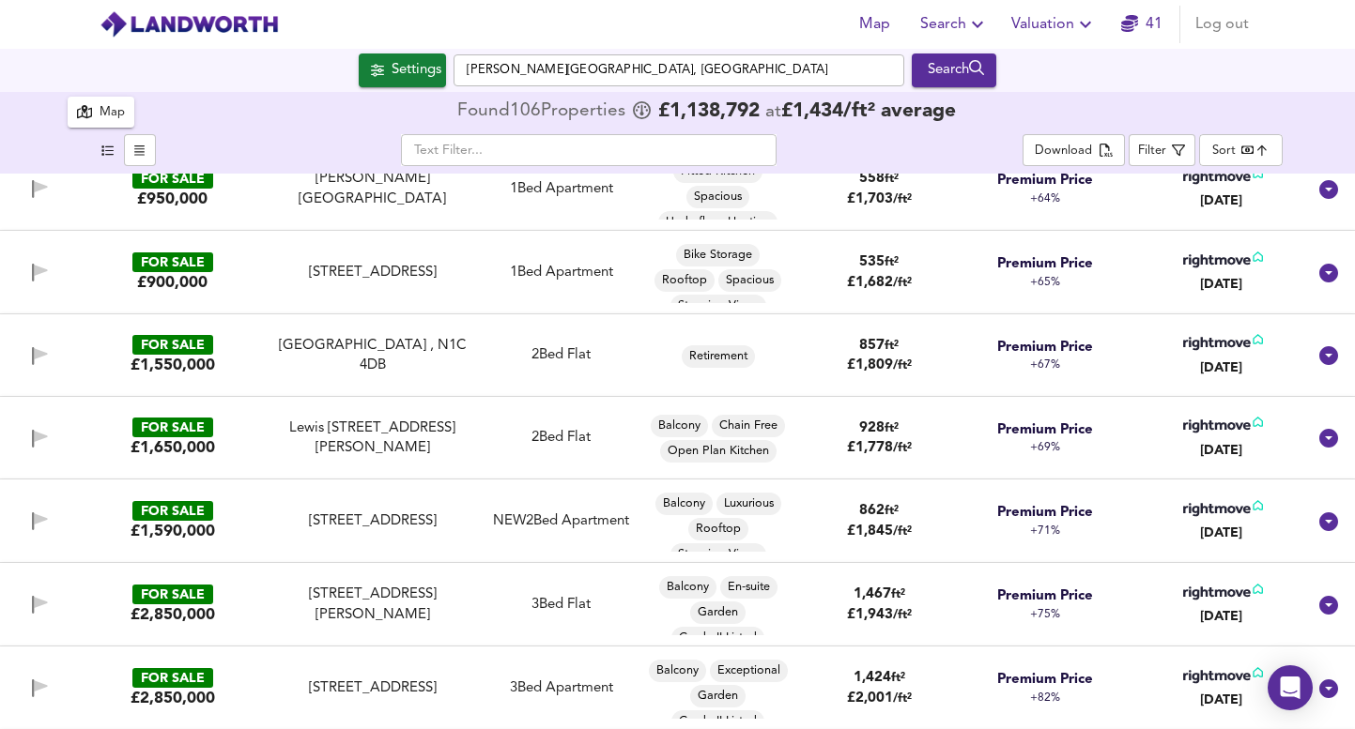
scroll to position [7103, 0]
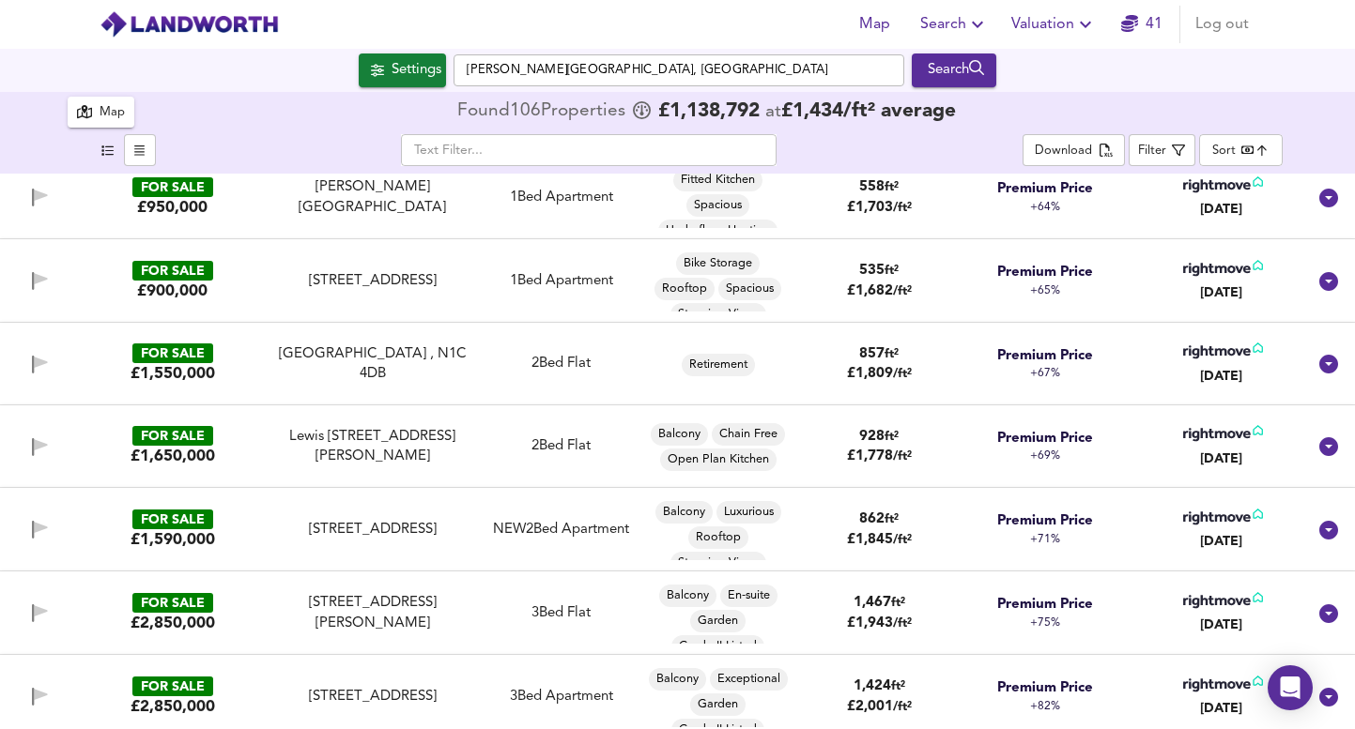
click at [502, 615] on div "3 Bed Flat" at bounding box center [561, 614] width 171 height 20
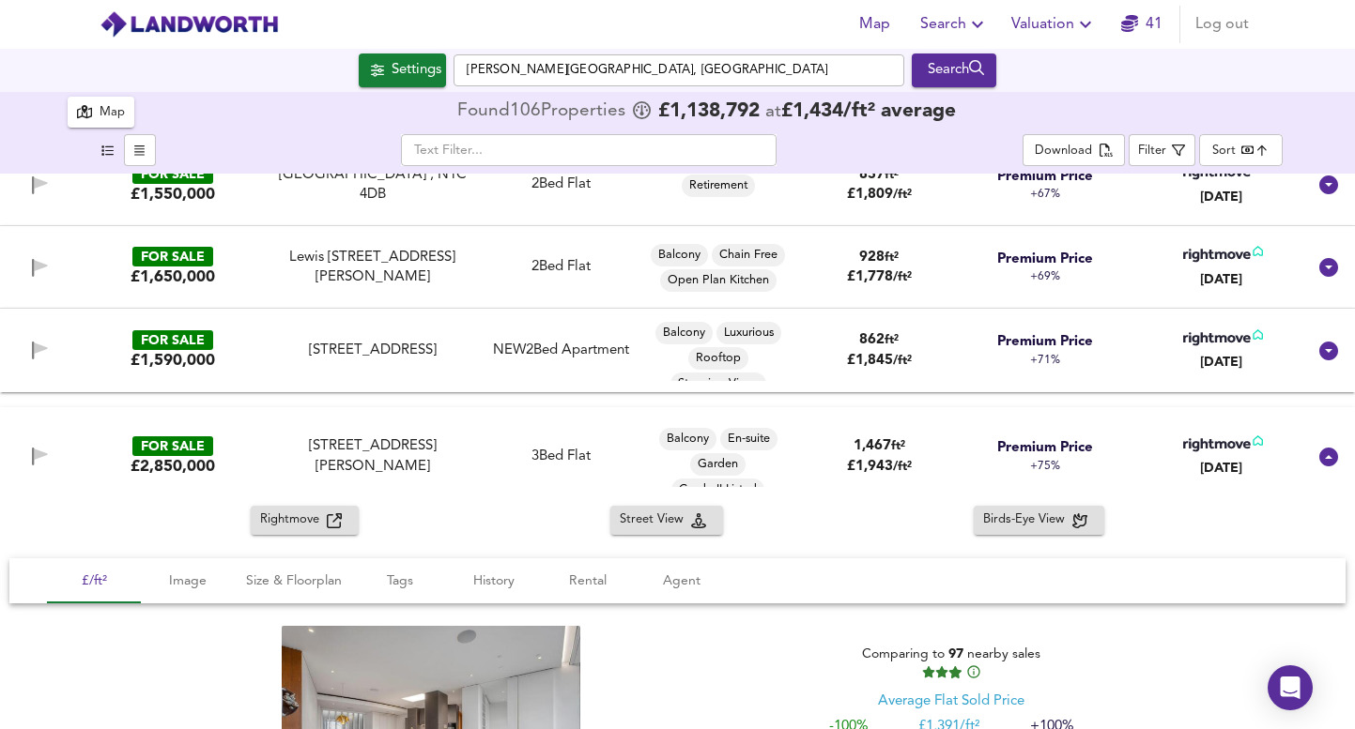
scroll to position [7286, 0]
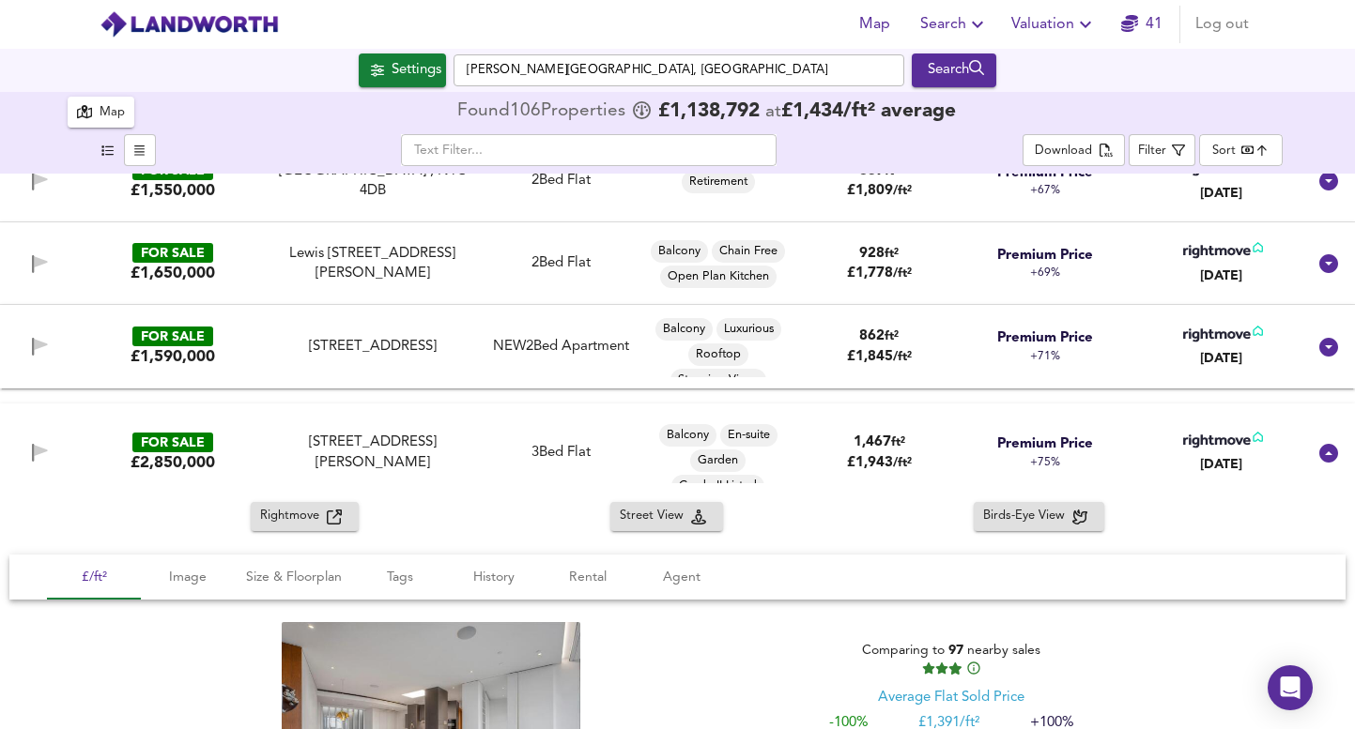
click at [489, 462] on div "3 Bed Flat" at bounding box center [561, 453] width 171 height 20
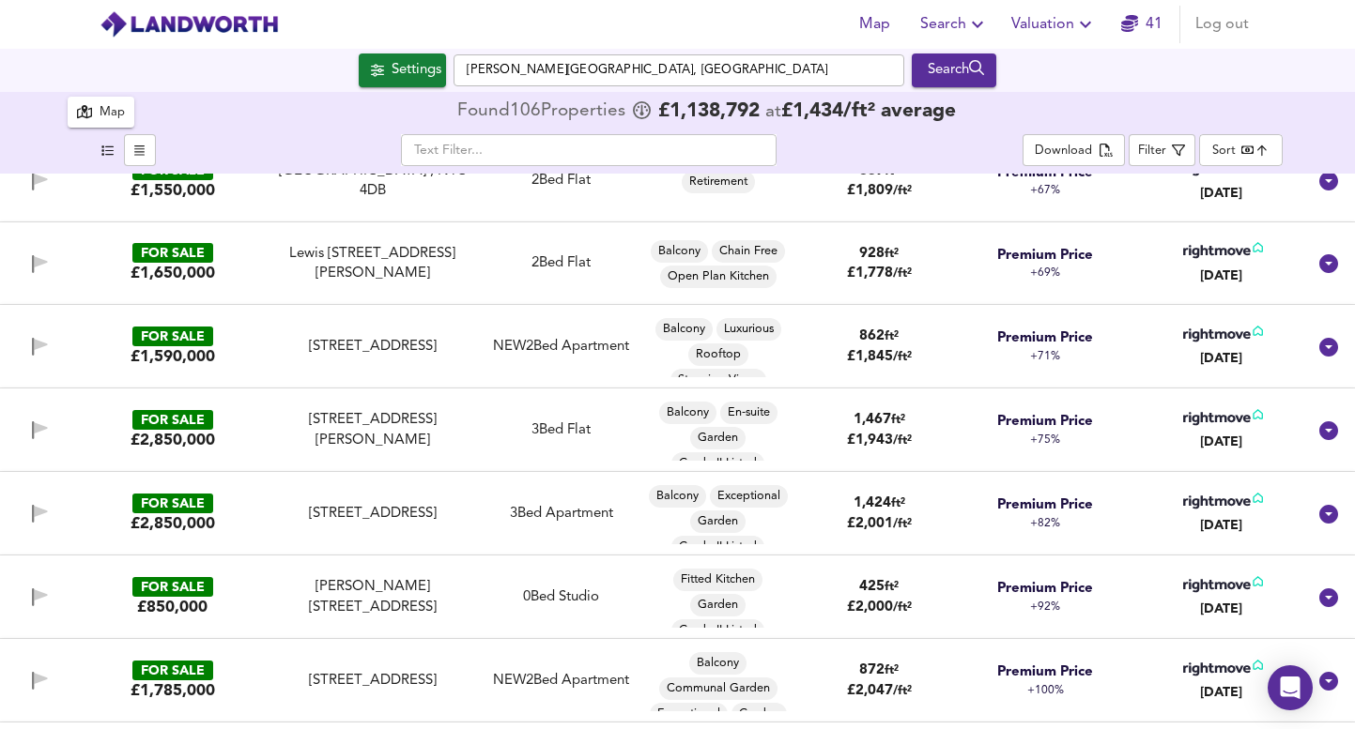
click at [487, 459] on div "FOR SALE £2,850,000 1 Lewis Cubitt Square, King's Cross, London, N1C 4BW 1 Lewi…" at bounding box center [655, 430] width 1302 height 61
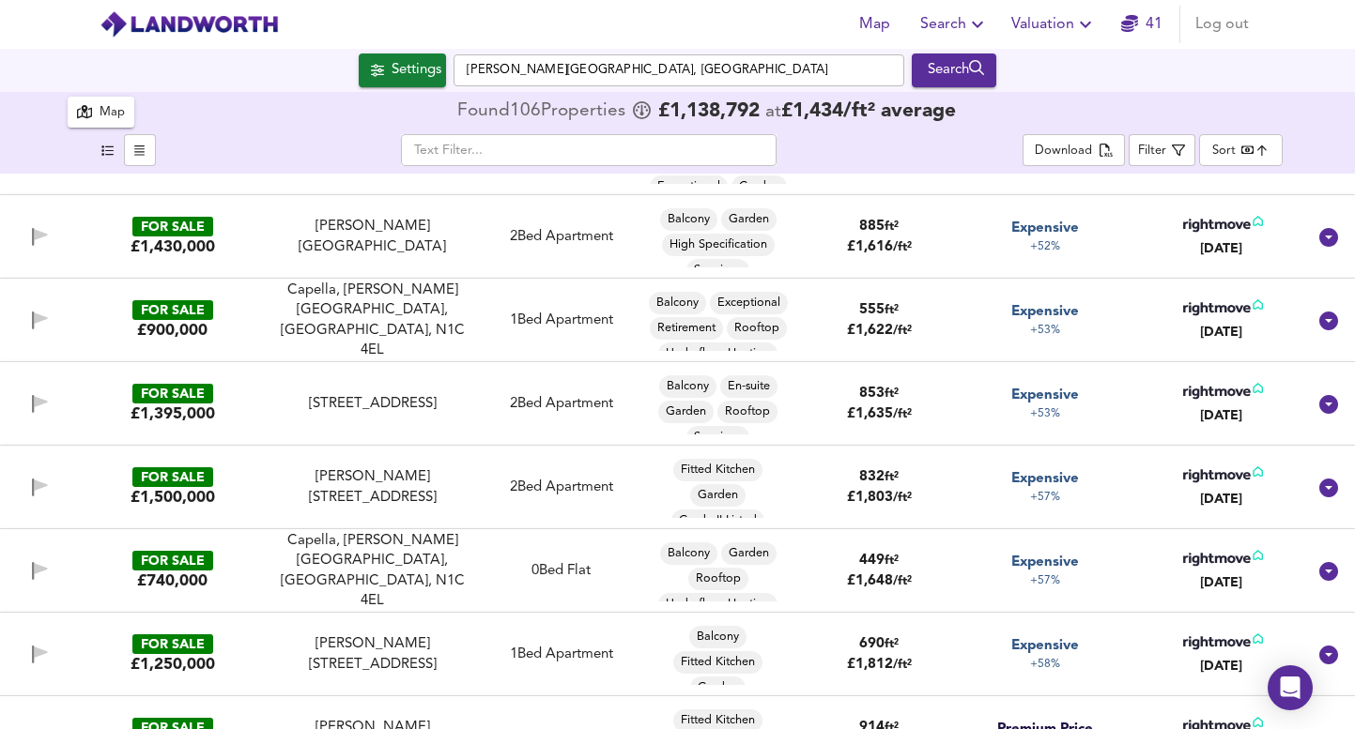
scroll to position [6477, 0]
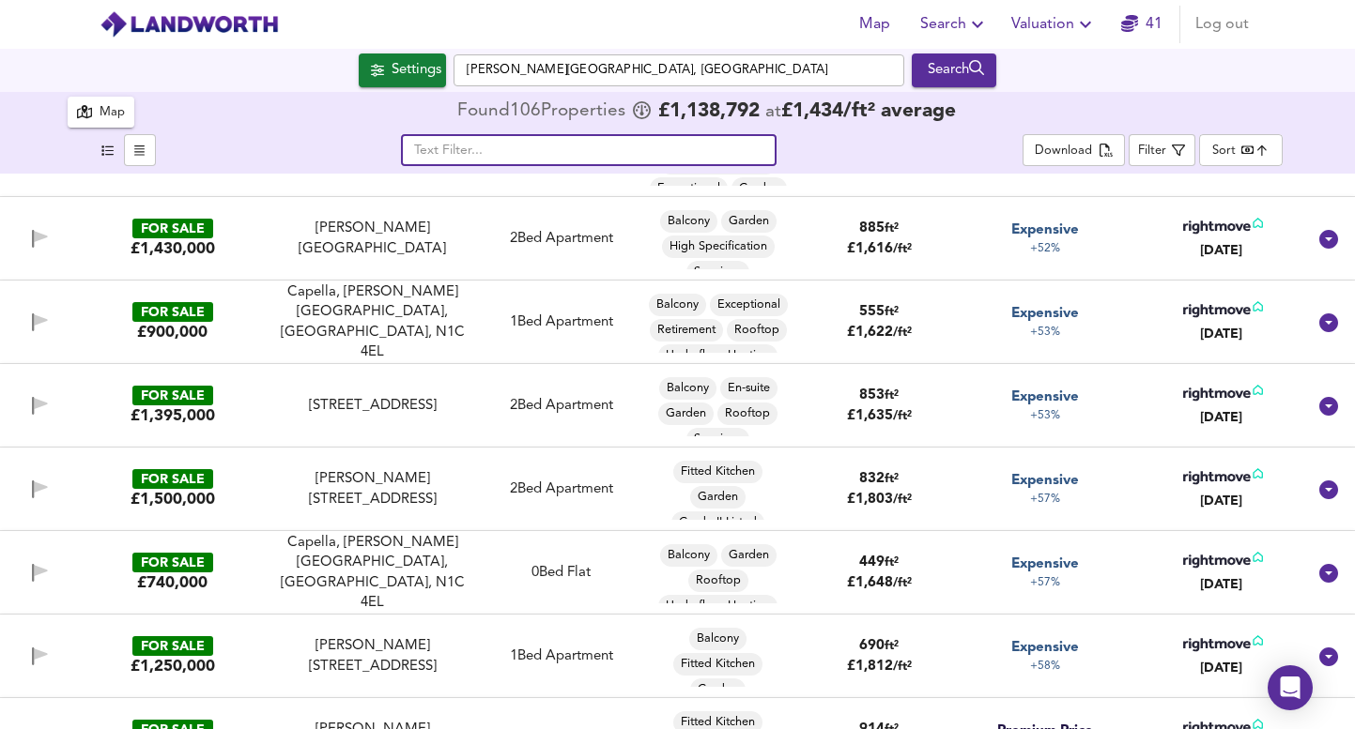
click at [621, 145] on input "text" at bounding box center [588, 150] width 375 height 32
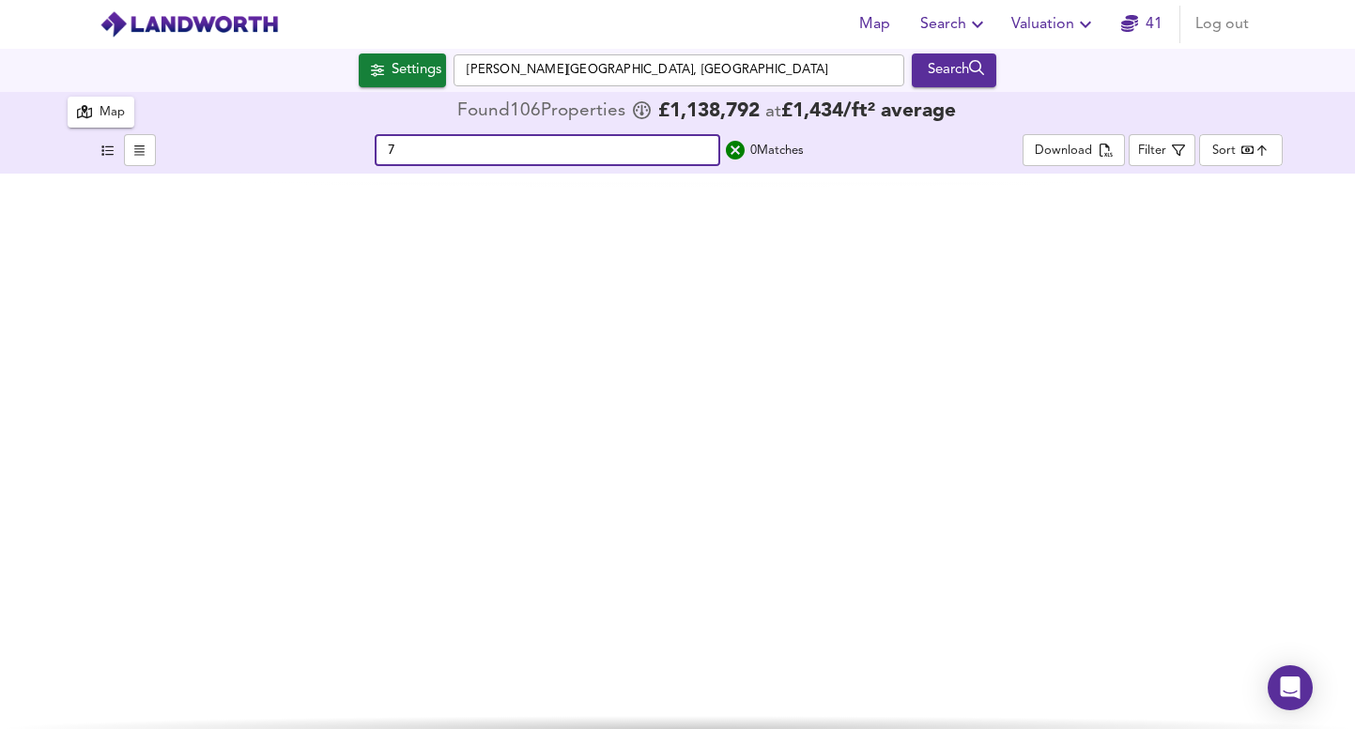
scroll to position [0, 0]
type input "7"
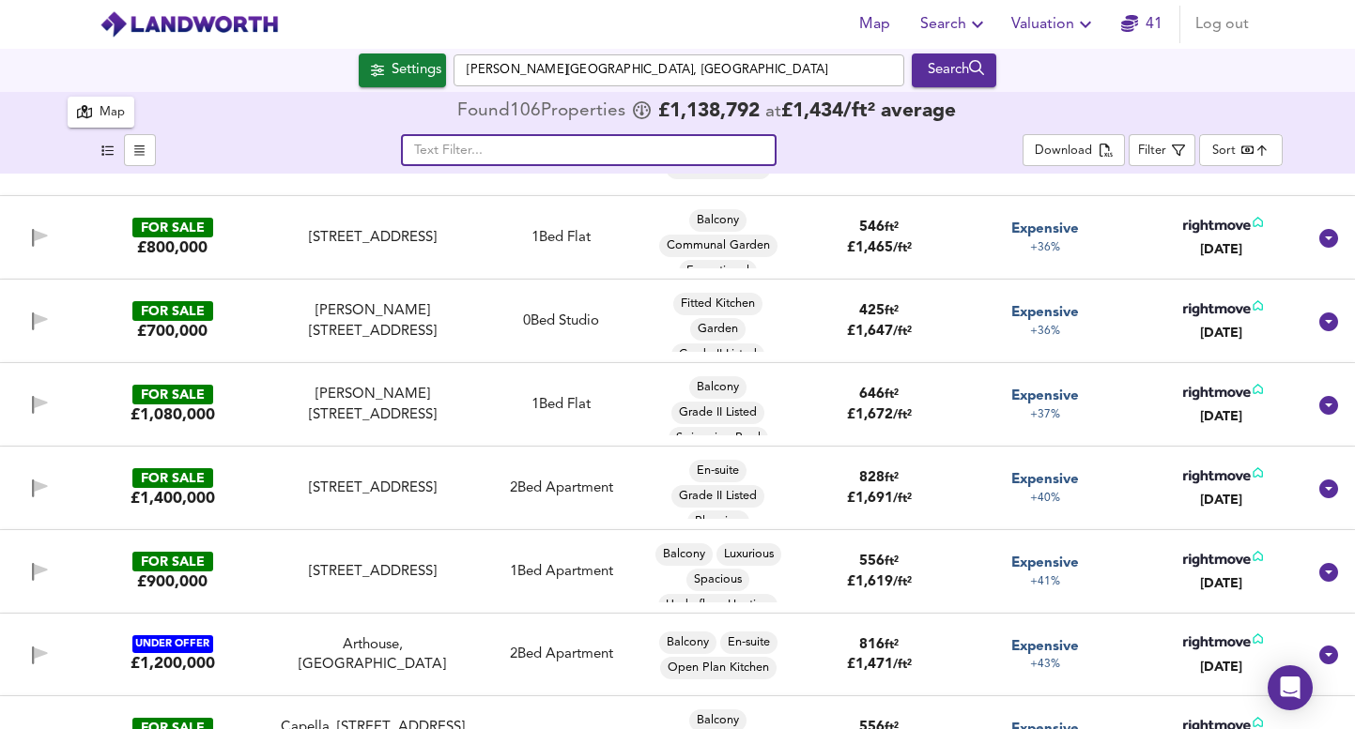
scroll to position [5703, 0]
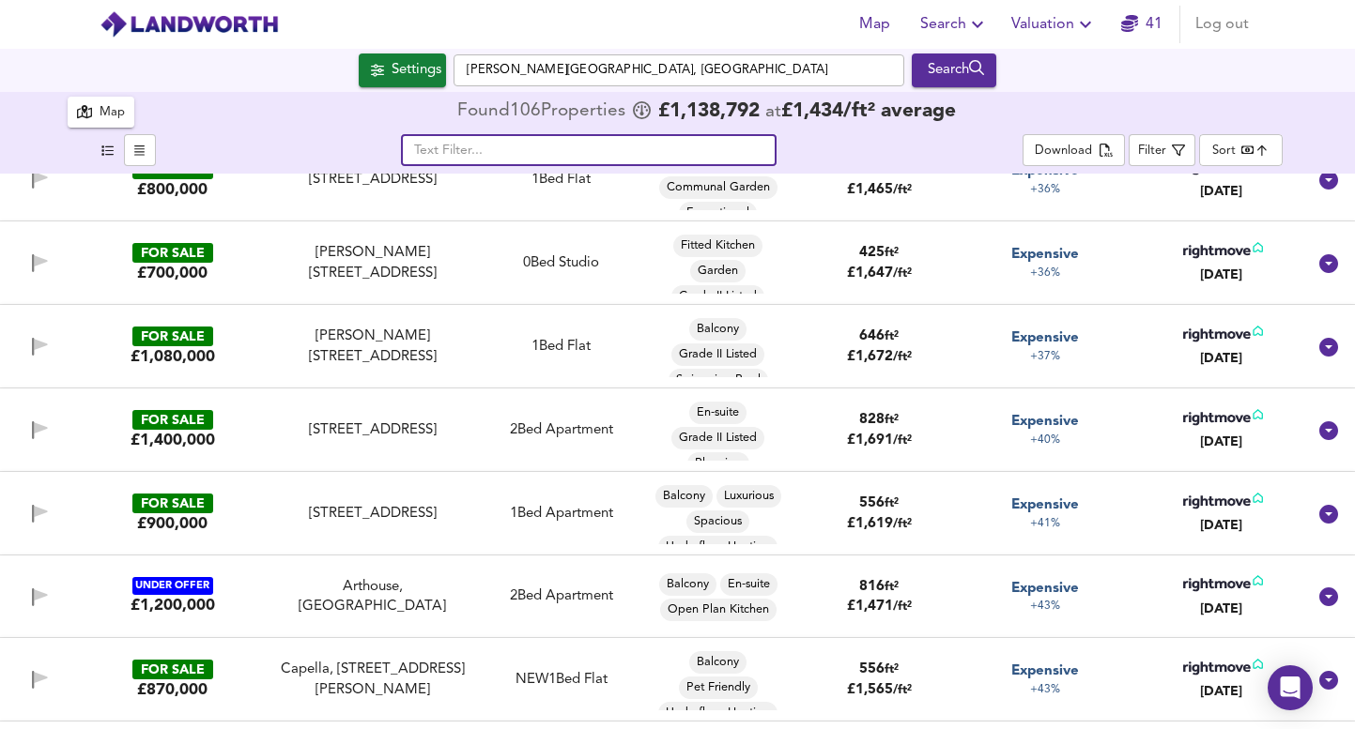
click at [533, 279] on div "FOR SALE £700,000 Lewis Cubitt Square, Kings Cross, London, N1C 4BW Lewis Cubit…" at bounding box center [655, 263] width 1302 height 61
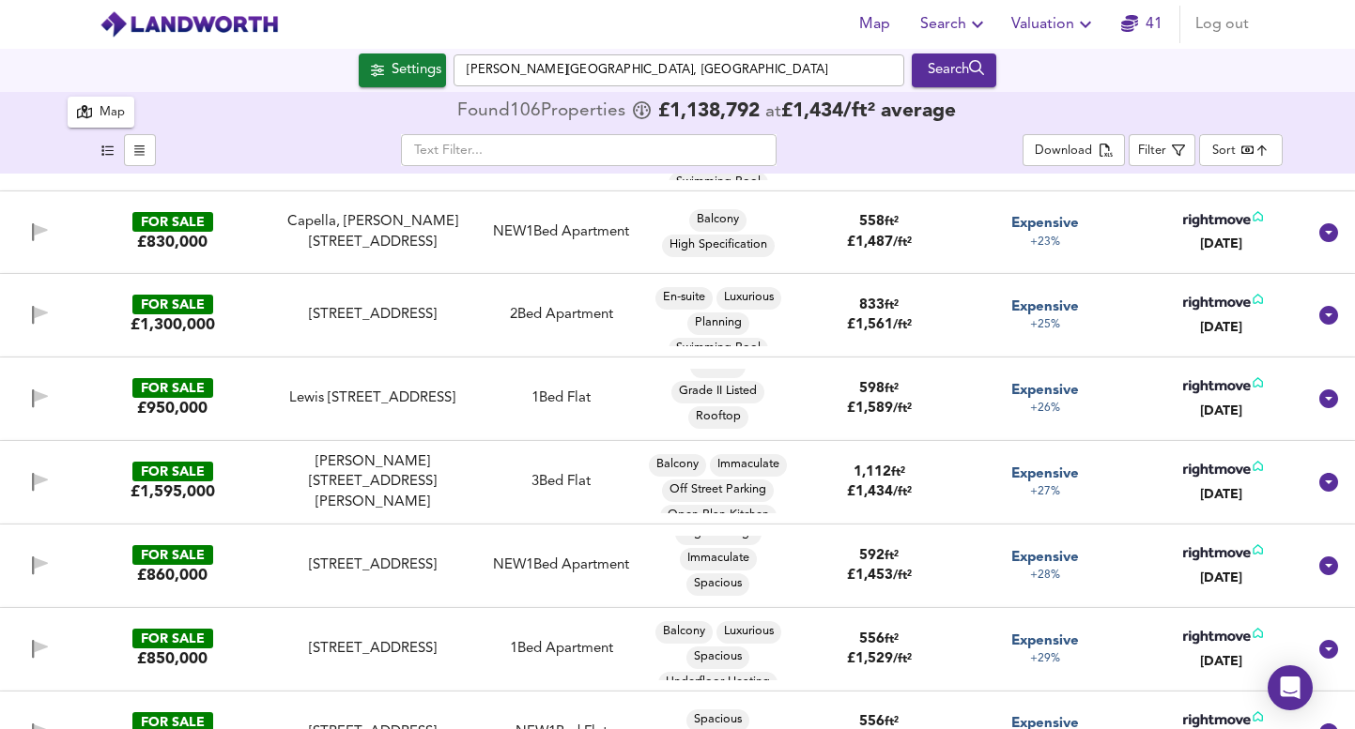
scroll to position [3787, 0]
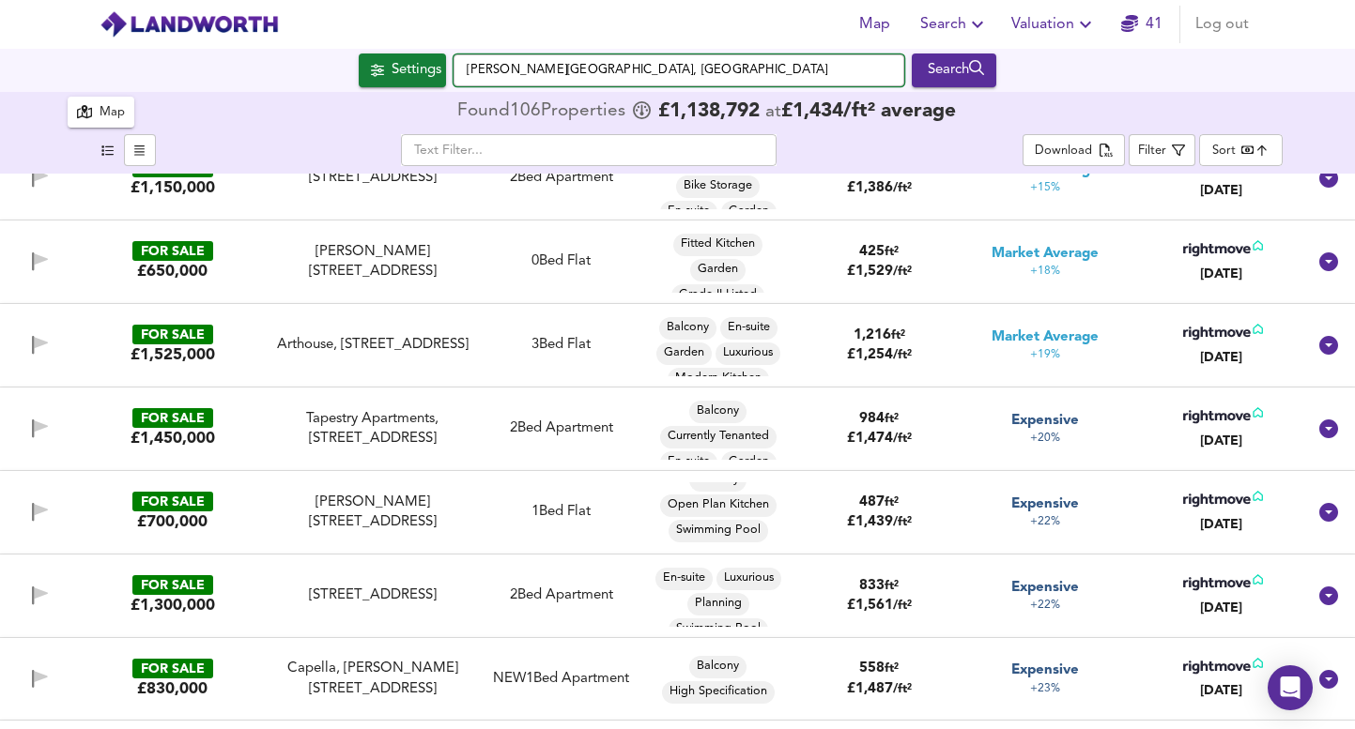
click at [575, 81] on input "Lewis Cubitt Square, London" at bounding box center [678, 70] width 451 height 32
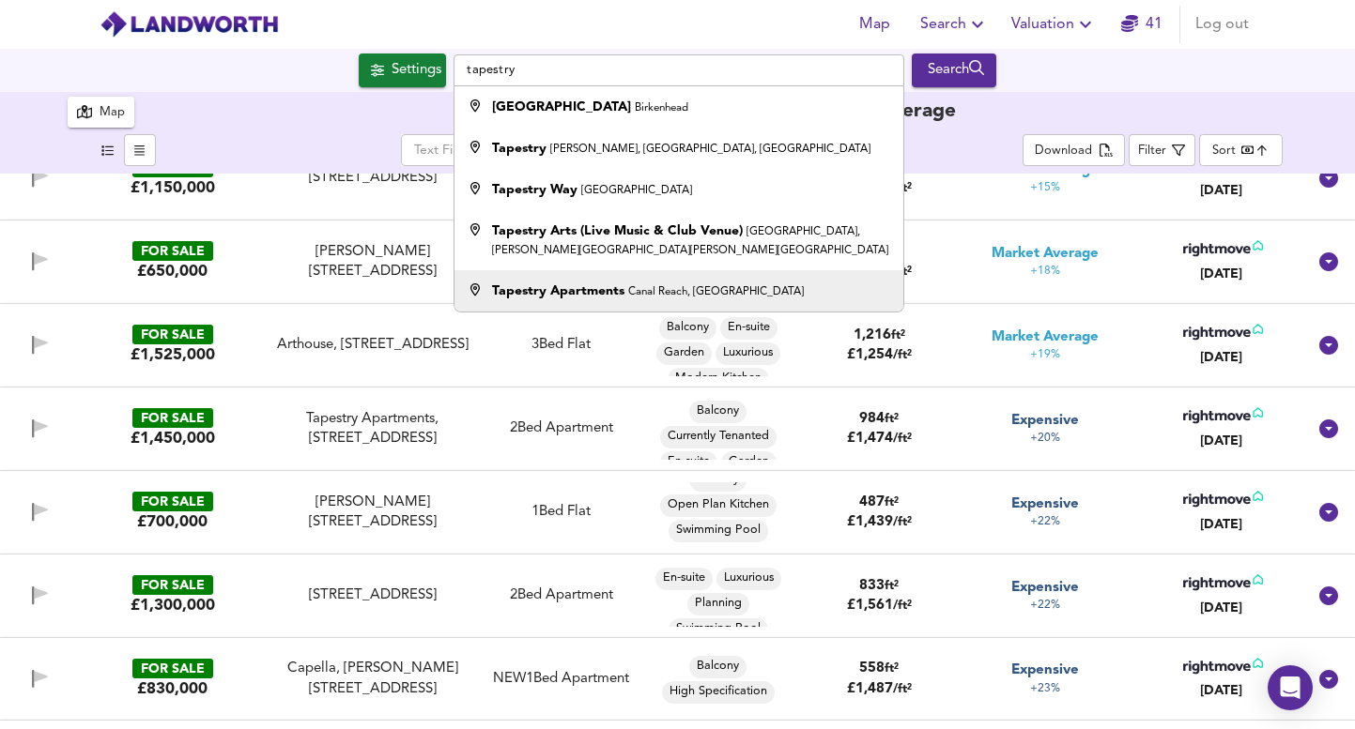
click at [606, 295] on strong "Tapestry Apartments" at bounding box center [558, 290] width 132 height 13
type input "Tapestry Apartments, Canal Reach, London"
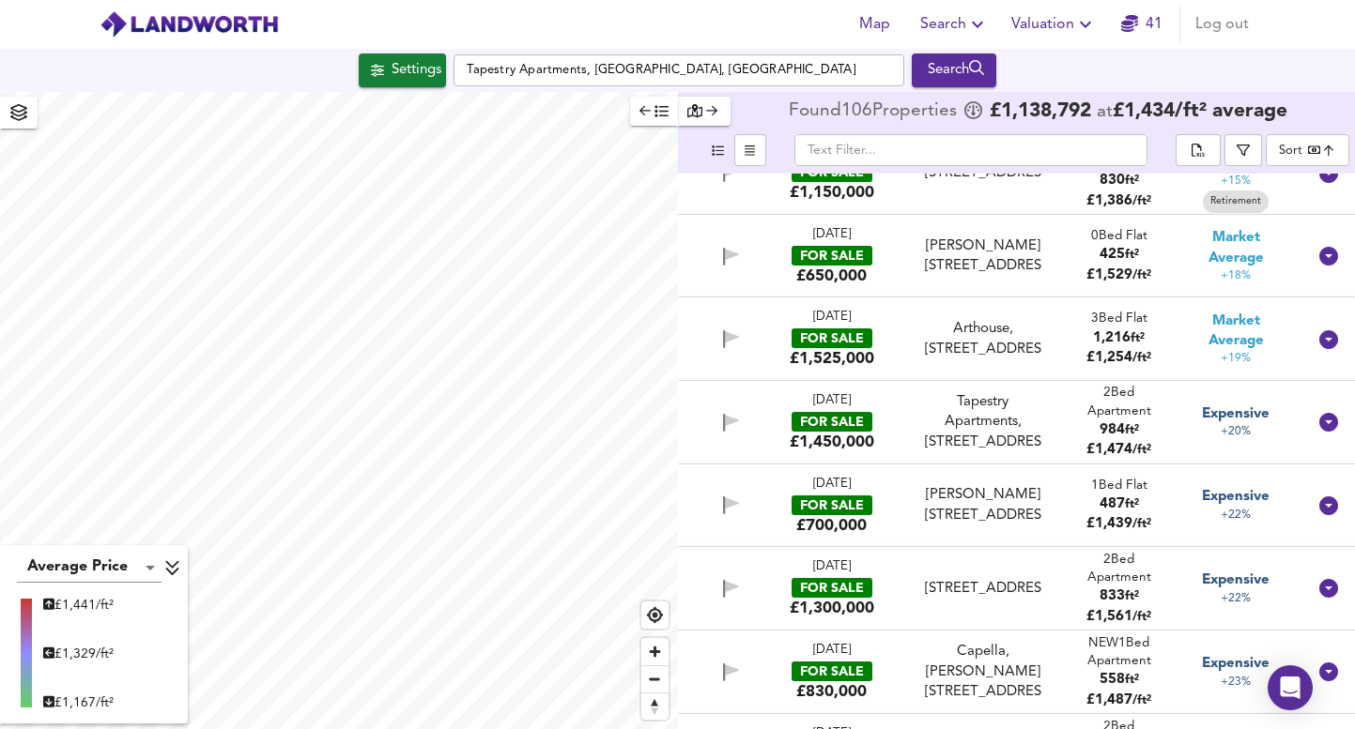
scroll to position [3786, 0]
click at [963, 65] on div "Search" at bounding box center [954, 70] width 76 height 24
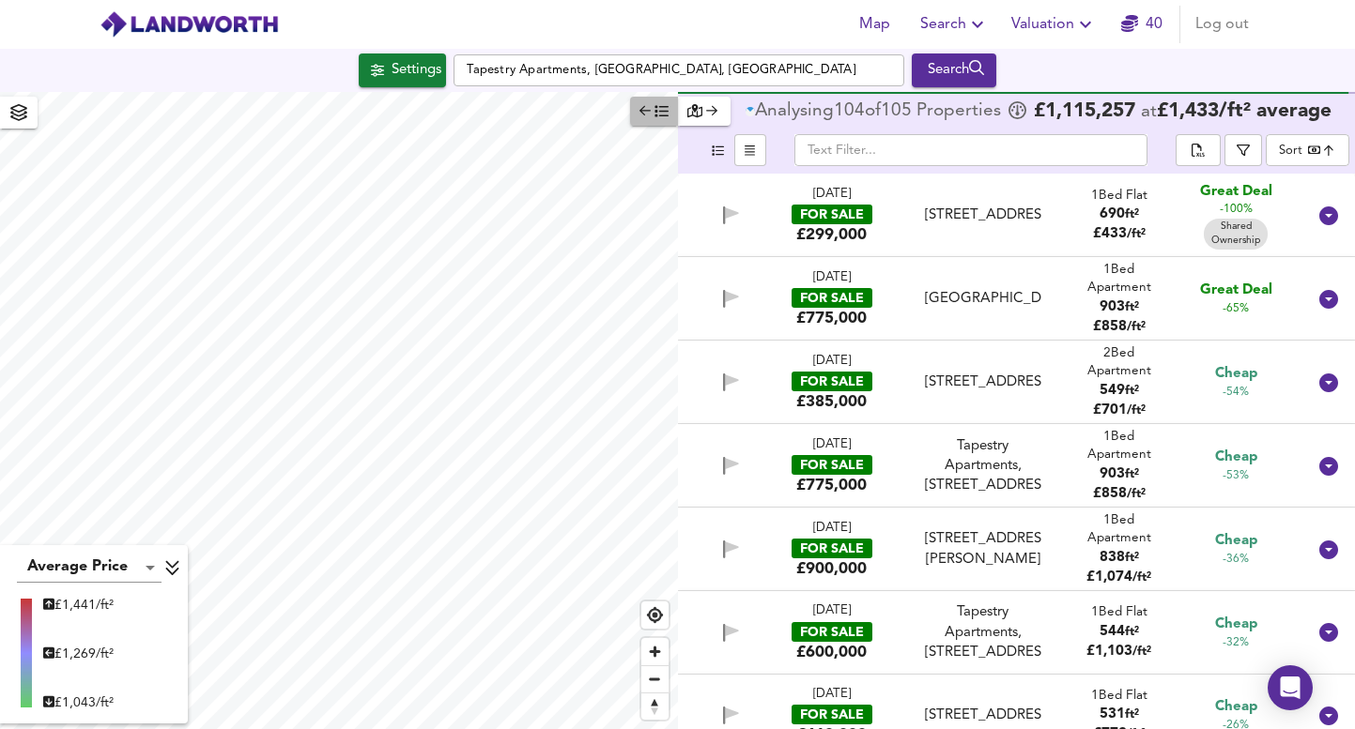
click at [648, 112] on icon "button" at bounding box center [645, 110] width 12 height 13
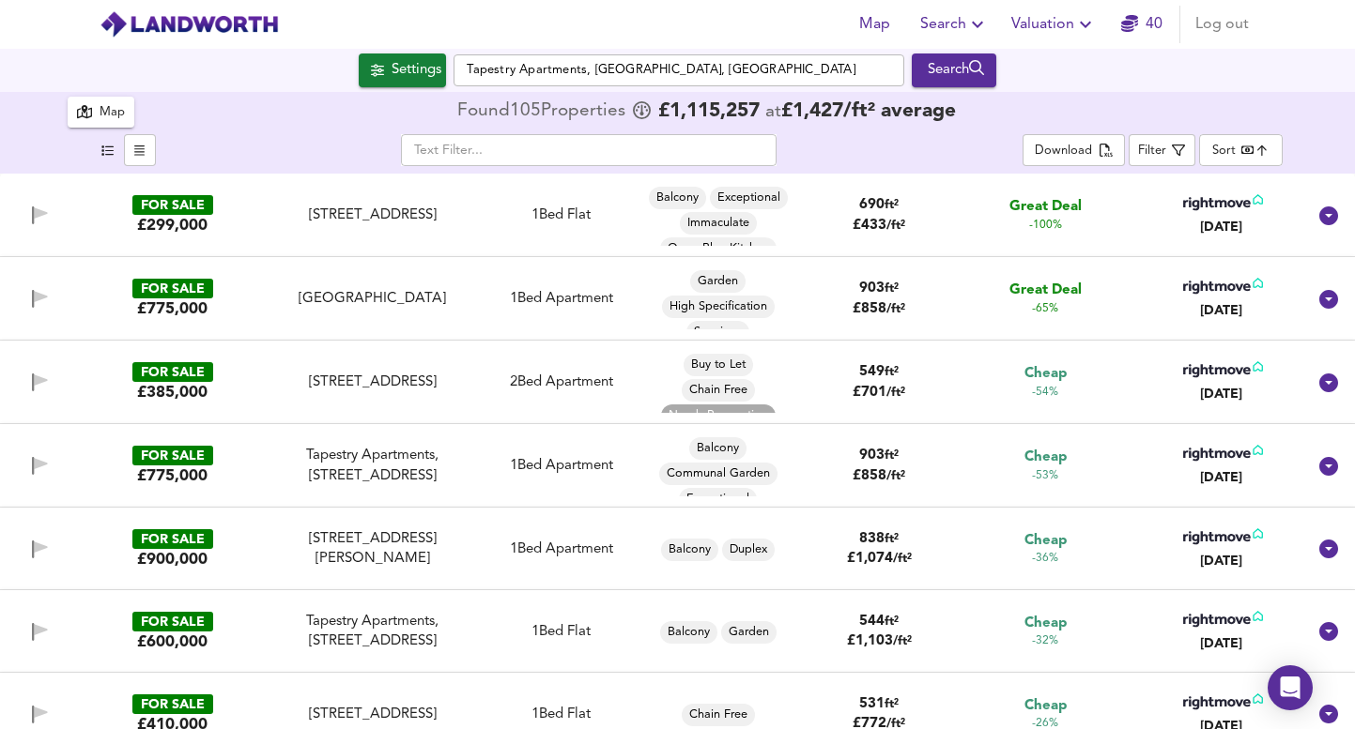
click at [1268, 160] on body "Map Search Valuation 40 Log out Settings Tapestry Apartments, Canal Reach, Lond…" at bounding box center [677, 364] width 1355 height 729
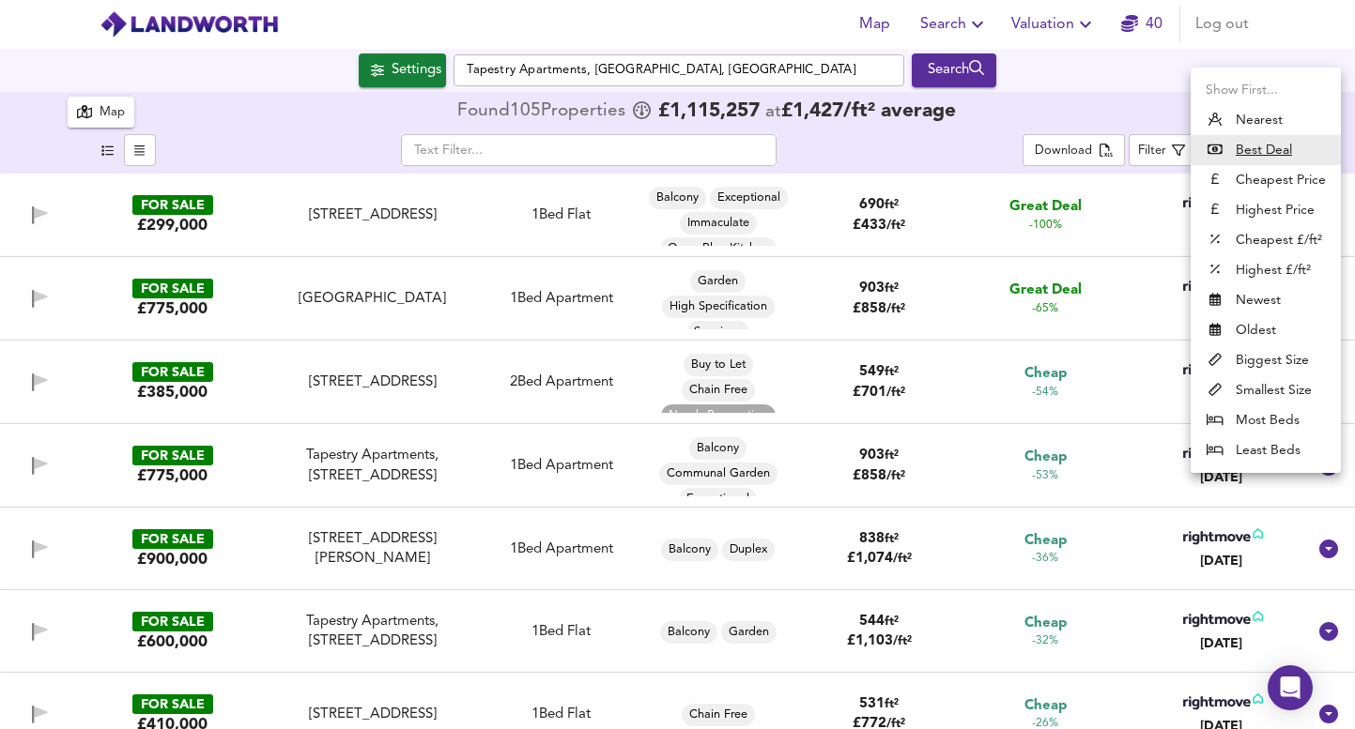
click at [1287, 180] on li "Cheapest Price" at bounding box center [1265, 180] width 150 height 30
type input "cheapest"
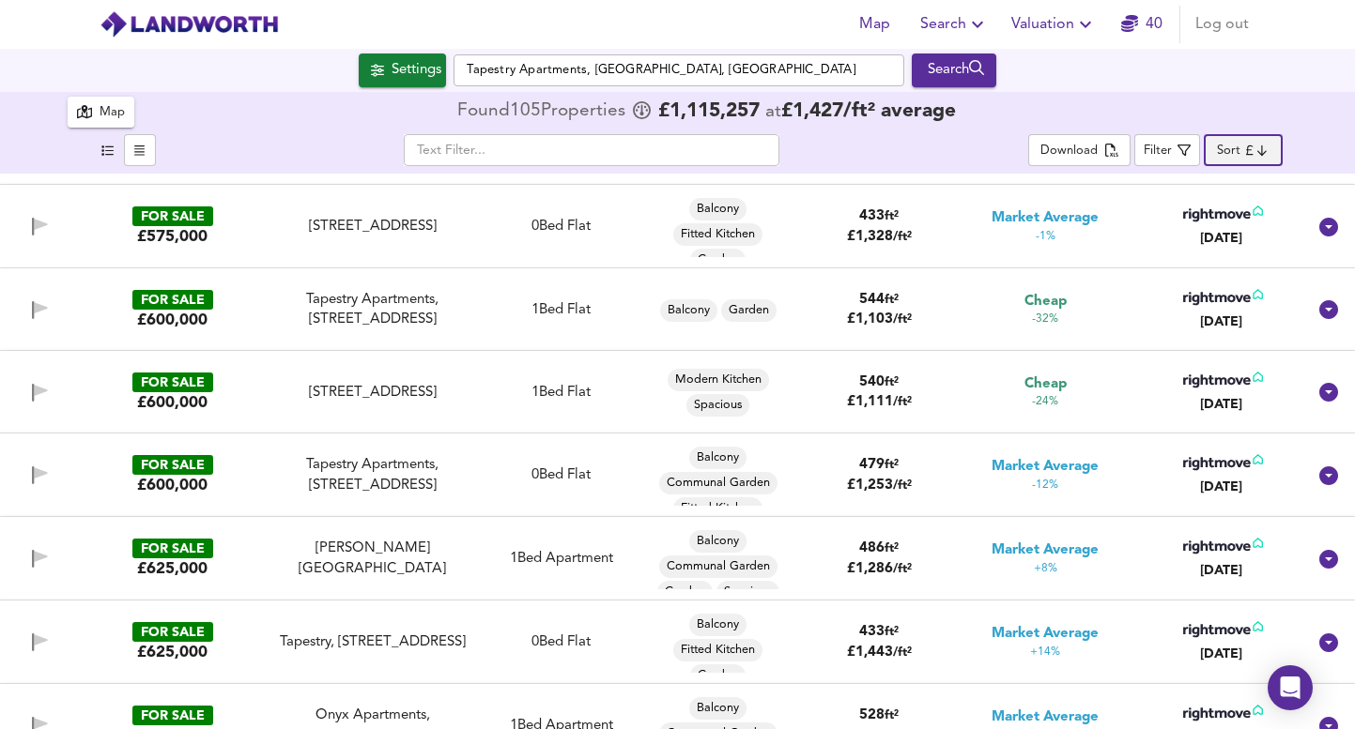
scroll to position [636, 0]
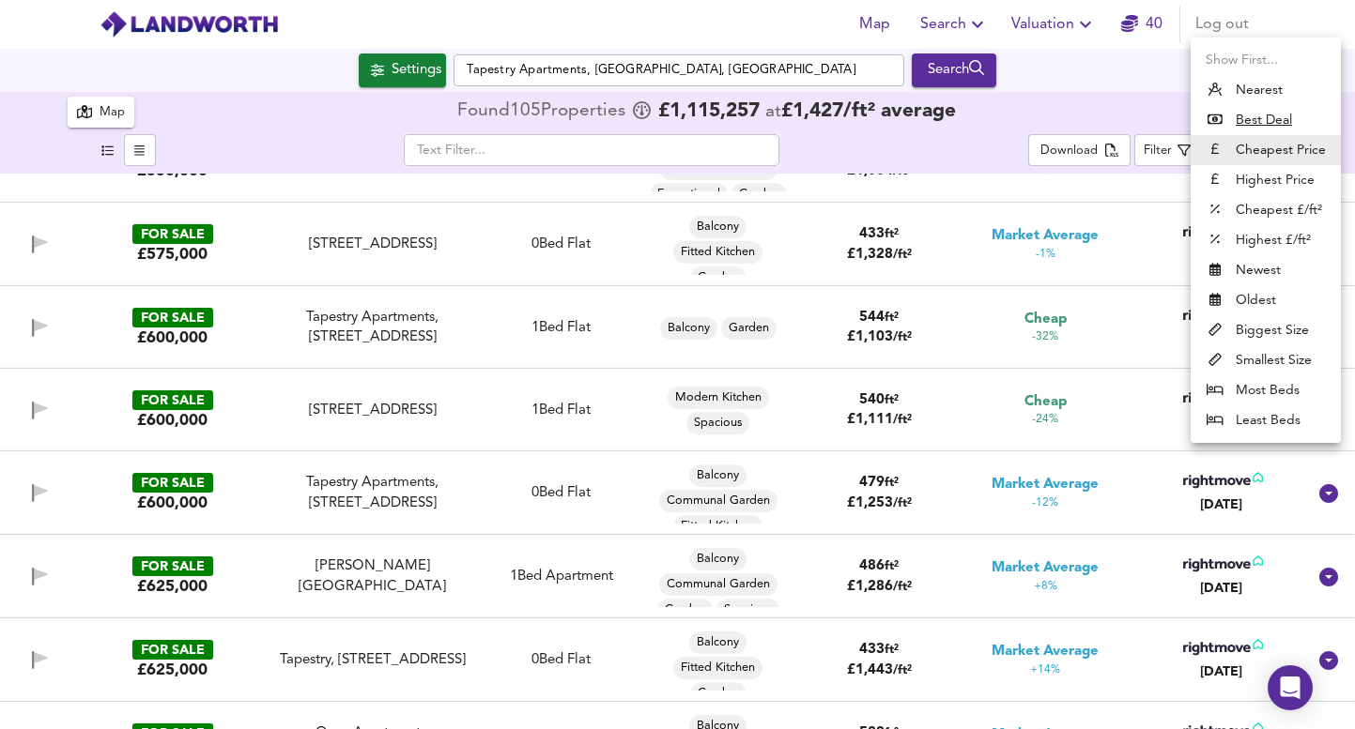
click at [572, 550] on div at bounding box center [677, 364] width 1355 height 729
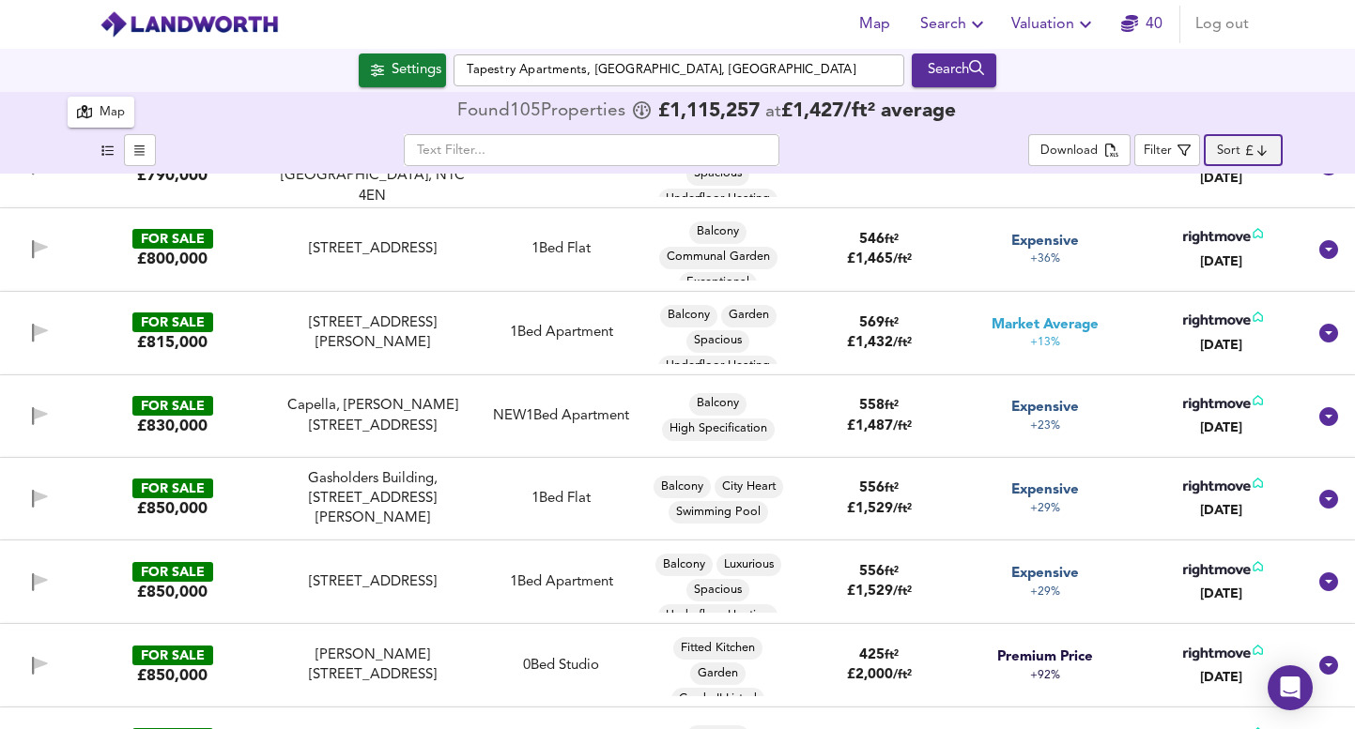
scroll to position [3137, 0]
